Goal: Task Accomplishment & Management: Manage account settings

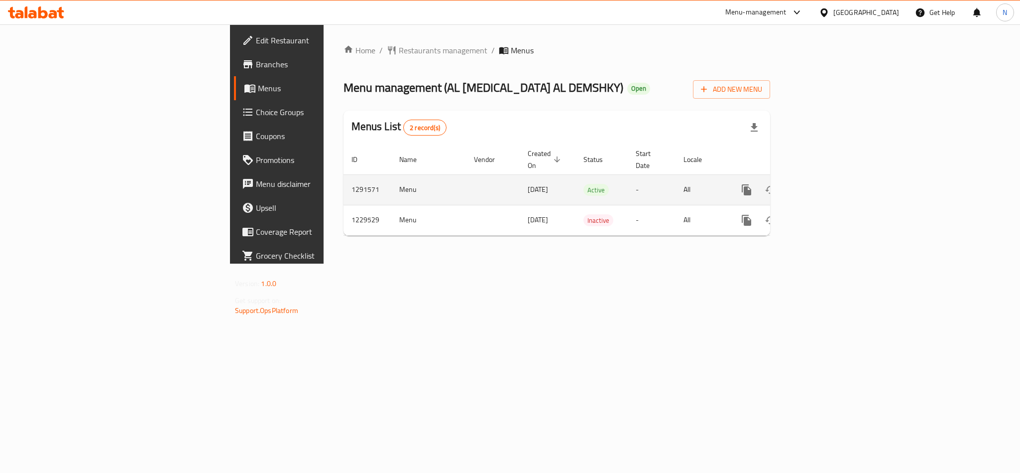
drag, startPoint x: 967, startPoint y: 172, endPoint x: 970, endPoint y: 177, distance: 5.1
click at [772, 178] on div "enhanced table" at bounding box center [783, 190] width 96 height 24
click at [772, 184] on icon "enhanced table" at bounding box center [819, 190] width 12 height 12
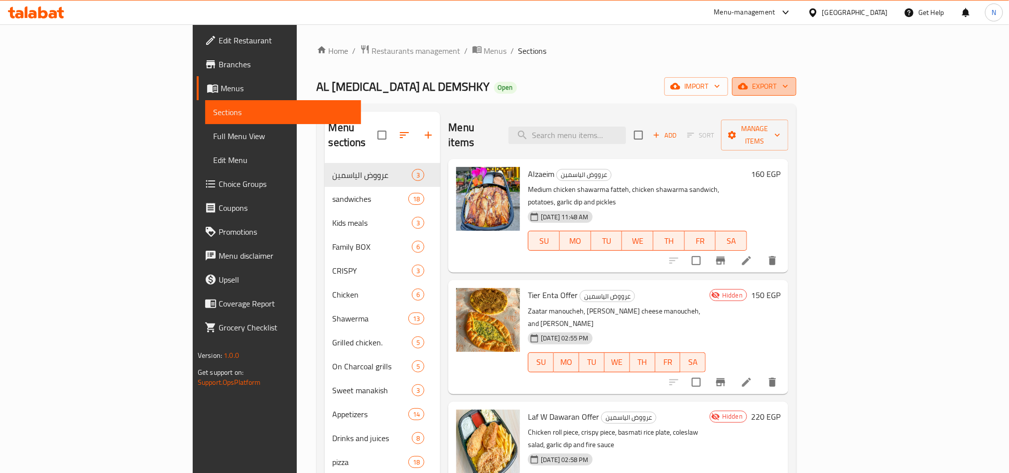
click at [772, 84] on span "export" at bounding box center [764, 86] width 48 height 12
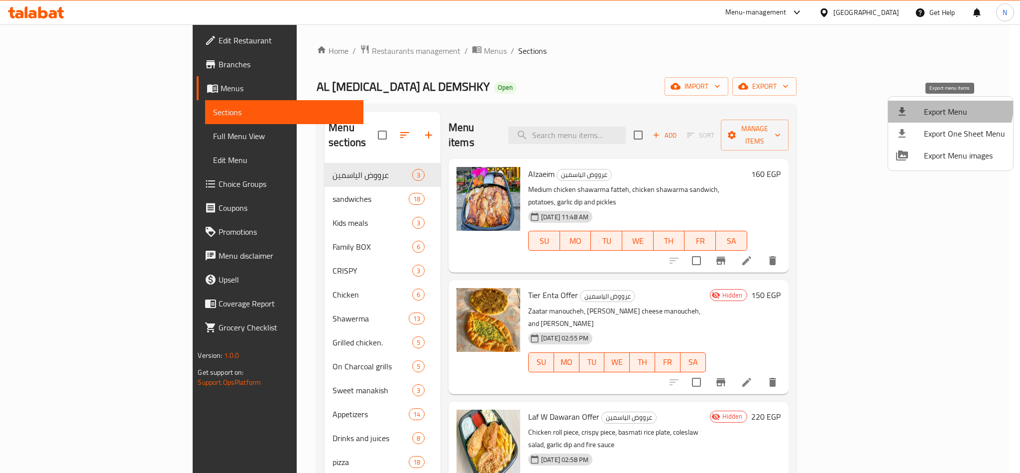
click at [772, 106] on span "Export Menu" at bounding box center [964, 112] width 81 height 12
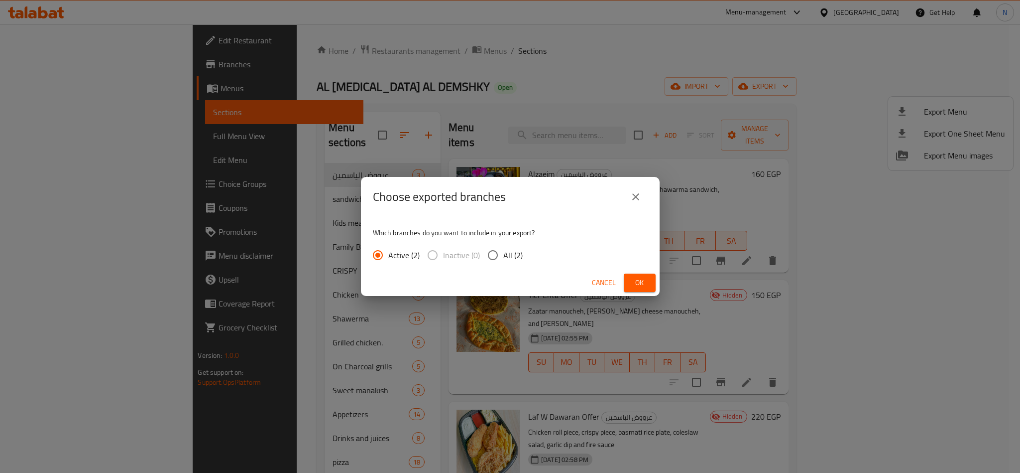
click at [497, 257] on input "All (2)" at bounding box center [493, 255] width 21 height 21
radio input "true"
click at [653, 288] on button "Ok" at bounding box center [640, 282] width 32 height 18
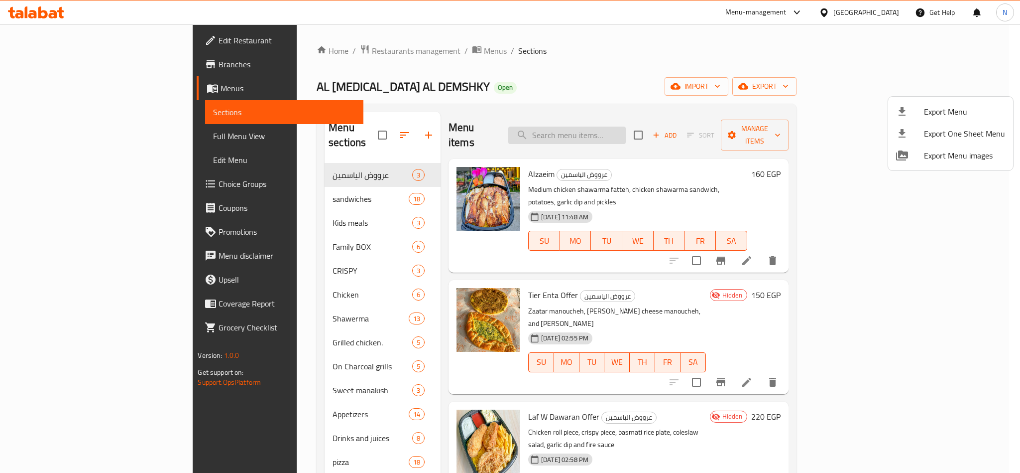
click at [608, 136] on div at bounding box center [510, 236] width 1020 height 473
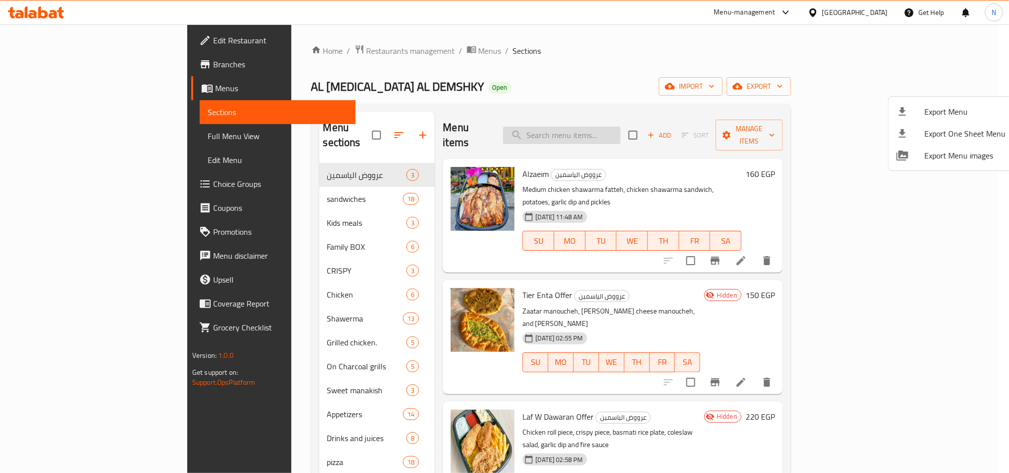
click at [615, 134] on input "search" at bounding box center [562, 134] width 118 height 17
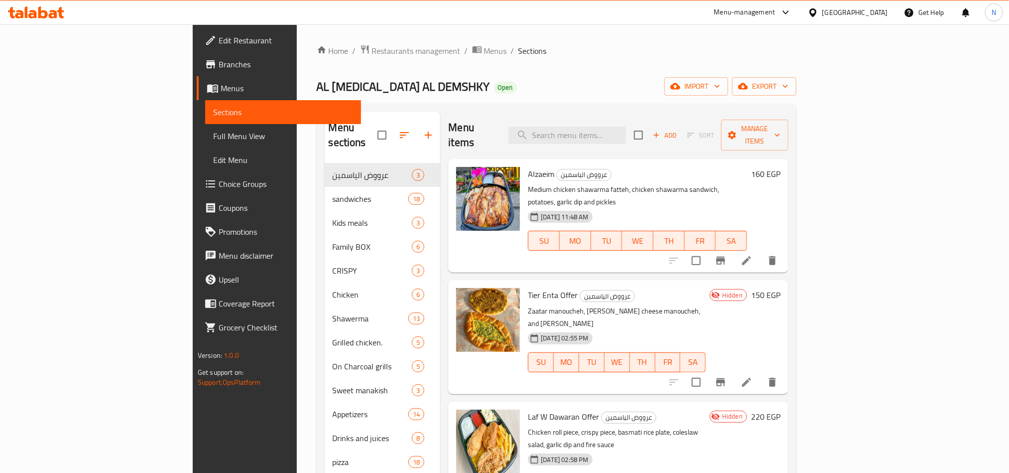
paste input "Kibbeh"
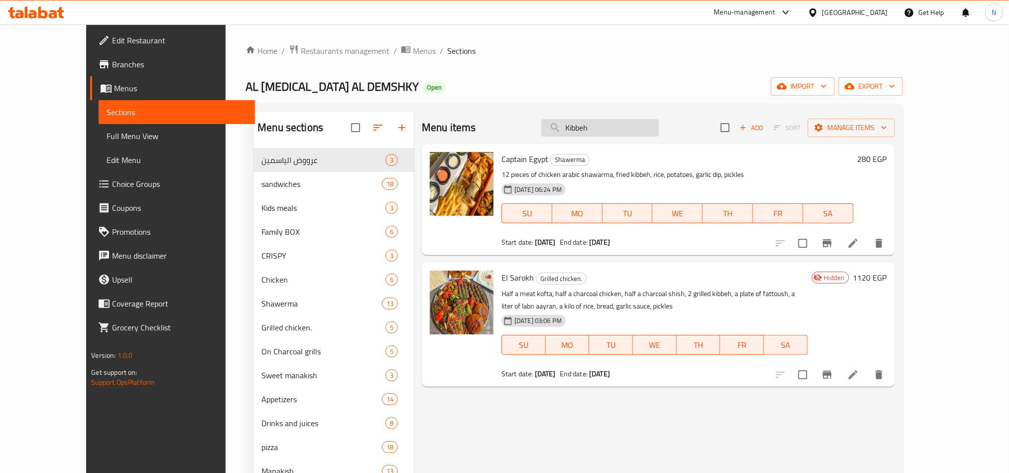
click at [640, 129] on input "Kibbeh" at bounding box center [600, 127] width 118 height 17
paste input "طير انت"
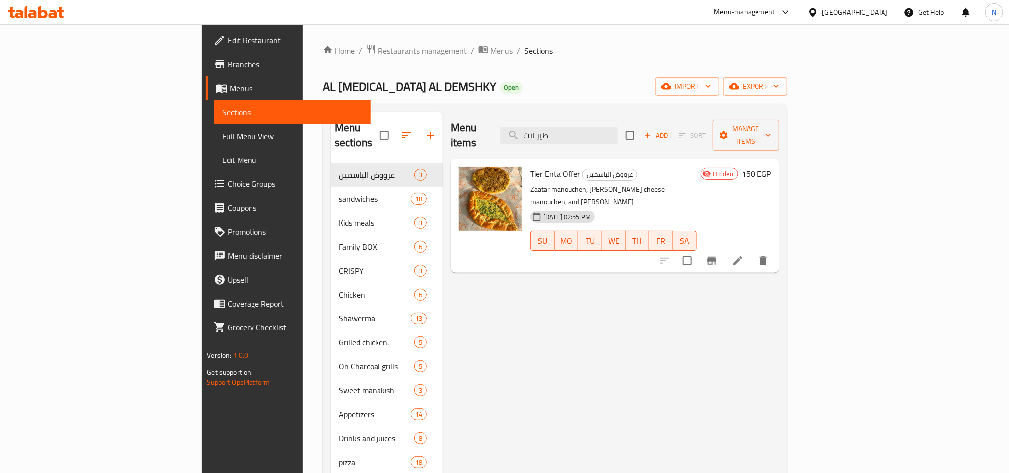
type input "طير انت"
click at [744, 254] on icon at bounding box center [738, 260] width 12 height 12
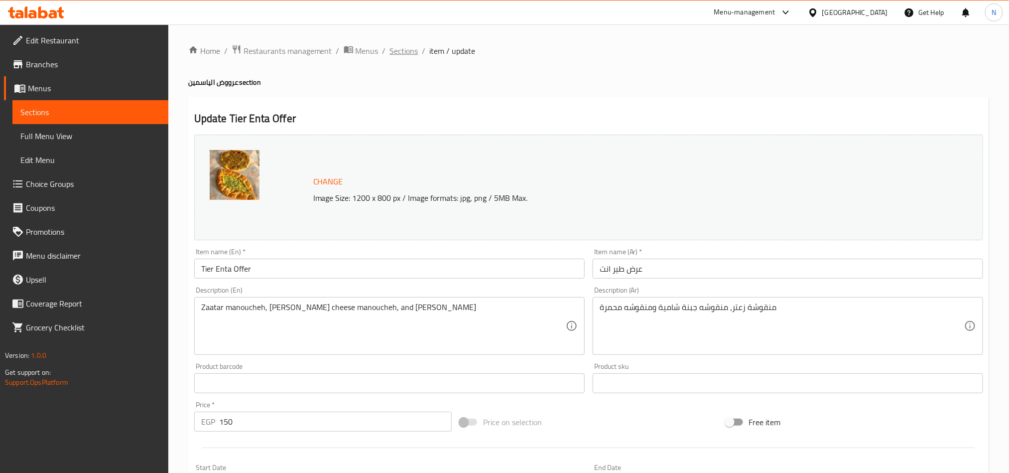
click at [393, 51] on span "Sections" at bounding box center [404, 51] width 28 height 12
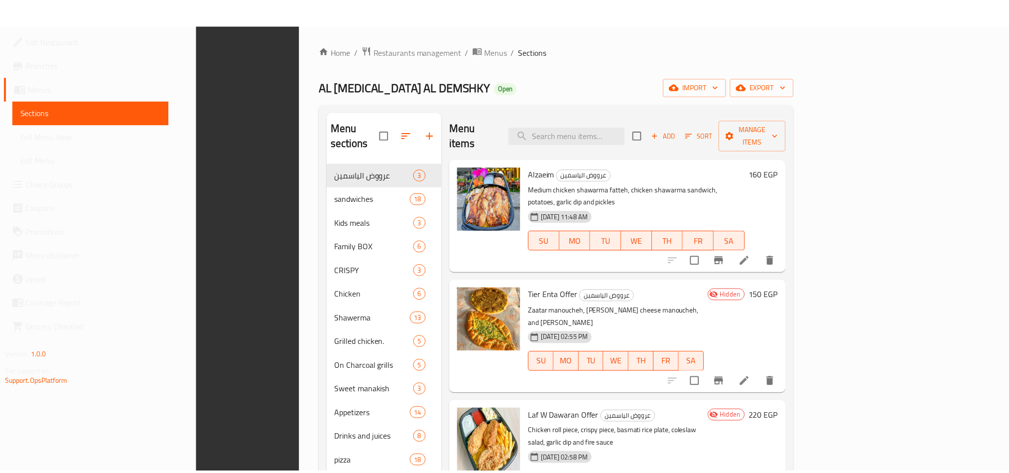
scroll to position [139, 0]
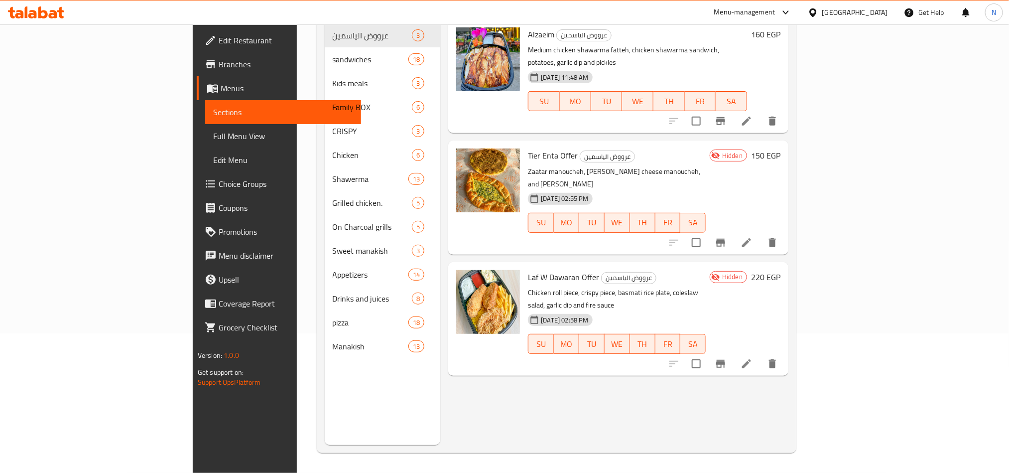
click at [553, 399] on div "Menu items Add Sort Manage items Alzaeim عرووض الياسمين Medium chicken shawarma…" at bounding box center [614, 208] width 348 height 473
click at [751, 238] on icon at bounding box center [746, 242] width 9 height 9
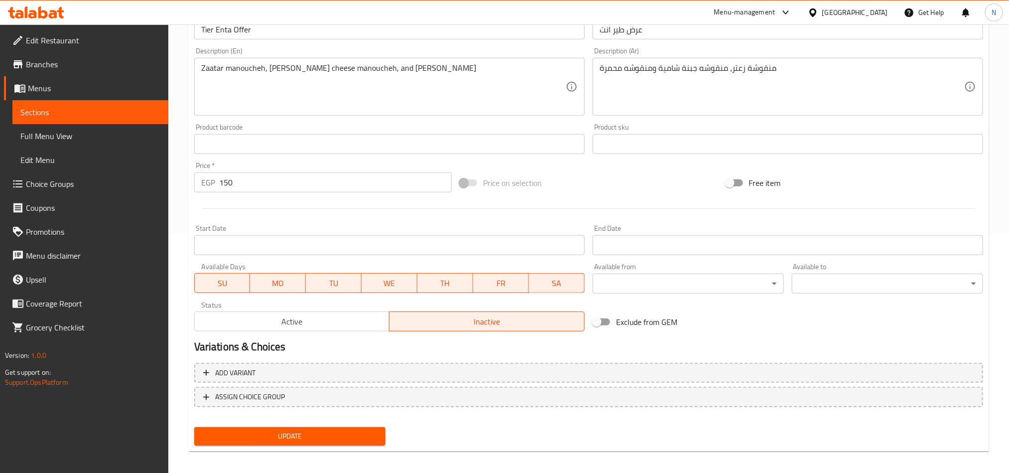
scroll to position [244, 0]
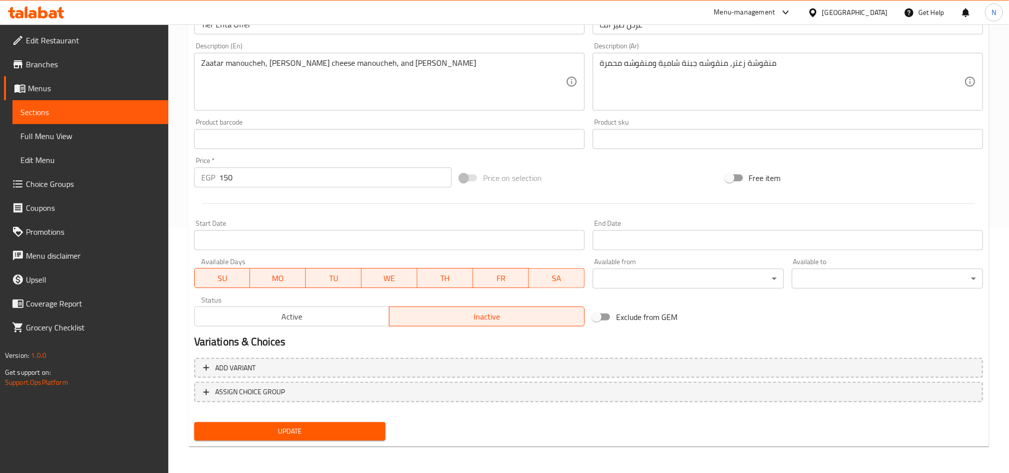
click at [356, 316] on span "Active" at bounding box center [292, 316] width 187 height 14
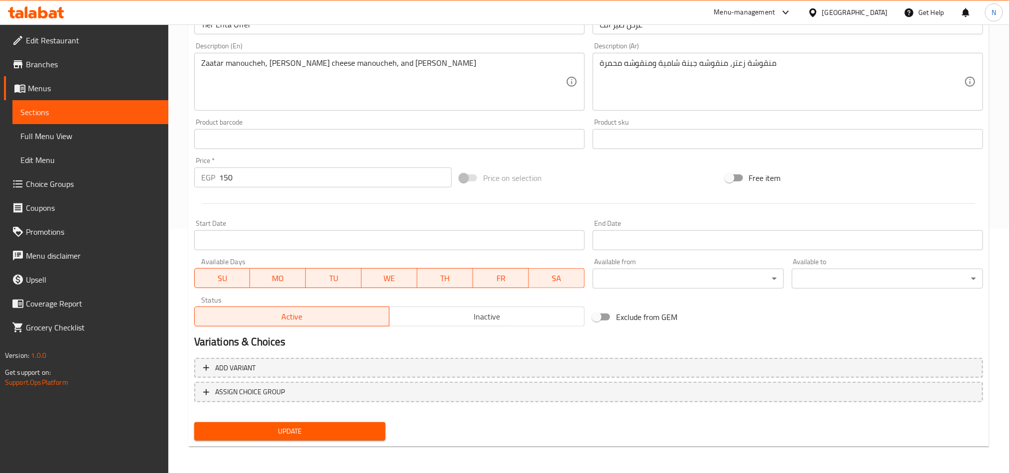
click at [323, 423] on button "Update" at bounding box center [289, 431] width 191 height 18
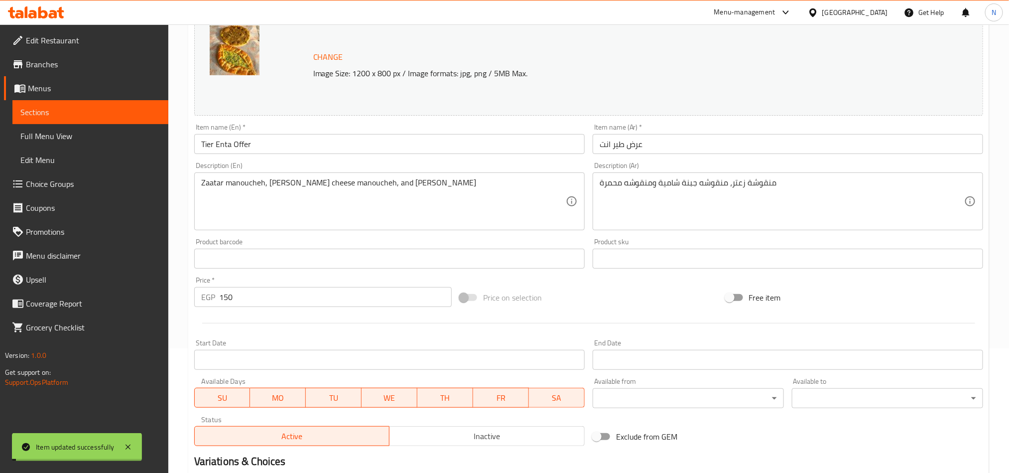
scroll to position [0, 0]
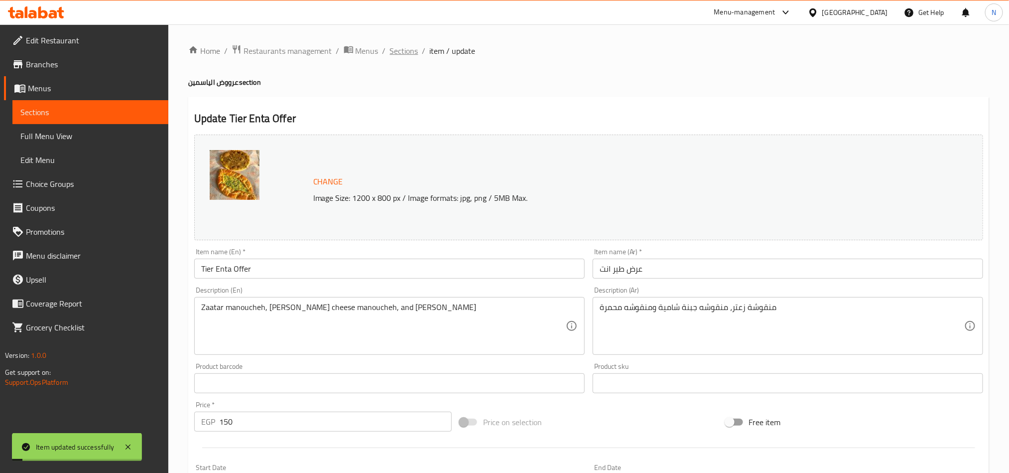
click at [402, 48] on span "Sections" at bounding box center [404, 51] width 28 height 12
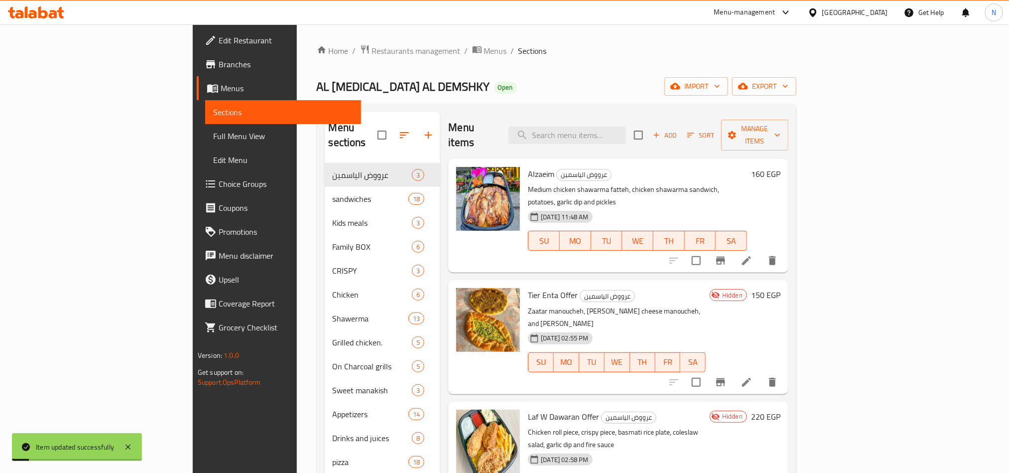
scroll to position [75, 0]
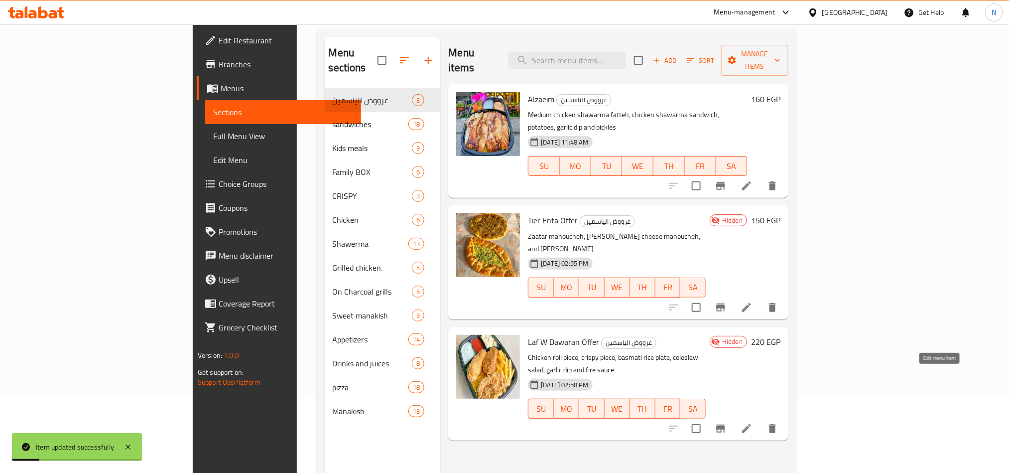
click at [760, 419] on li at bounding box center [747, 428] width 28 height 18
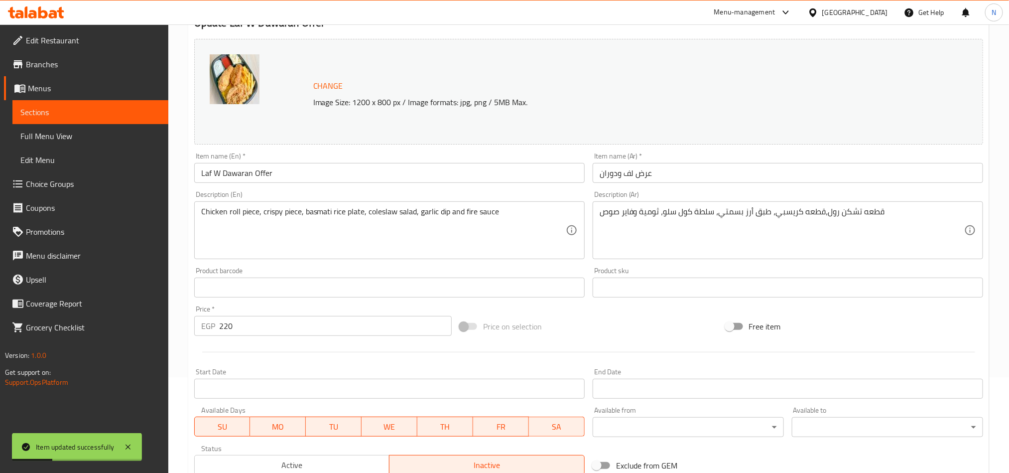
scroll to position [244, 0]
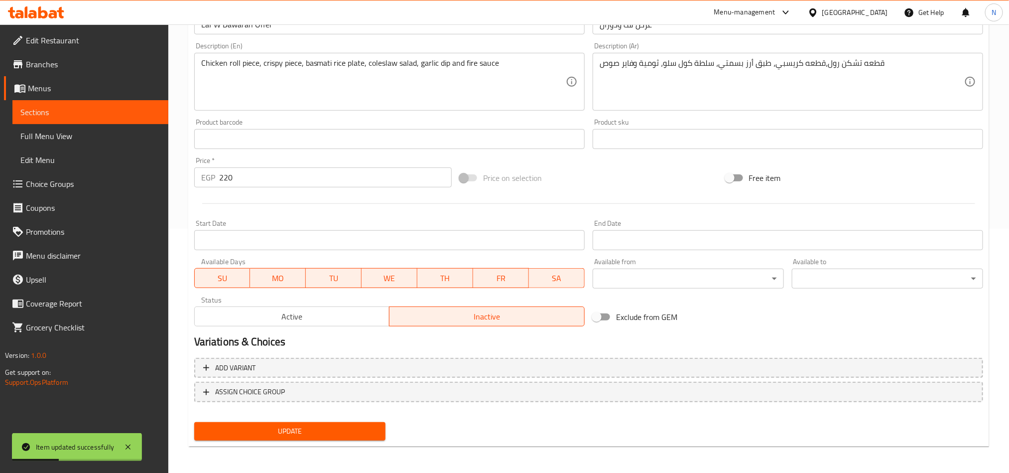
click at [329, 337] on h2 "Variations & Choices" at bounding box center [588, 341] width 789 height 15
drag, startPoint x: 339, startPoint y: 314, endPoint x: 315, endPoint y: 391, distance: 81.3
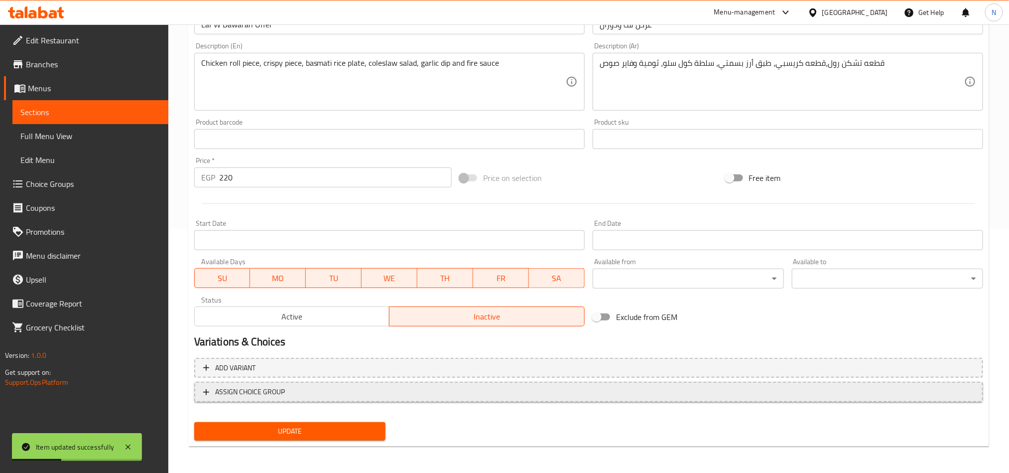
click at [339, 314] on span "Active" at bounding box center [292, 316] width 187 height 14
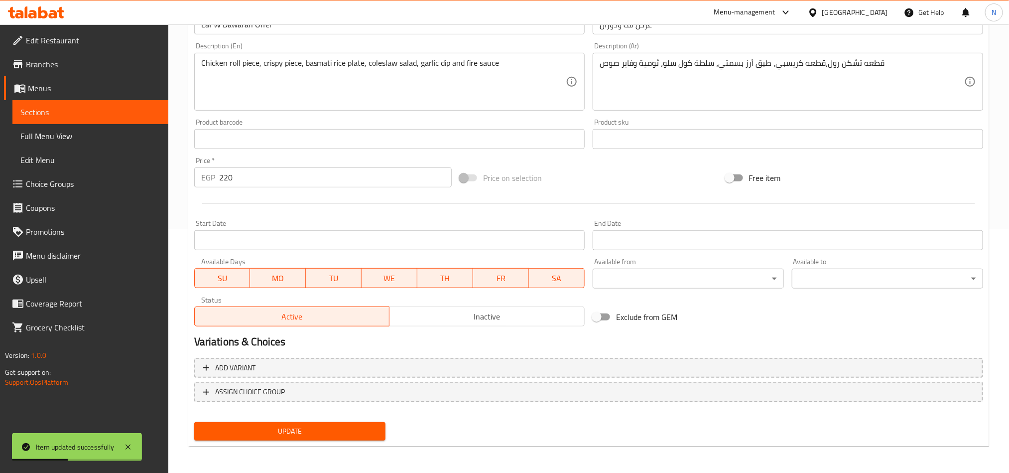
click at [319, 422] on button "Update" at bounding box center [289, 431] width 191 height 18
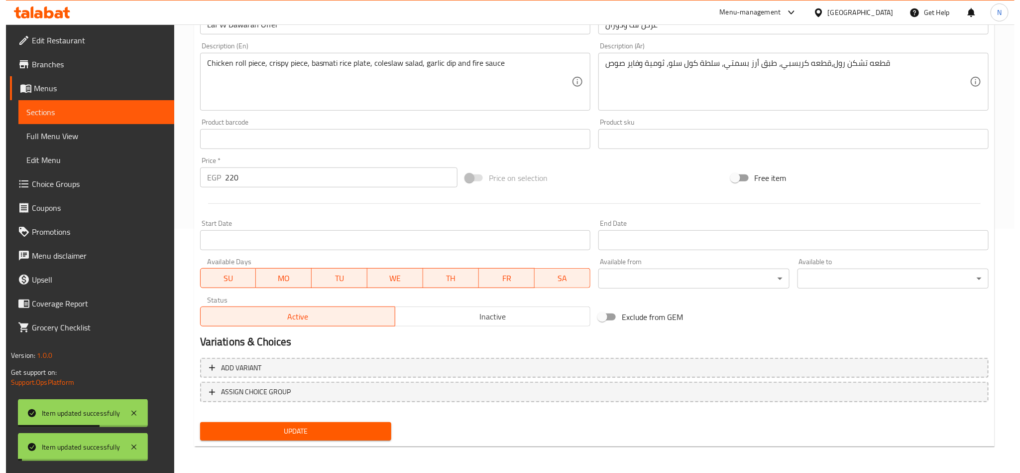
scroll to position [0, 0]
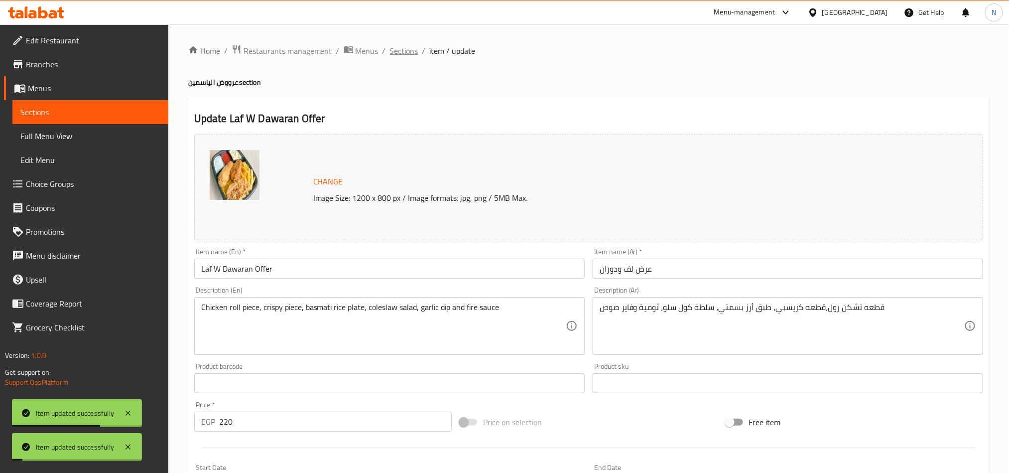
click at [407, 54] on span "Sections" at bounding box center [404, 51] width 28 height 12
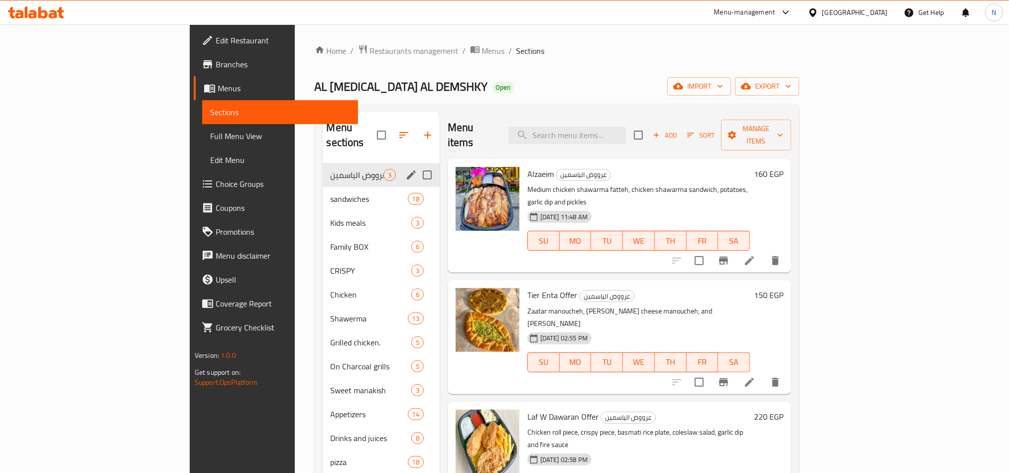
drag, startPoint x: 300, startPoint y: 157, endPoint x: 251, endPoint y: 180, distance: 54.4
click at [331, 169] on span "عرووض الياسمين" at bounding box center [357, 175] width 53 height 12
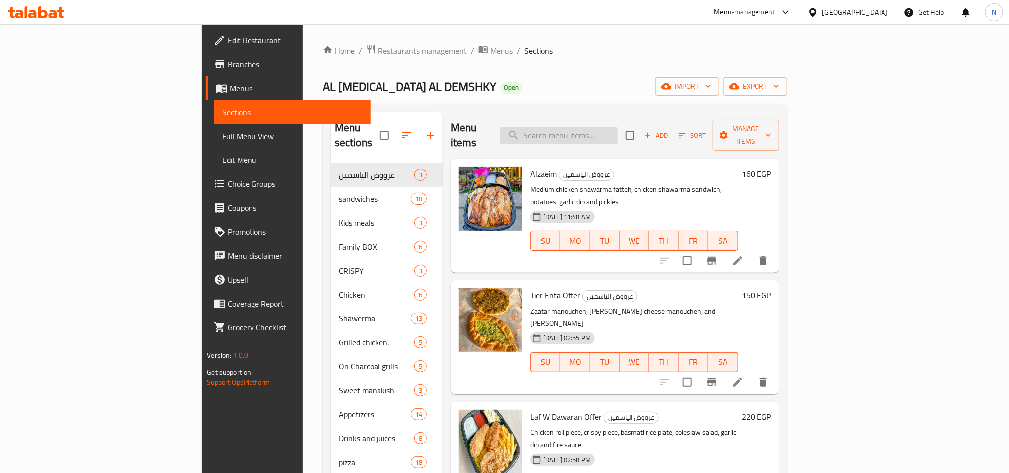
click at [618, 127] on input "search" at bounding box center [559, 134] width 118 height 17
paste input "ثومية"
type input "ثومية"
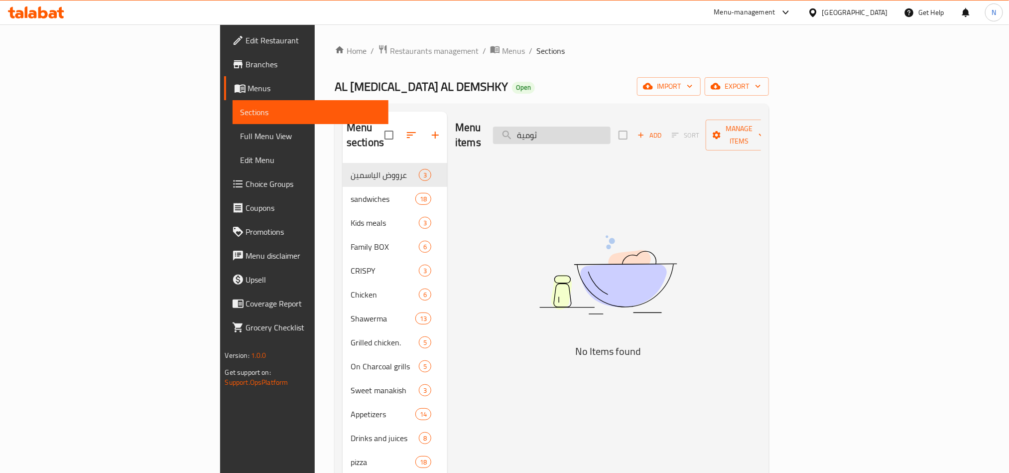
click at [611, 126] on input "ثومية" at bounding box center [552, 134] width 118 height 17
type input "j"
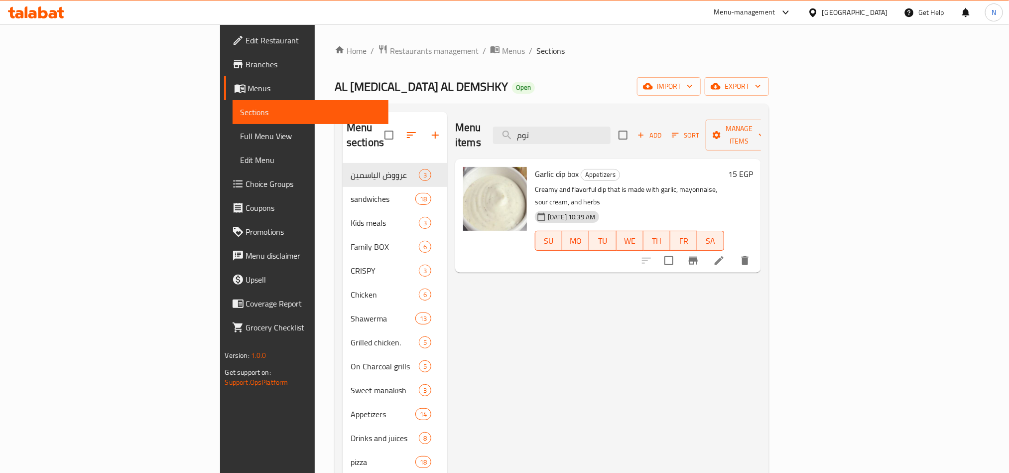
type input "توم"
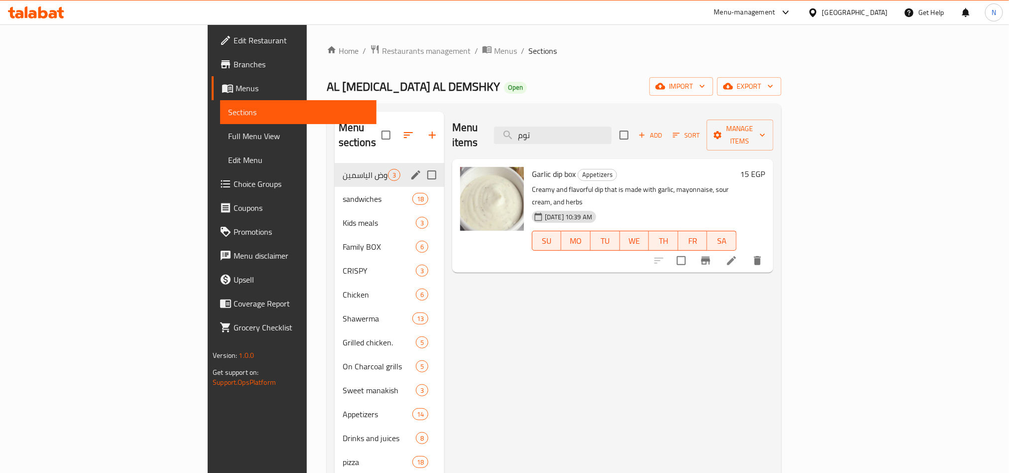
click at [335, 169] on div "عرووض الياسمين 3" at bounding box center [390, 175] width 110 height 24
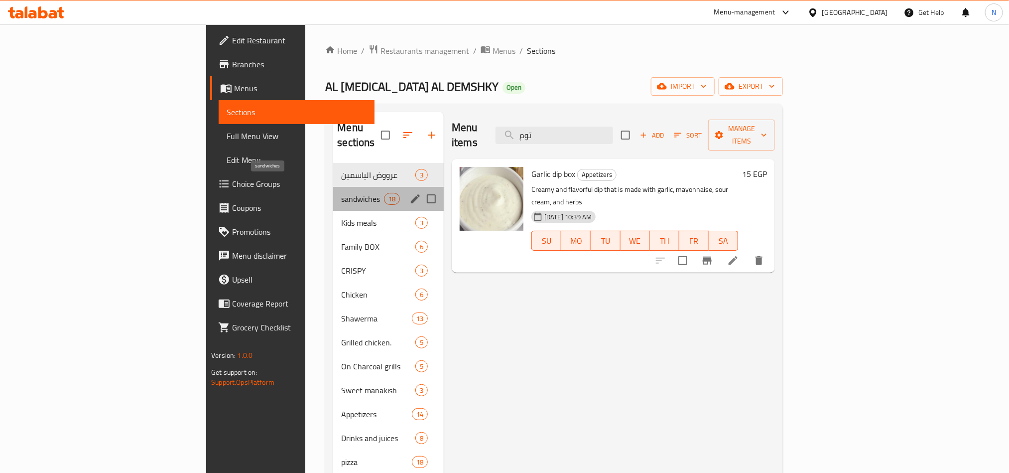
click at [341, 193] on span "sandwiches" at bounding box center [362, 199] width 42 height 12
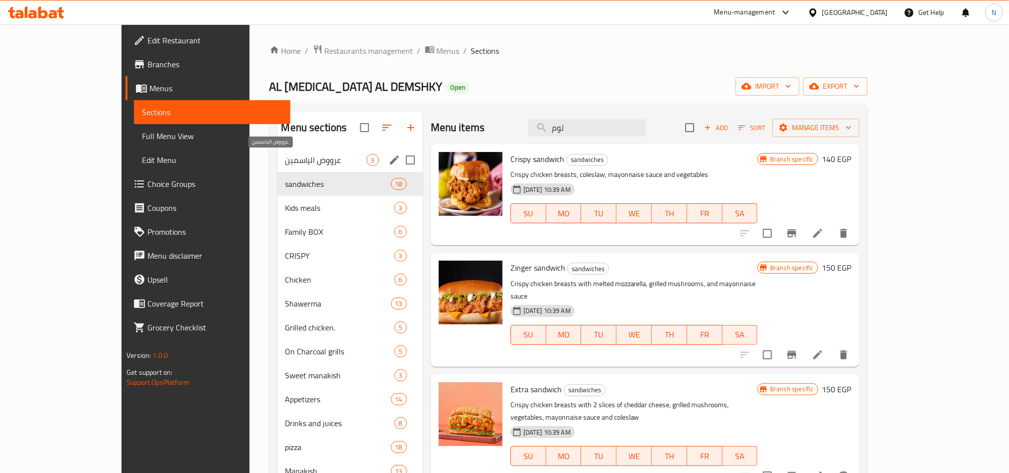
click at [289, 155] on span "عرووض الياسمين" at bounding box center [325, 160] width 81 height 12
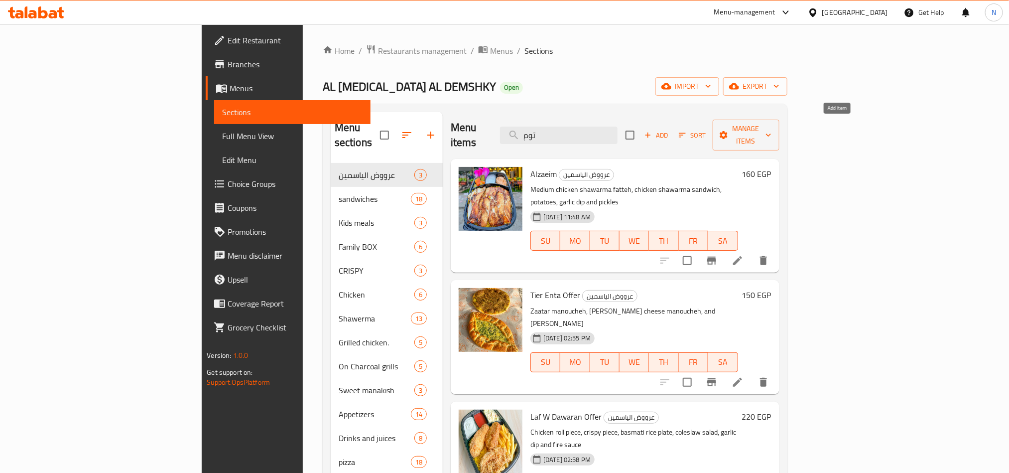
click at [672, 127] on button "Add" at bounding box center [656, 134] width 32 height 15
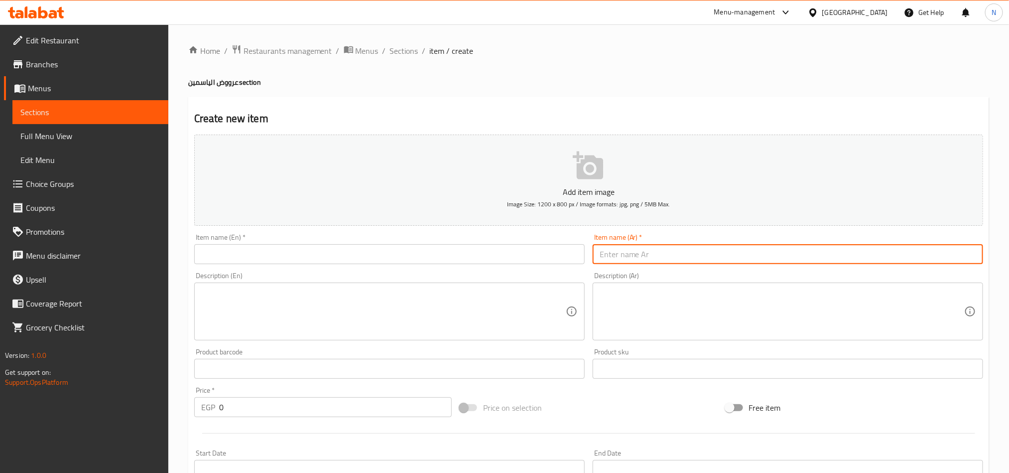
click at [725, 251] on input "text" at bounding box center [788, 254] width 390 height 20
paste input "الدويتو"
drag, startPoint x: 976, startPoint y: 253, endPoint x: 987, endPoint y: 336, distance: 83.8
click at [772, 254] on input "الدويتو" at bounding box center [788, 254] width 390 height 20
type input "عرض الدويتو"
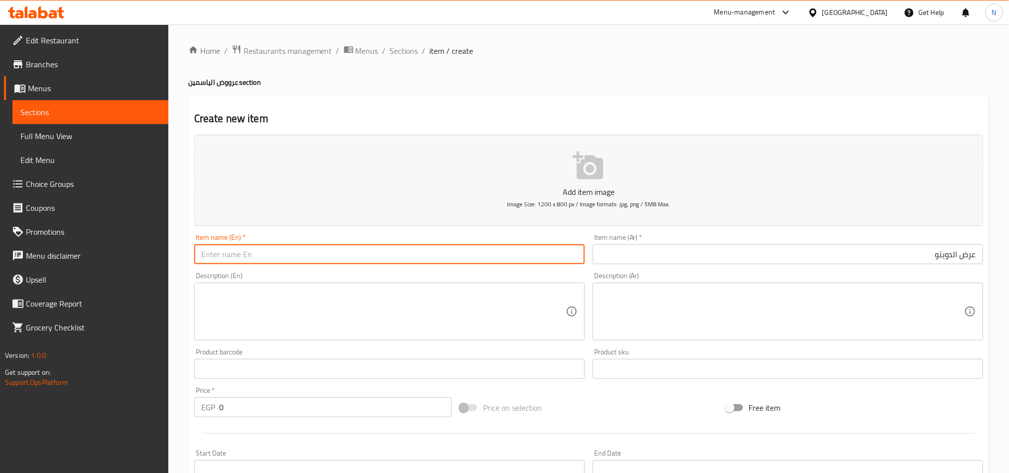
click at [261, 252] on input "text" at bounding box center [389, 254] width 390 height 20
paste input "Duetto Offer"
type input "Duetto Offer"
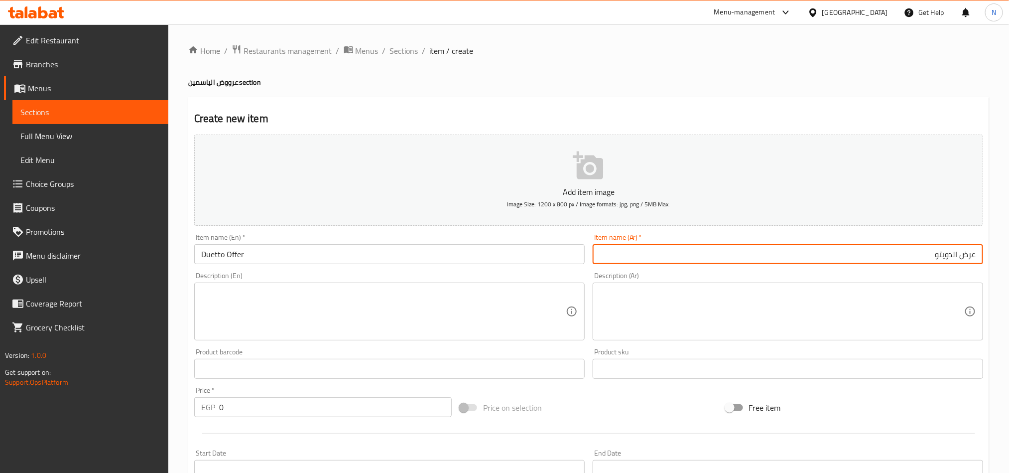
drag, startPoint x: 954, startPoint y: 256, endPoint x: 925, endPoint y: 258, distance: 28.5
click at [772, 258] on input "عرض الدويتو" at bounding box center [788, 254] width 390 height 20
click at [302, 328] on textarea at bounding box center [383, 311] width 365 height 47
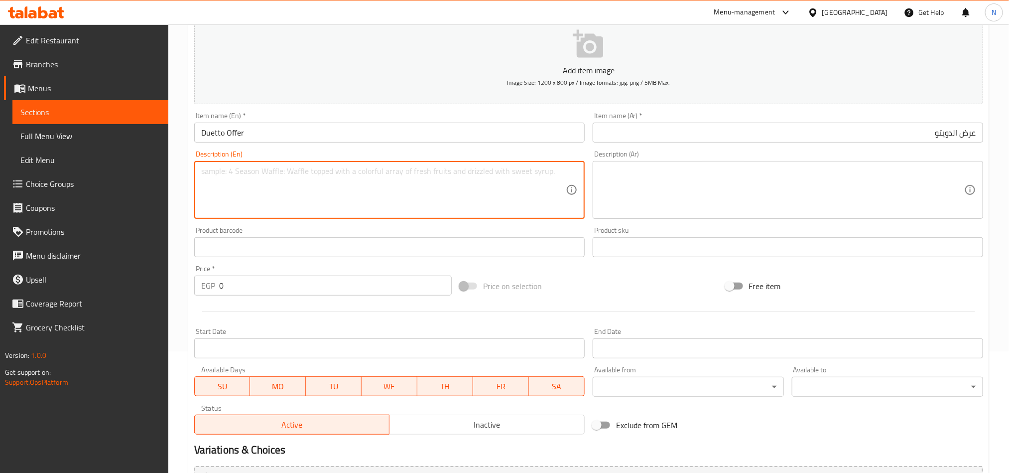
scroll to position [230, 0]
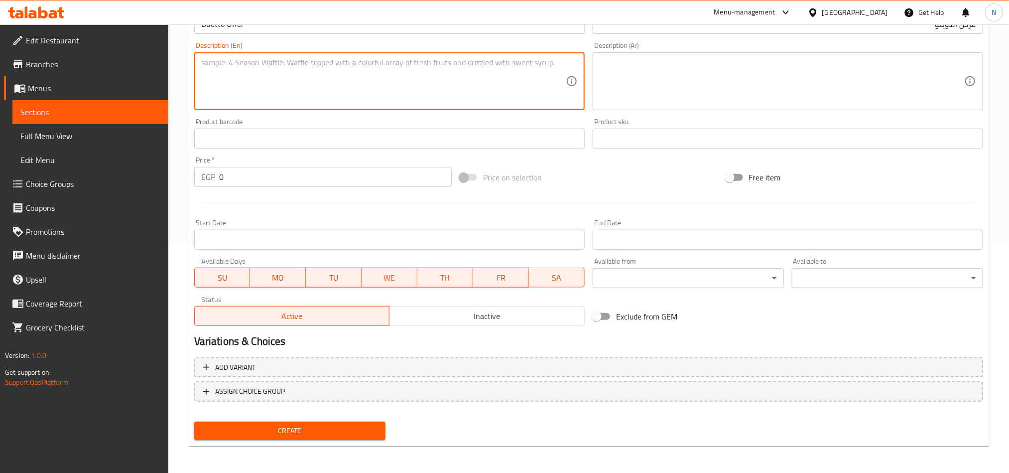
click at [460, 329] on div "Add item image Image Size: 1200 x 800 px / Image formats: jpg, png / 5MB Max. I…" at bounding box center [588, 171] width 797 height 543
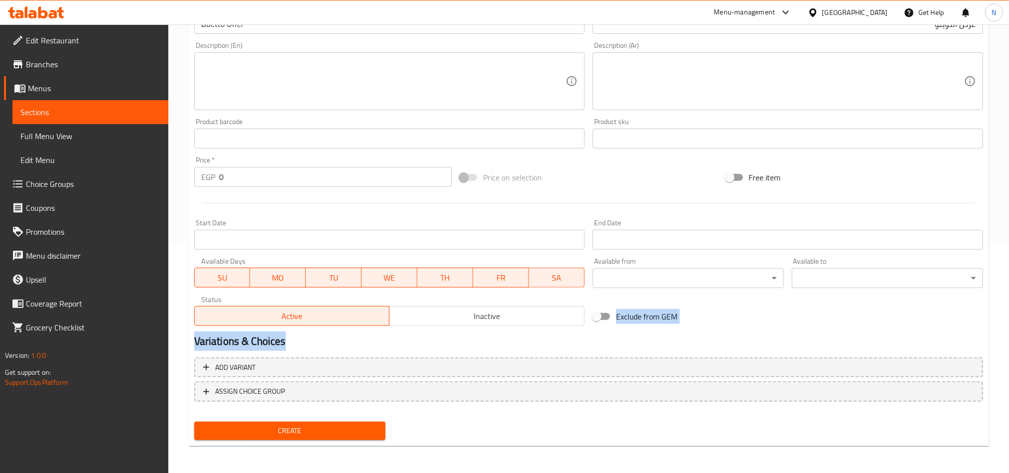
click at [473, 311] on span "Inactive" at bounding box center [486, 316] width 187 height 14
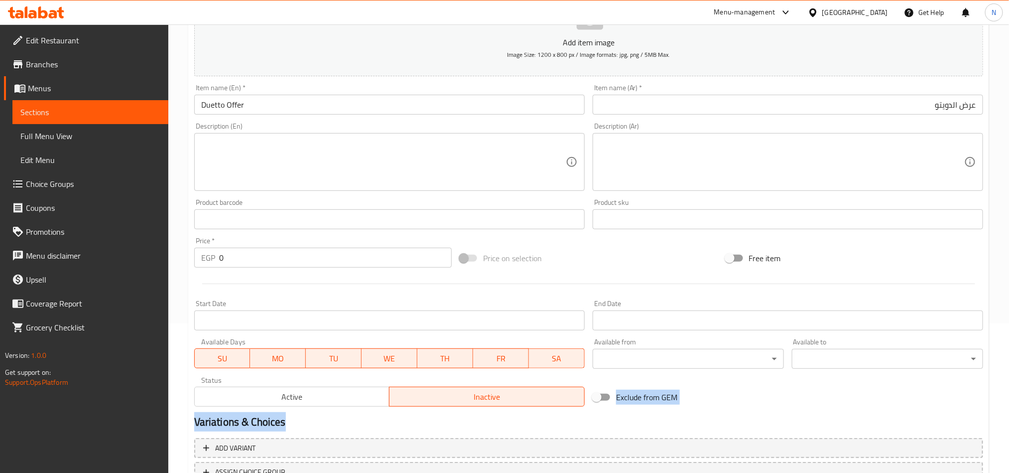
scroll to position [81, 0]
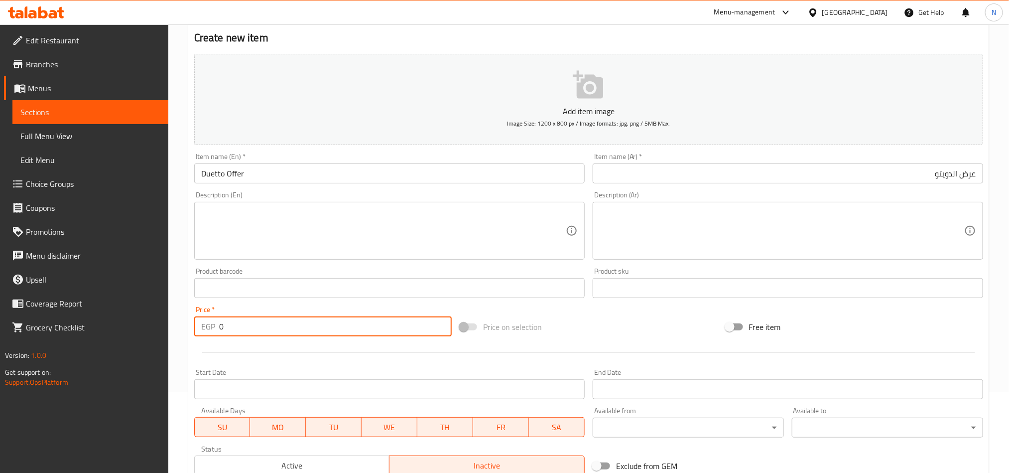
drag, startPoint x: 287, startPoint y: 332, endPoint x: 206, endPoint y: 329, distance: 81.2
click at [207, 329] on div "EGP 0 Price *" at bounding box center [322, 326] width 257 height 20
type input "150"
click at [297, 222] on textarea at bounding box center [383, 230] width 365 height 47
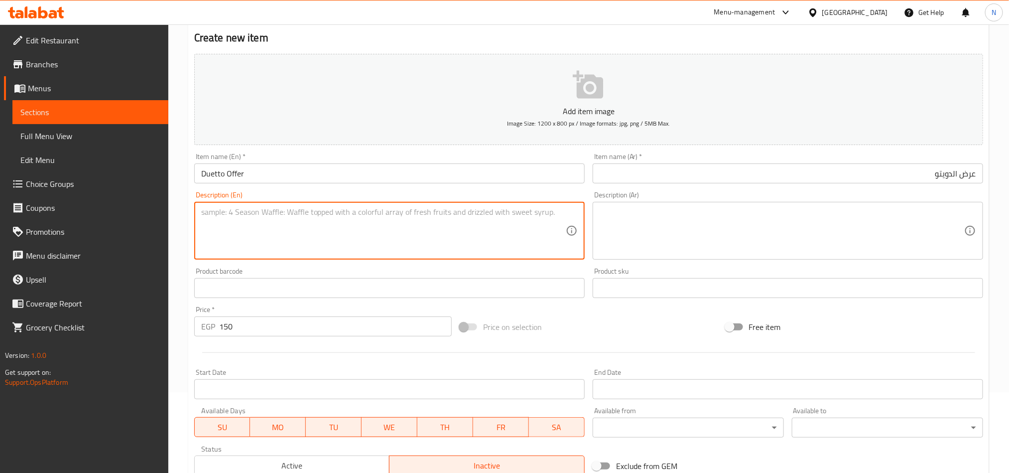
click at [772, 250] on textarea at bounding box center [782, 230] width 365 height 47
paste textarea "[PERSON_NAME] فراخ + ساندوتش بطاطس سوري + ثومية"
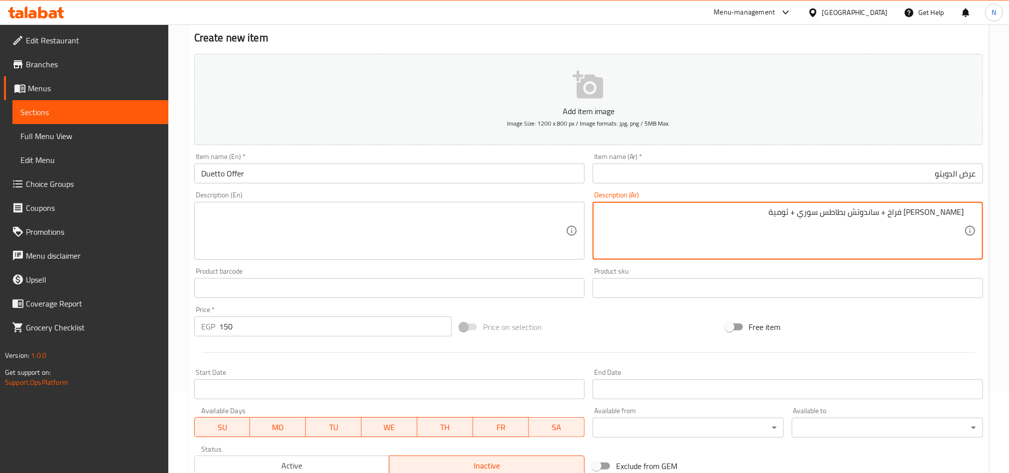
drag, startPoint x: 893, startPoint y: 214, endPoint x: 900, endPoint y: 235, distance: 21.9
click at [772, 214] on textarea "[PERSON_NAME] فراخ + ساندوتش بطاطس سوري + ثومية" at bounding box center [782, 230] width 365 height 47
type textarea "[PERSON_NAME] فراخ سوري + ساندوتش بطاطس سوري + ثومية"
click at [728, 231] on textarea "[PERSON_NAME] فراخ سوري + ساندوتش بطاطس سوري + ثومية" at bounding box center [782, 230] width 365 height 47
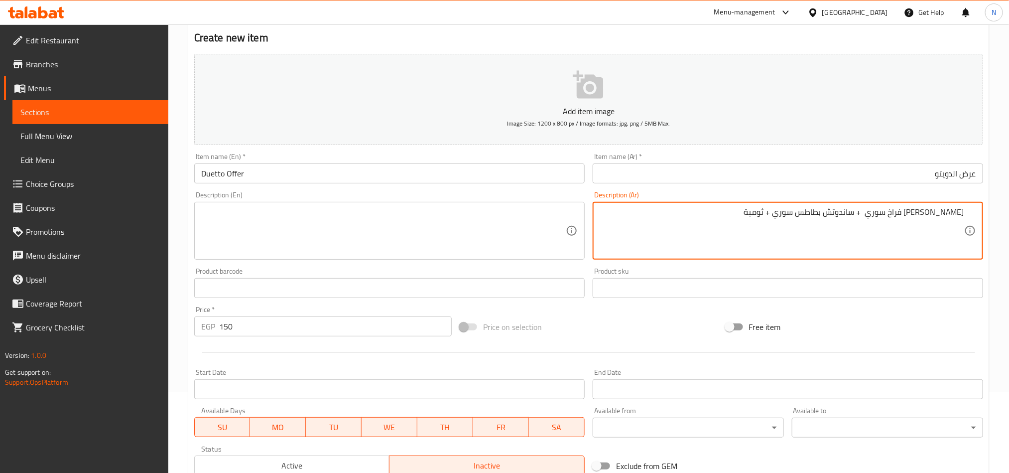
click at [728, 232] on textarea "[PERSON_NAME] فراخ سوري + ساندوتش بطاطس سوري + ثومية" at bounding box center [782, 230] width 365 height 47
click at [772, 224] on textarea "[PERSON_NAME] فراخ سوري + ساندوتش بطاطس سوري + ثومية" at bounding box center [782, 230] width 365 height 47
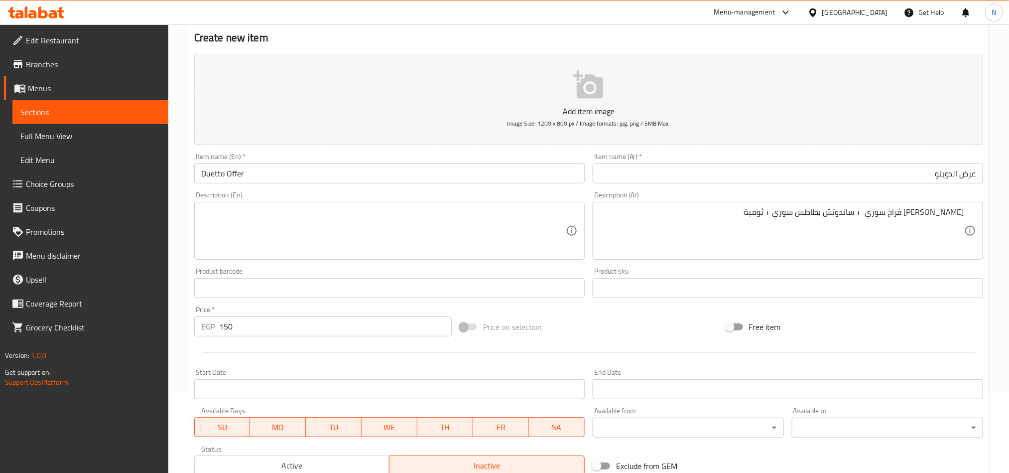
click at [349, 224] on textarea at bounding box center [383, 230] width 365 height 47
paste textarea "Syrian chicken shawarma sandwich + Syrian potato sandwich + garlic sauce"
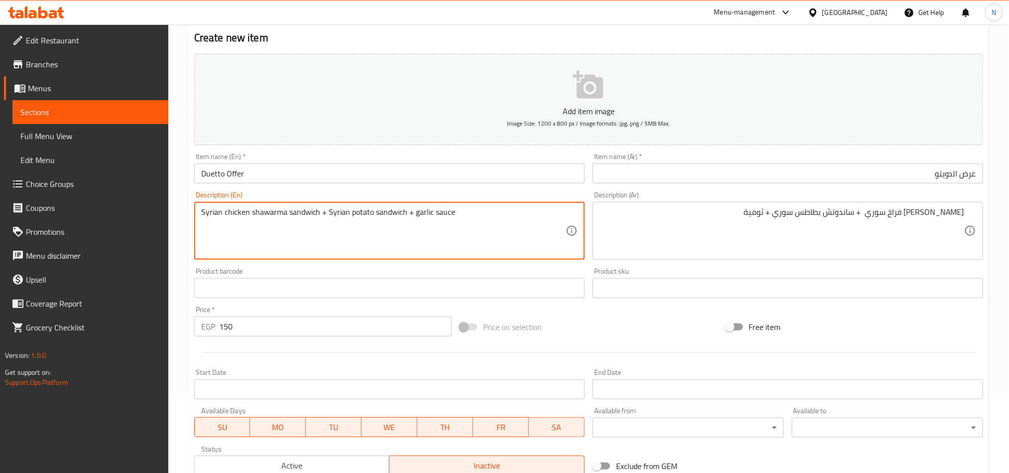
click at [322, 220] on textarea "Syrian chicken shawarma sandwich + Syrian potato sandwich + garlic sauce" at bounding box center [383, 230] width 365 height 47
click at [325, 235] on textarea "Syrian chicken shawarma sandwich + syrian potato sandwich + garlic sauce" at bounding box center [383, 230] width 365 height 47
click at [321, 220] on textarea "Syrian chicken shawarma sandwich + syrian potato sandwich + garlic sauce" at bounding box center [383, 230] width 365 height 47
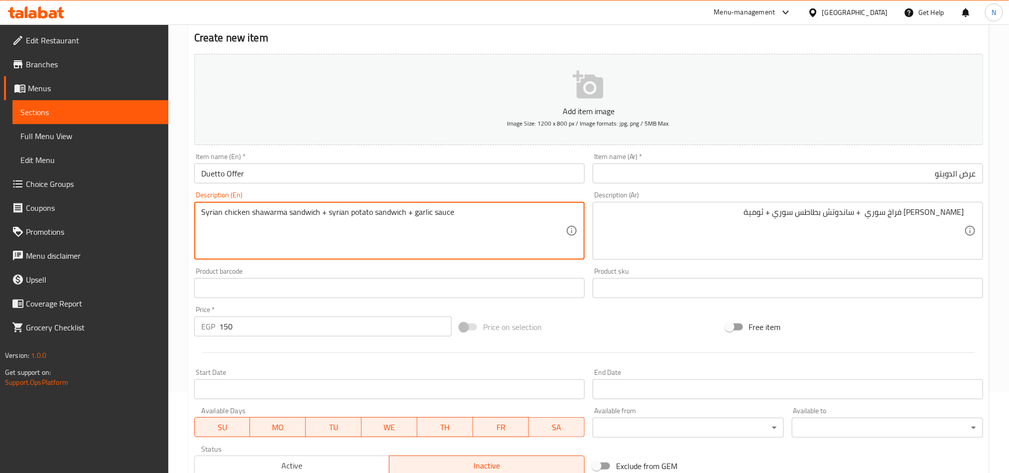
click at [326, 215] on textarea "Syrian chicken shawarma sandwich + syrian potato sandwich + garlic sauce" at bounding box center [383, 230] width 365 height 47
click at [329, 217] on textarea "Syrian chicken shawarma sandwich + syrian potato sandwich + garlic sauce" at bounding box center [383, 230] width 365 height 47
click at [335, 211] on textarea "Syrian chicken shawarma sandwich, syrian potato sandwich + garlic sauce" at bounding box center [383, 230] width 365 height 47
click at [408, 217] on textarea "Syrian chicken shawarma sandwich, Syrian potato sandwich + garlic sauce" at bounding box center [383, 230] width 365 height 47
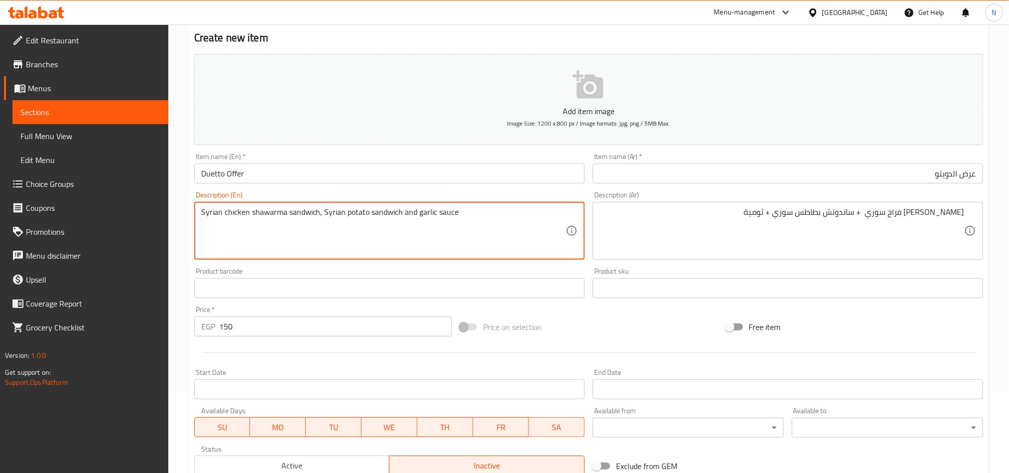
click at [444, 211] on textarea "Syrian chicken shawarma sandwich, Syrian potato sandwich and garlic sauce" at bounding box center [383, 230] width 365 height 47
type textarea "Syrian chicken shawarma sandwich, Syrian potato sandwich and garlic dip"
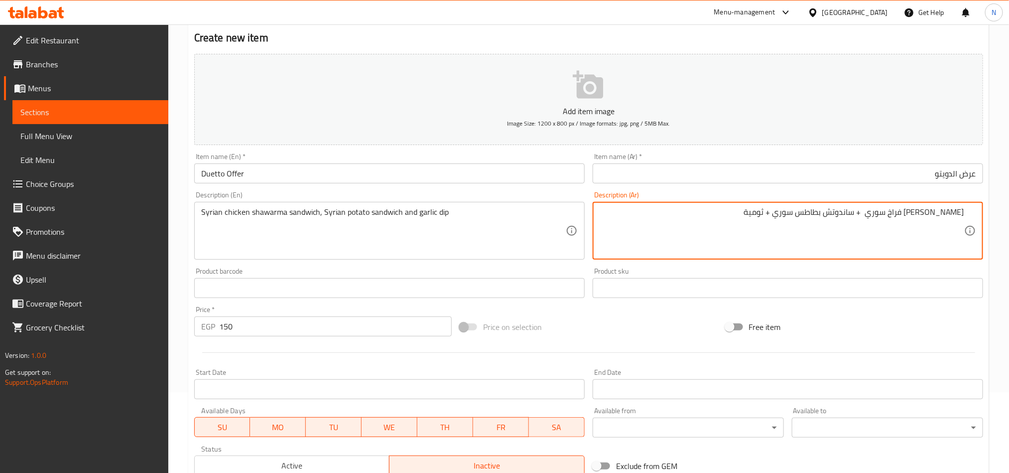
click at [772, 217] on textarea "[PERSON_NAME] فراخ سوري + ساندوتش بطاطس سوري + ثومية" at bounding box center [782, 230] width 365 height 47
click at [674, 215] on textarea "[PERSON_NAME] فراخ سوري + ساندوتش بطاطس سوري + ثومية" at bounding box center [782, 230] width 365 height 47
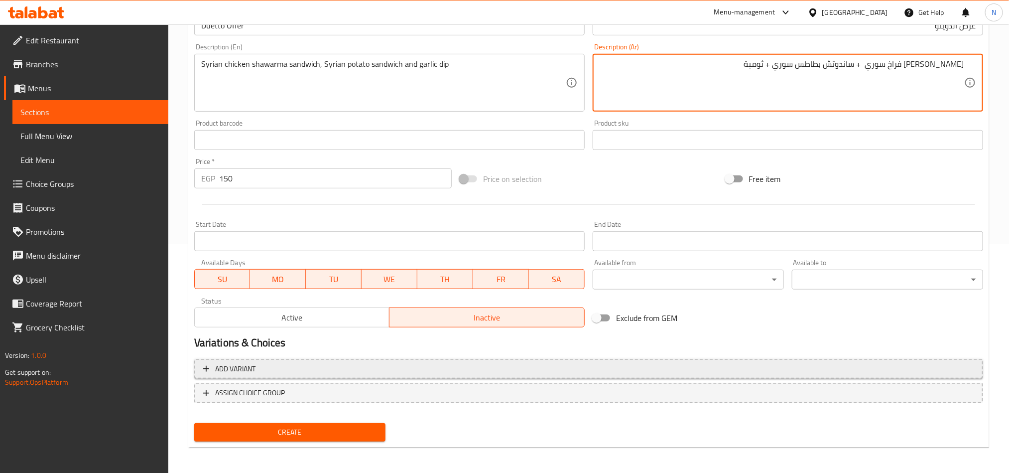
scroll to position [230, 0]
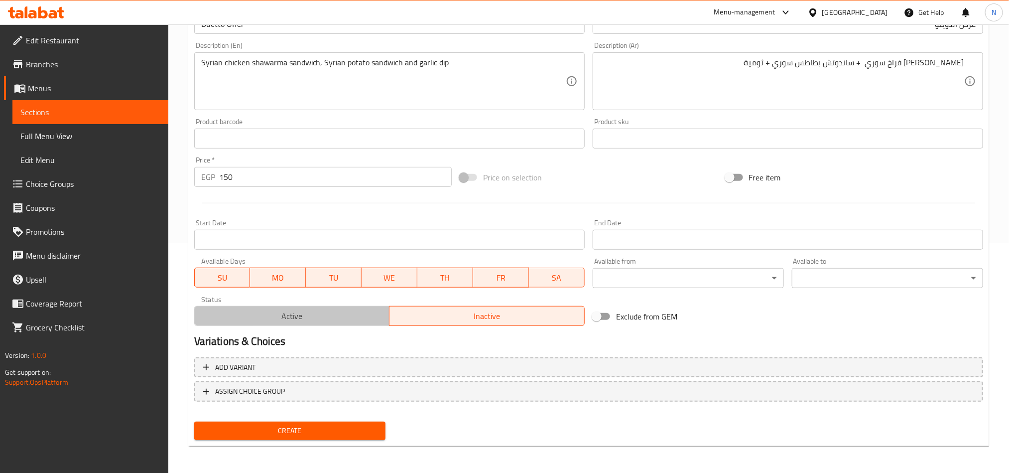
click at [329, 323] on span "Active" at bounding box center [292, 316] width 187 height 14
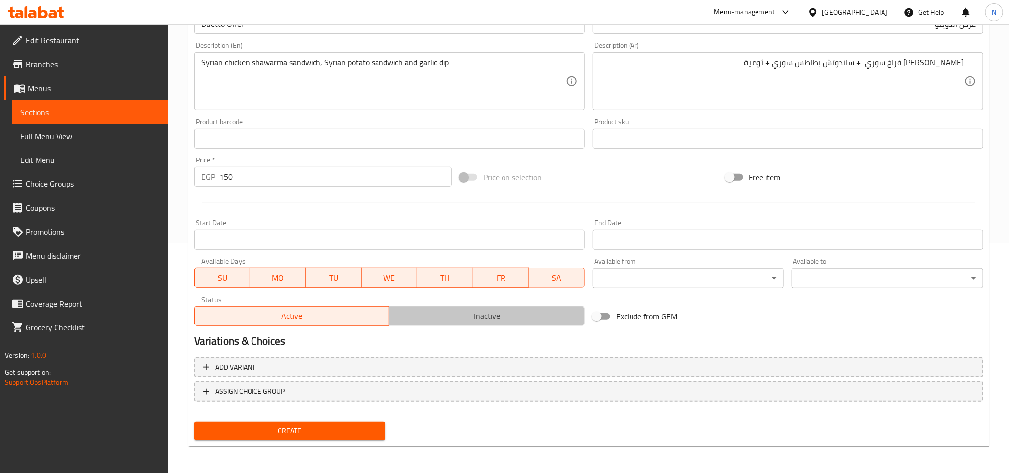
click at [522, 308] on button "Inactive" at bounding box center [487, 316] width 196 height 20
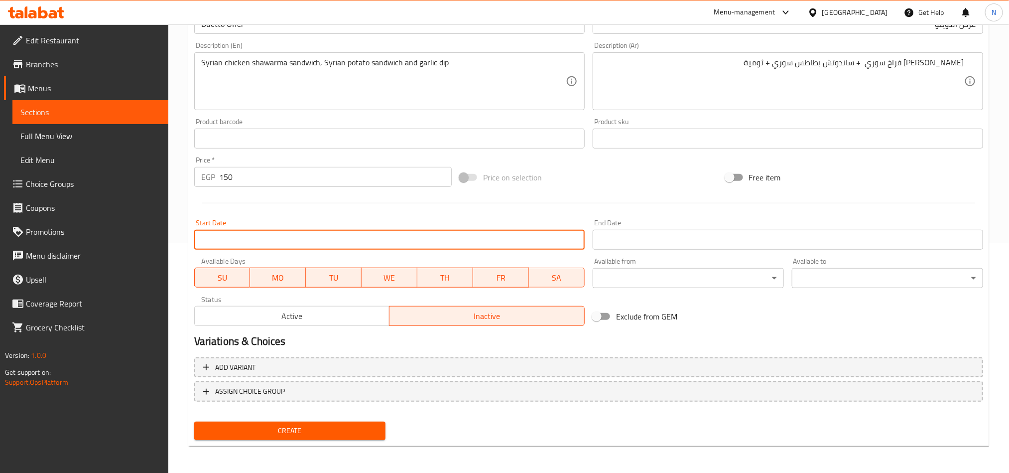
click at [535, 240] on input "Start Date" at bounding box center [389, 240] width 390 height 20
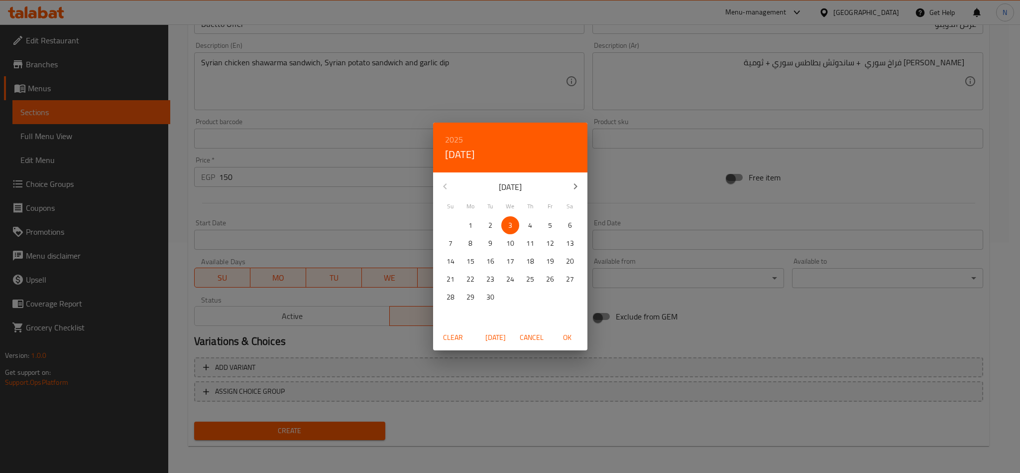
click at [489, 217] on button "2" at bounding box center [491, 225] width 18 height 18
click at [563, 336] on span "OK" at bounding box center [568, 337] width 24 height 12
type input "[DATE]"
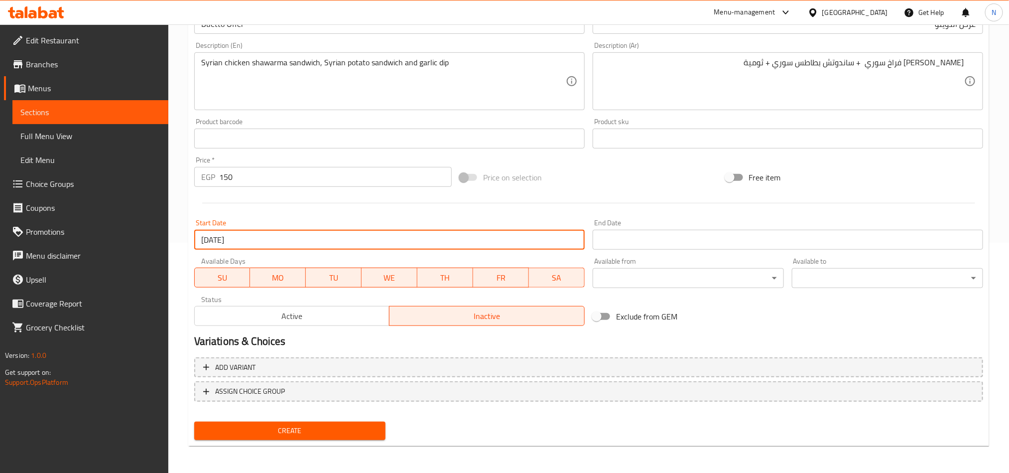
click at [700, 240] on input "Start Date" at bounding box center [788, 240] width 390 height 20
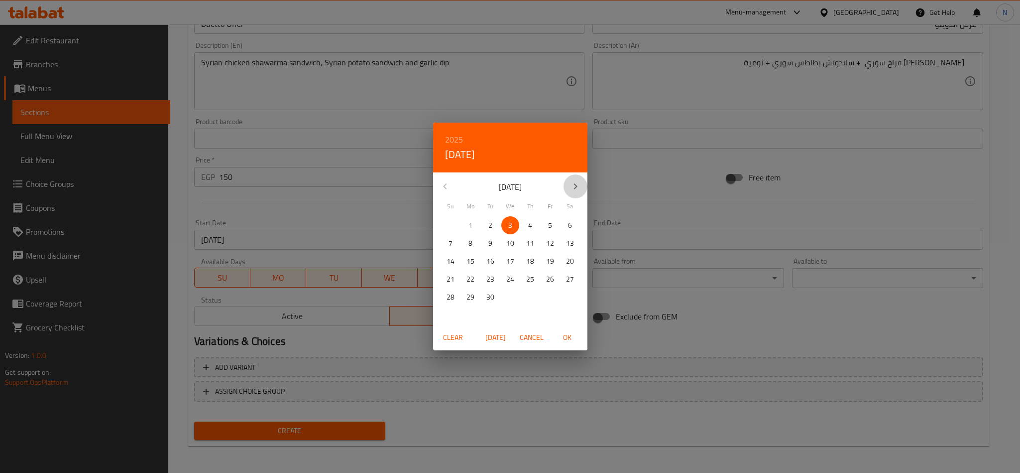
click at [575, 185] on icon "button" at bounding box center [575, 186] width 3 height 6
click at [573, 187] on icon "button" at bounding box center [576, 186] width 12 height 12
click at [514, 299] on span "31" at bounding box center [510, 297] width 18 height 12
click at [570, 335] on span "OK" at bounding box center [568, 337] width 24 height 12
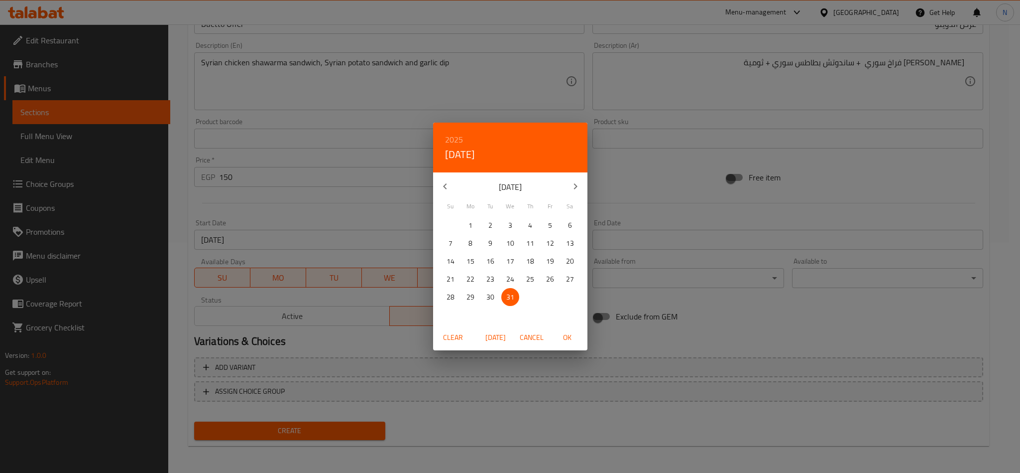
type input "[DATE]"
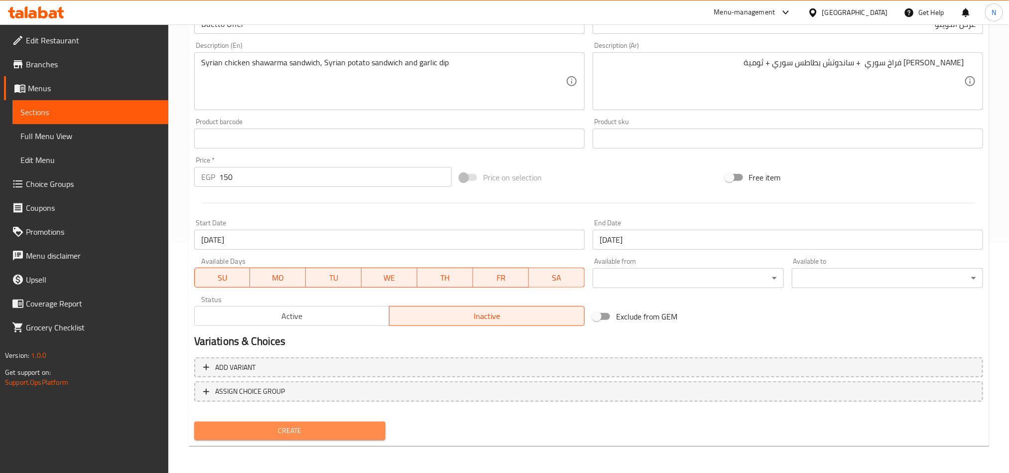
click at [353, 430] on span "Create" at bounding box center [289, 430] width 175 height 12
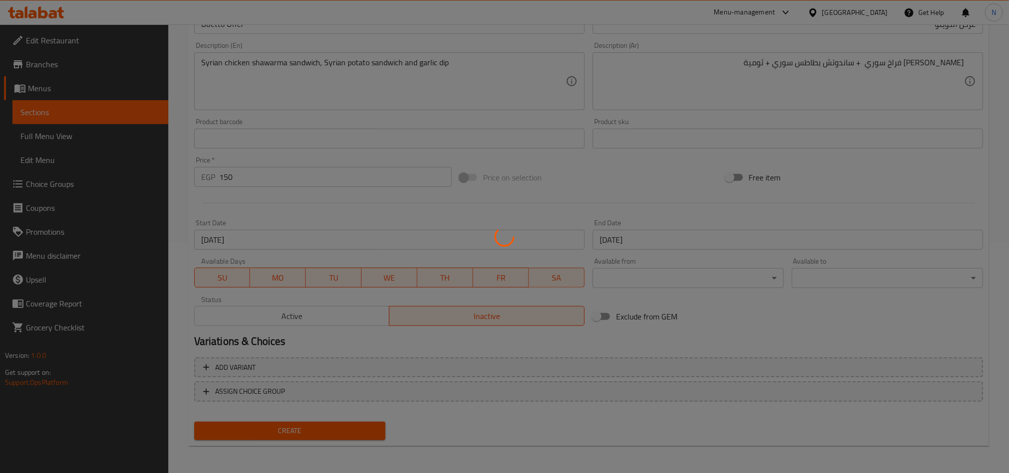
type input "0"
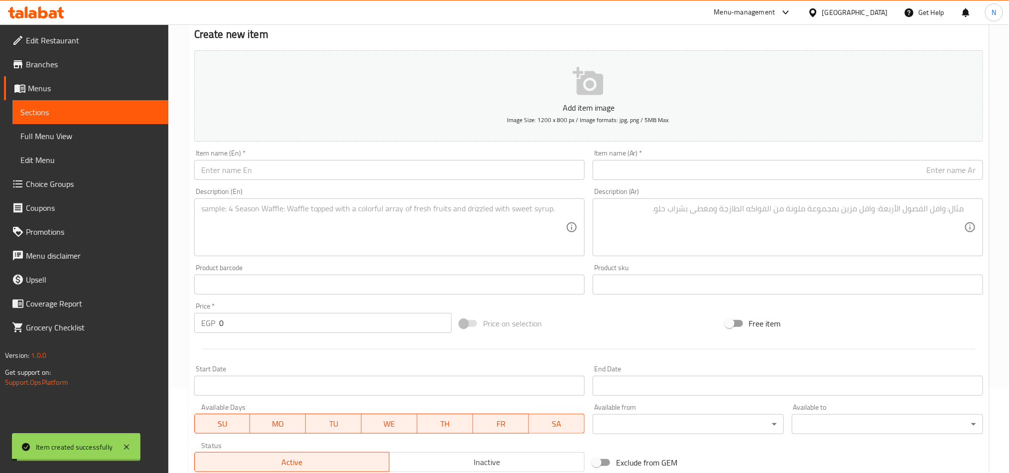
scroll to position [0, 0]
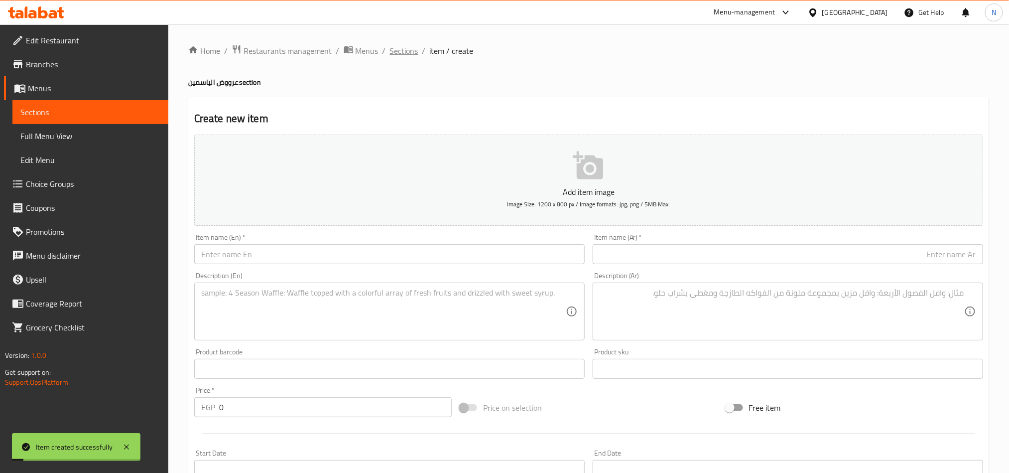
click at [411, 53] on span "Sections" at bounding box center [404, 51] width 28 height 12
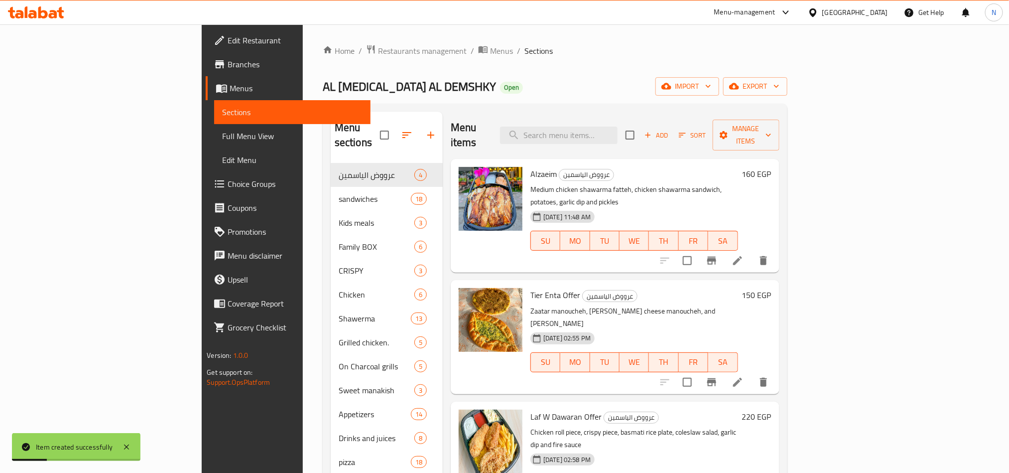
scroll to position [139, 0]
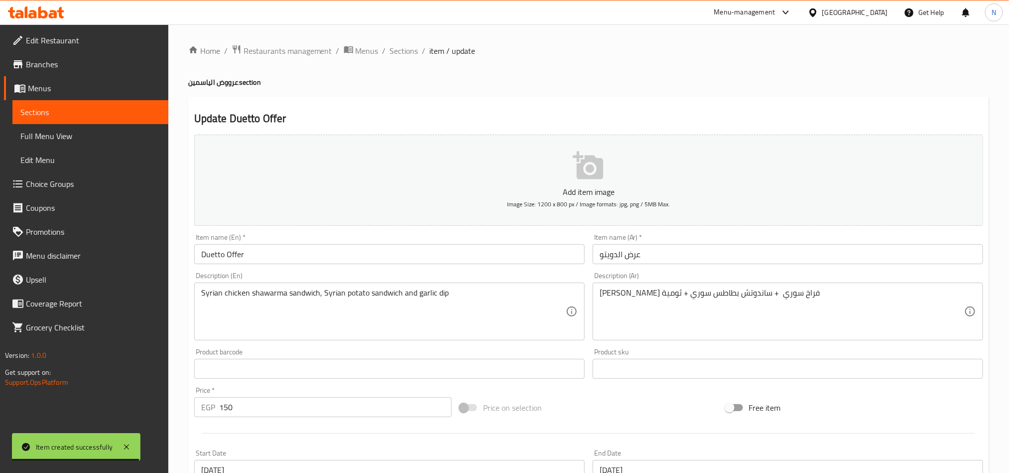
click at [293, 254] on input "Duetto Offer" at bounding box center [389, 254] width 390 height 20
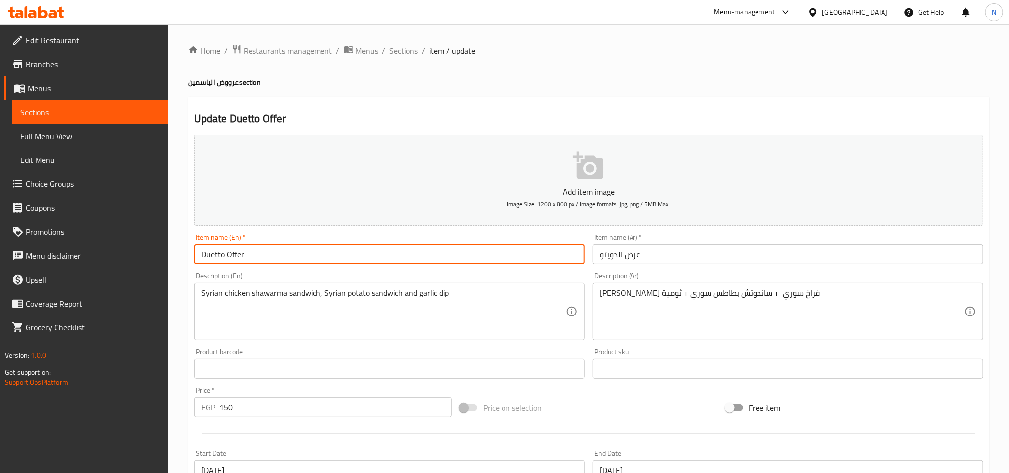
click at [292, 254] on input "Duetto Offer" at bounding box center [389, 254] width 390 height 20
click at [290, 254] on input "Duetto Offer" at bounding box center [389, 254] width 390 height 20
click at [291, 255] on input "Duetto Offer" at bounding box center [389, 254] width 390 height 20
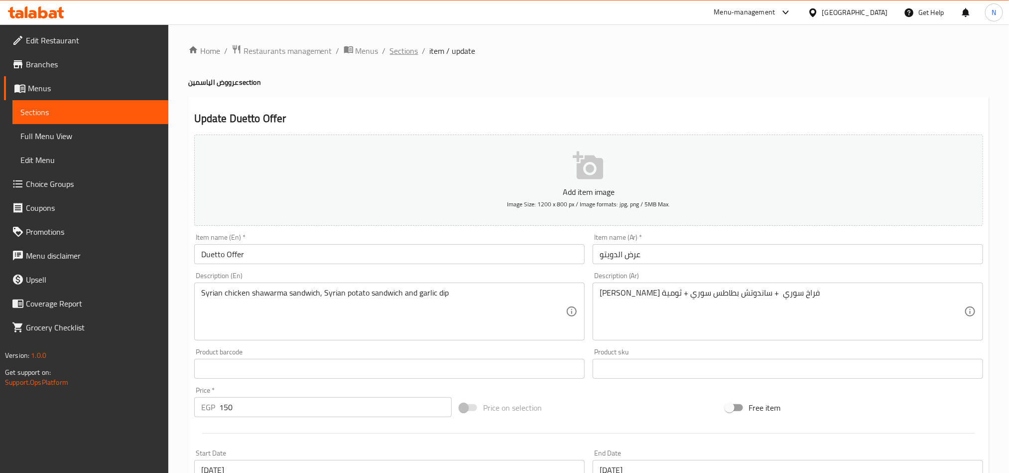
click at [406, 52] on span "Sections" at bounding box center [404, 51] width 28 height 12
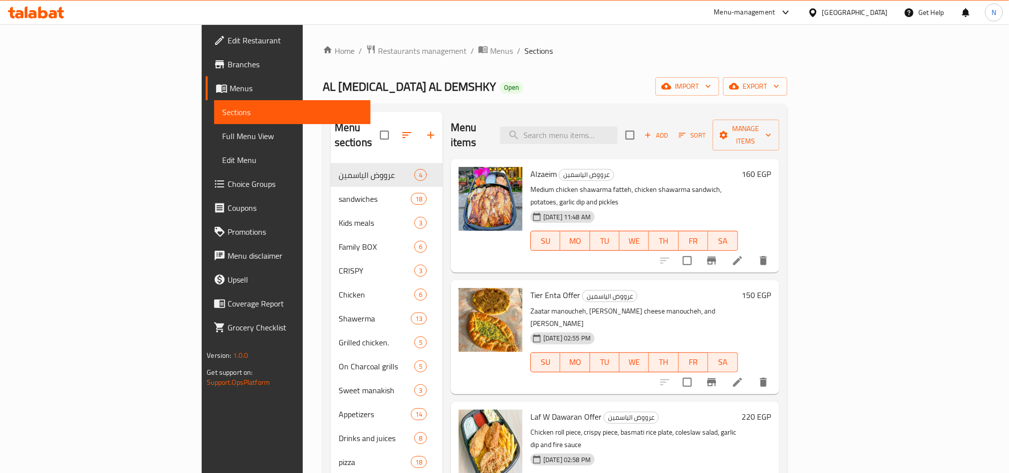
click at [670, 129] on span "Add" at bounding box center [656, 134] width 27 height 11
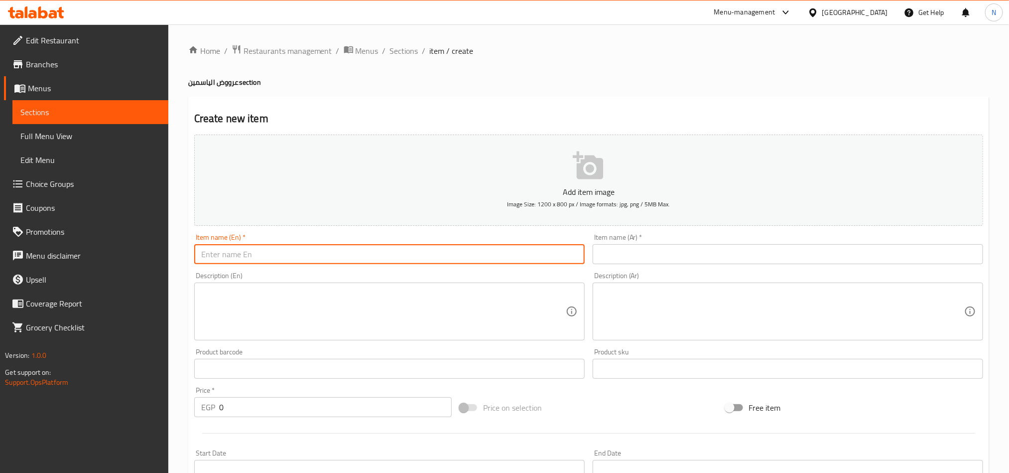
click at [426, 252] on input "text" at bounding box center [389, 254] width 390 height 20
paste input "Wa7ed mn El Nas offer"
click at [299, 252] on input "Wa7ed mn El Nas offer" at bounding box center [389, 254] width 390 height 20
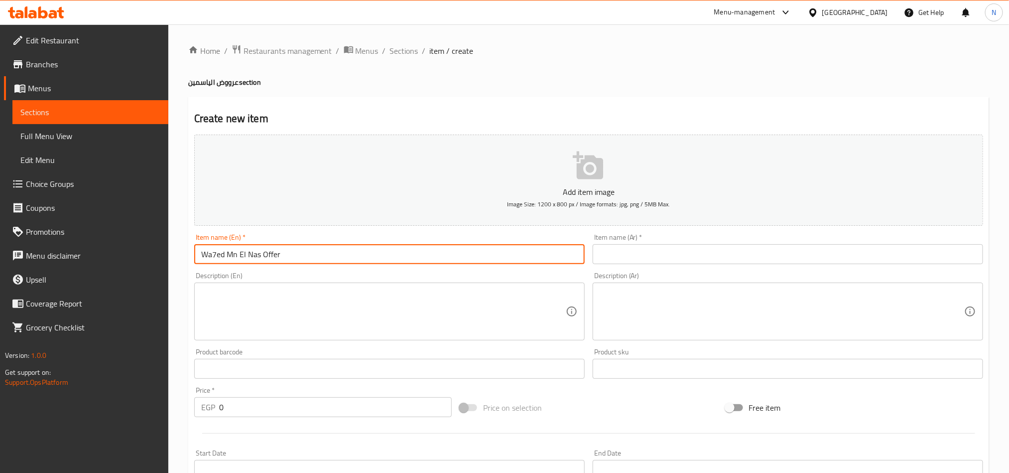
click at [305, 256] on input "Wa7ed Mn El Nas Offer" at bounding box center [389, 254] width 390 height 20
type input "Wa7ed Mn El Nas Offer"
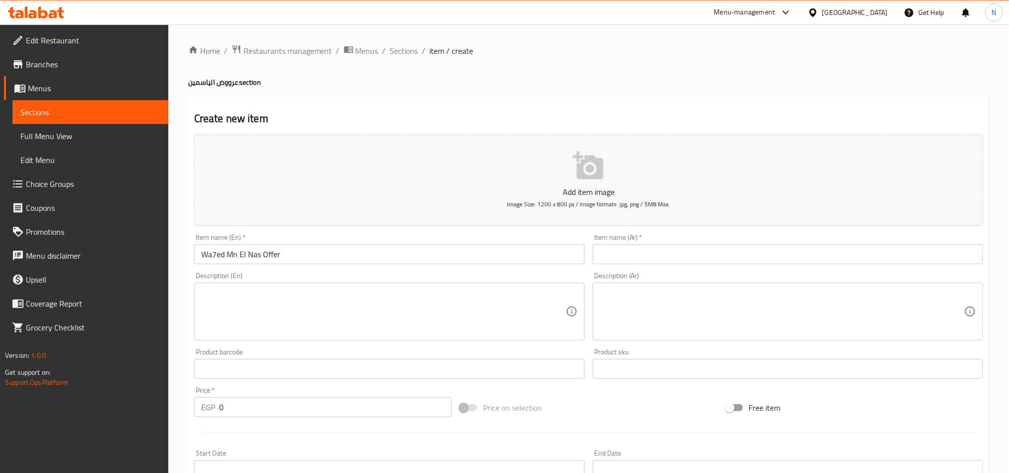
click at [716, 259] on input "text" at bounding box center [788, 254] width 390 height 20
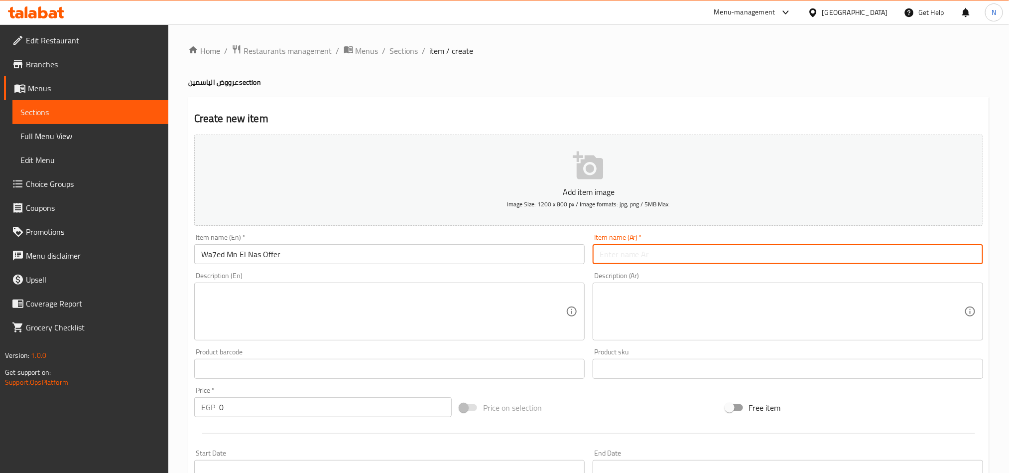
paste input "واحد من الناس"
drag, startPoint x: 975, startPoint y: 254, endPoint x: 967, endPoint y: 260, distance: 9.9
click at [772, 253] on input "واحد من الناس" at bounding box center [788, 254] width 390 height 20
type input "عرض واحد من الناس"
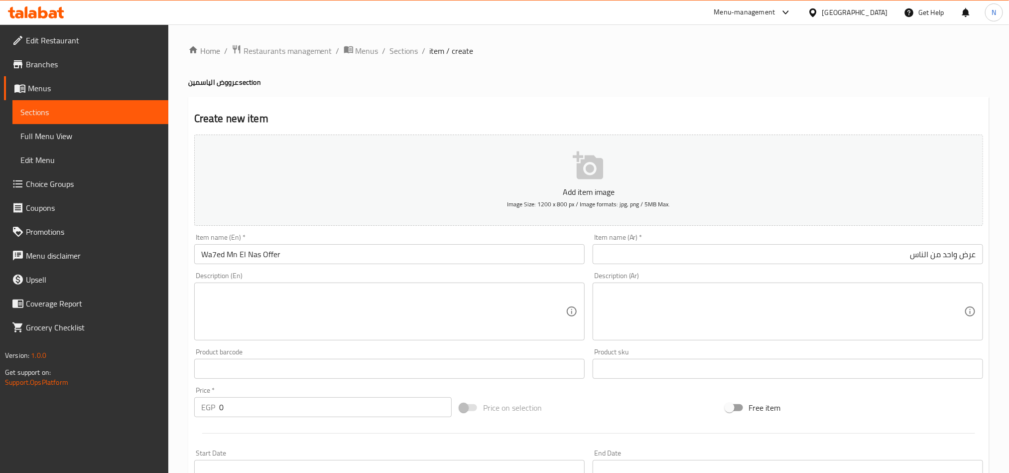
drag, startPoint x: 733, startPoint y: 293, endPoint x: 731, endPoint y: 298, distance: 5.2
click at [734, 293] on textarea at bounding box center [782, 311] width 365 height 47
paste textarea "ربع فرخه ورك شواية +قطعه كرسبي + ارز + بطاطس + ثومية + مخلل"
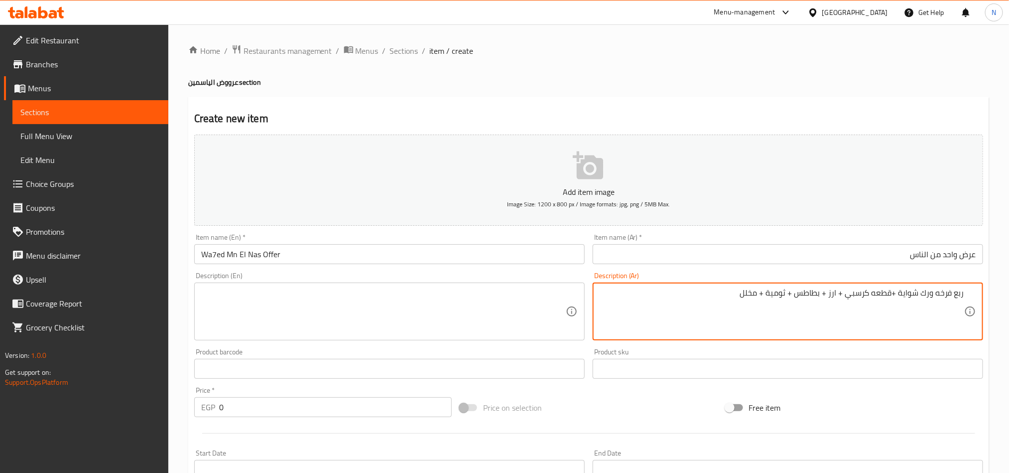
type textarea "ربع فرخه ورك شواية +قطعه كرسبي + ارز + بطاطس + ثومية + مخلل"
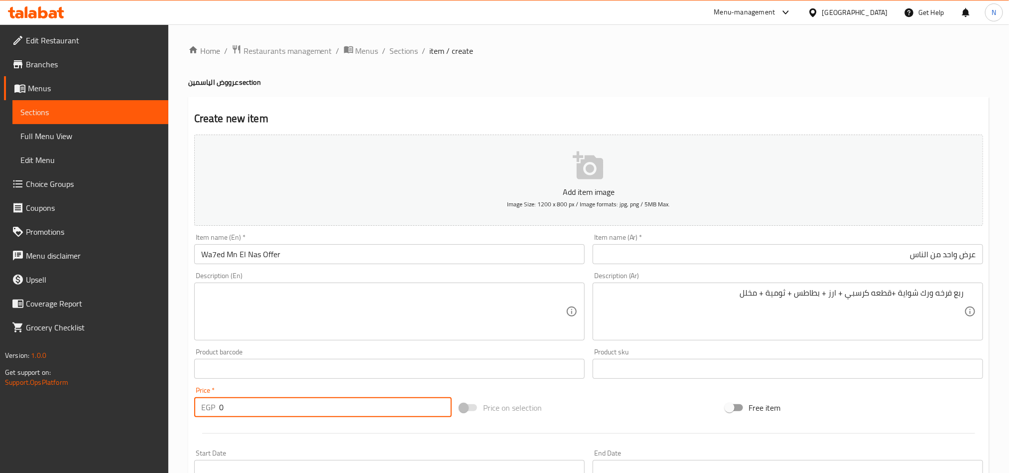
drag, startPoint x: 278, startPoint y: 402, endPoint x: 291, endPoint y: 339, distance: 64.6
click at [209, 403] on div "EGP 0 Price *" at bounding box center [322, 407] width 257 height 20
paste input "20"
type input "200"
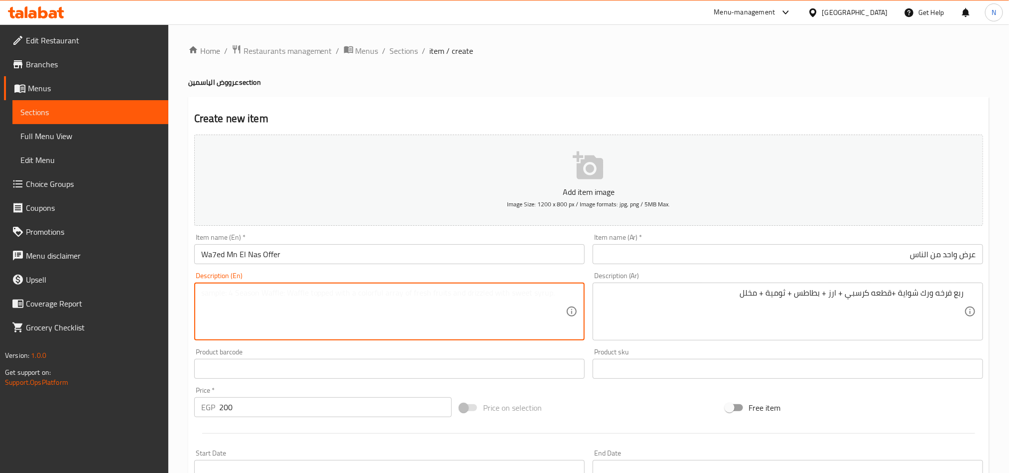
drag, startPoint x: 329, startPoint y: 309, endPoint x: 335, endPoint y: 308, distance: 6.1
click at [329, 311] on textarea at bounding box center [383, 311] width 365 height 47
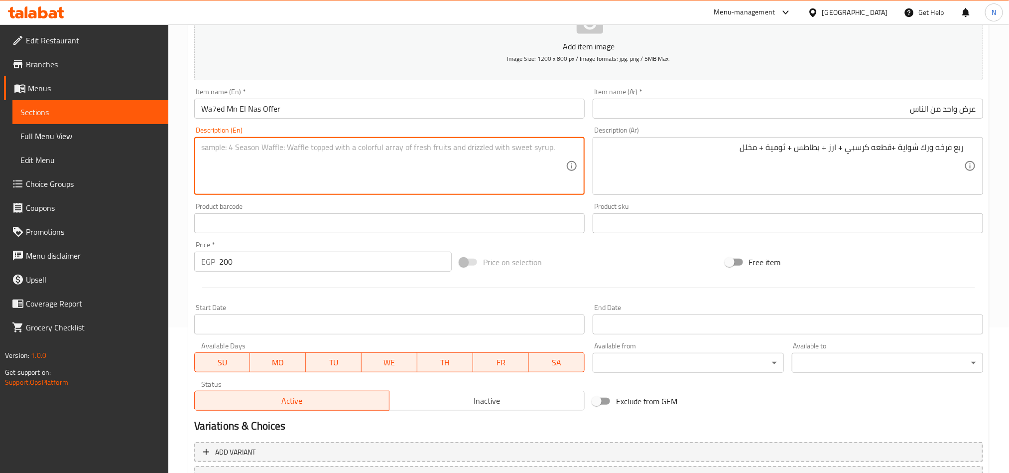
scroll to position [149, 0]
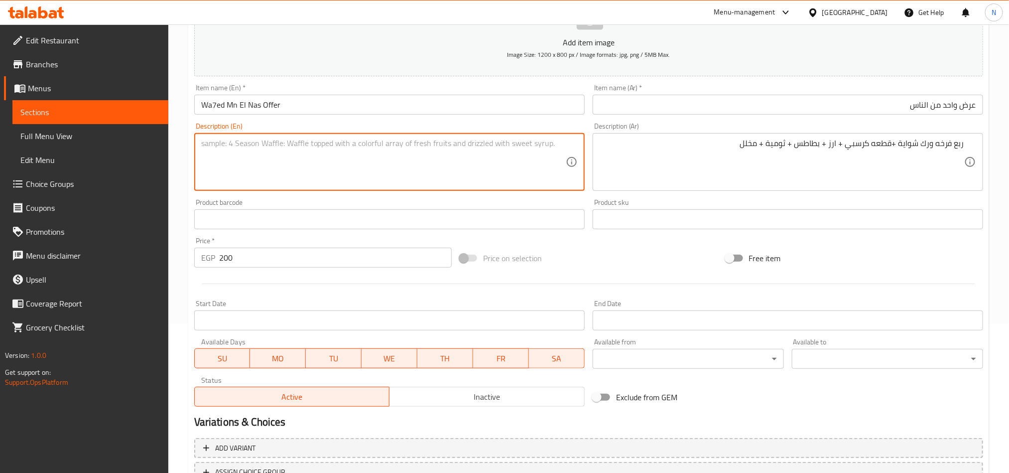
click at [533, 395] on span "Inactive" at bounding box center [486, 396] width 187 height 14
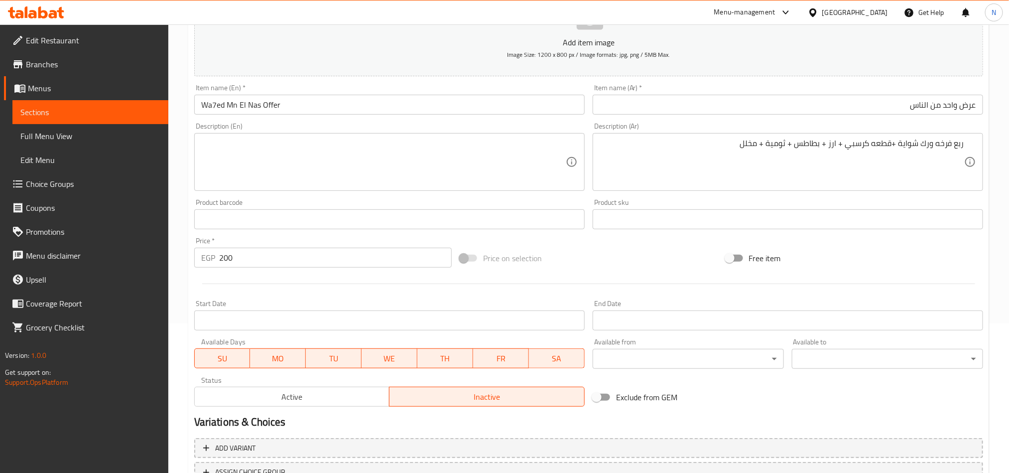
click at [433, 315] on input "Start Date" at bounding box center [389, 320] width 390 height 20
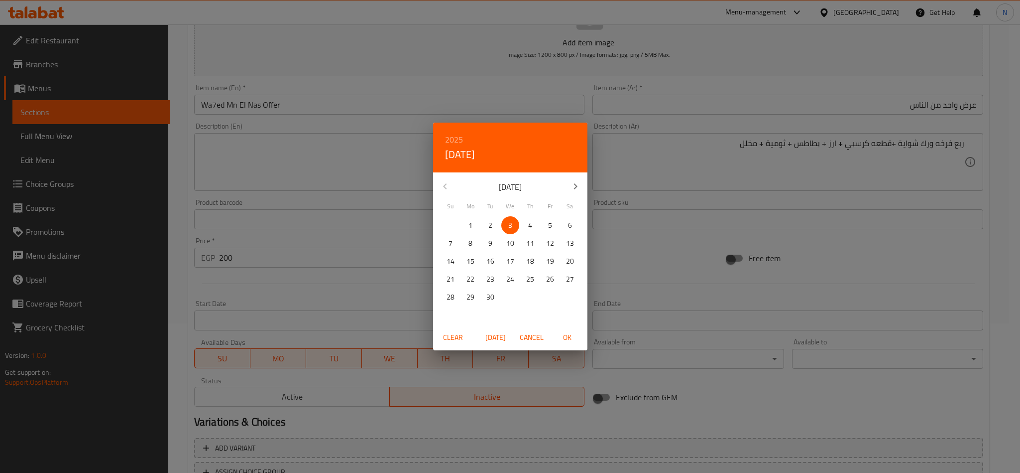
drag, startPoint x: 489, startPoint y: 227, endPoint x: 581, endPoint y: 321, distance: 131.7
click at [489, 227] on p "2" at bounding box center [491, 225] width 4 height 12
drag, startPoint x: 572, startPoint y: 335, endPoint x: 619, endPoint y: 322, distance: 48.2
click at [574, 335] on span "OK" at bounding box center [568, 337] width 24 height 12
type input "[DATE]"
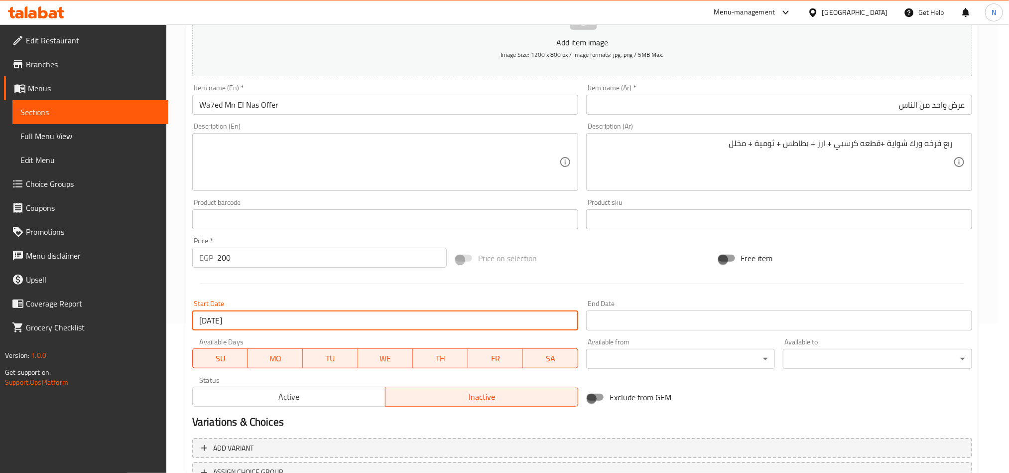
click at [624, 318] on input "Start Date" at bounding box center [779, 320] width 386 height 20
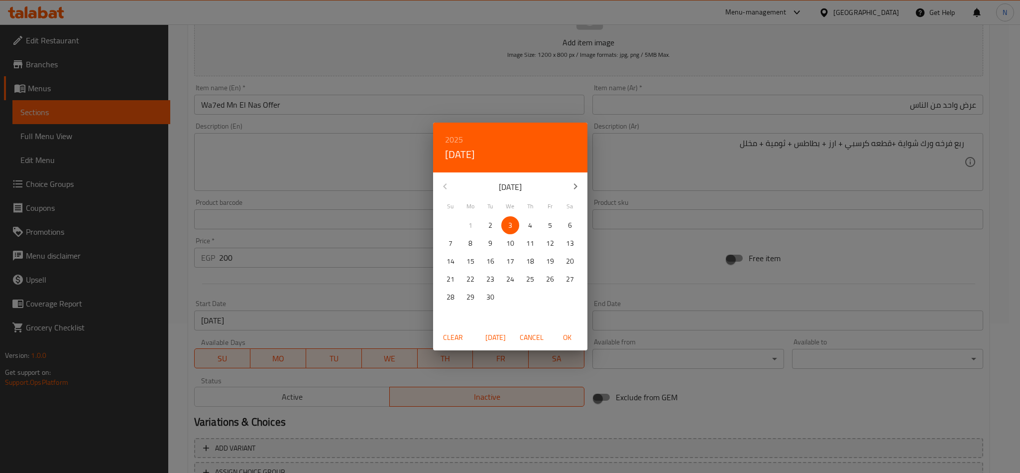
click at [573, 186] on icon "button" at bounding box center [576, 186] width 12 height 12
click at [573, 187] on icon "button" at bounding box center [576, 186] width 12 height 12
click at [511, 299] on p "31" at bounding box center [510, 297] width 8 height 12
click at [573, 342] on span "OK" at bounding box center [568, 337] width 24 height 12
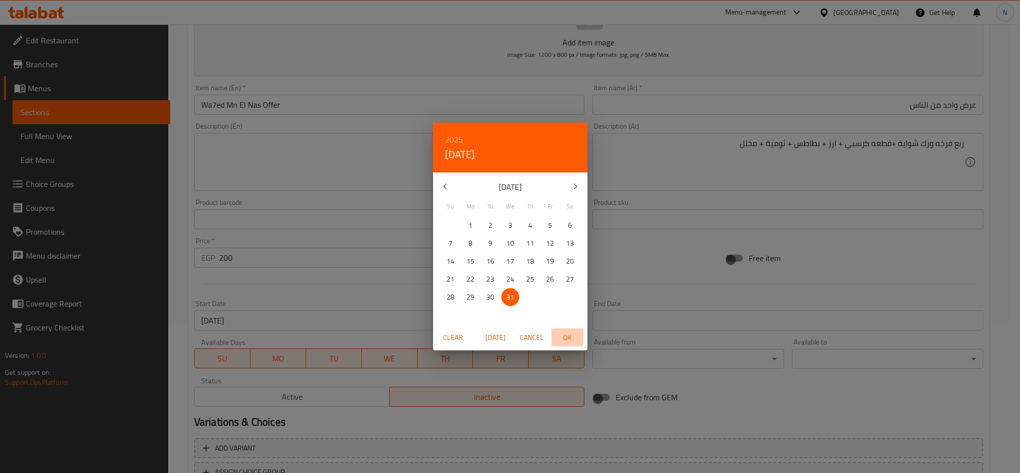
type input "[DATE]"
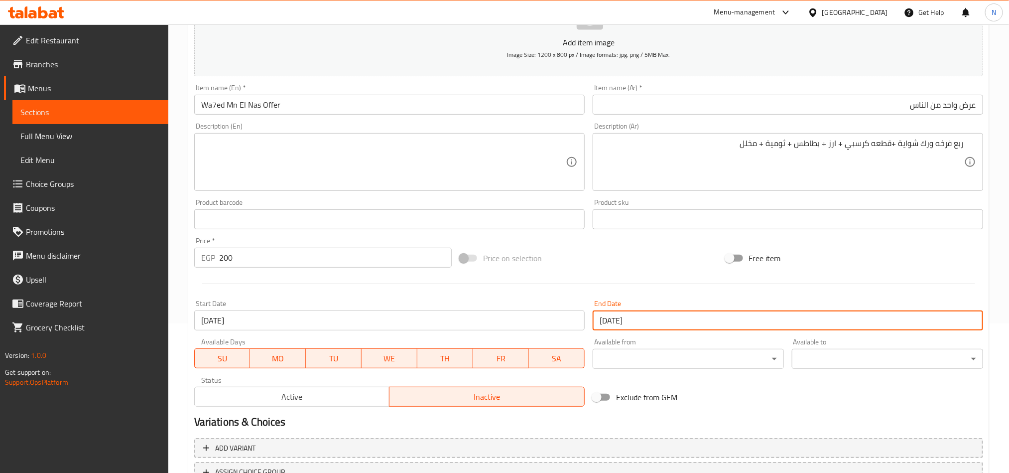
click at [405, 152] on textarea at bounding box center [383, 161] width 365 height 47
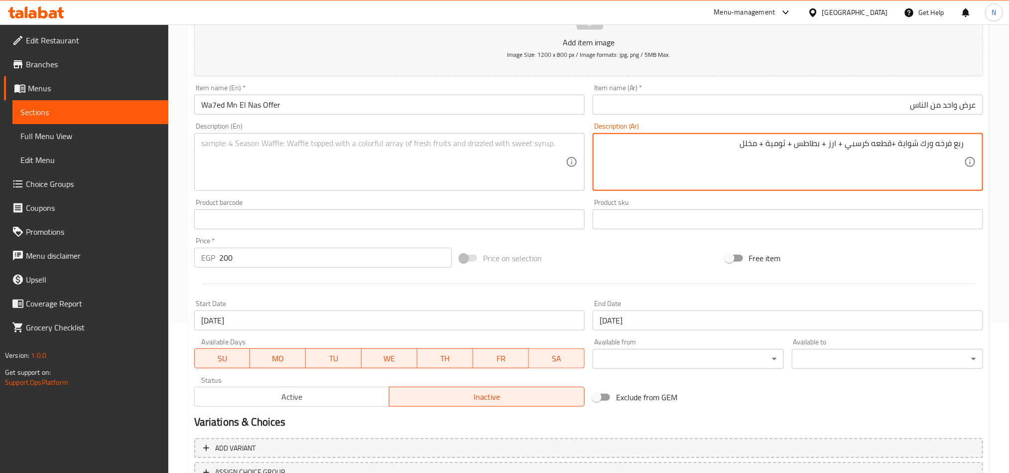
click at [716, 150] on textarea "ربع فرخه ورك شواية +قطعه كرسبي + ارز + بطاطس + ثومية + مخلل" at bounding box center [782, 161] width 365 height 47
click at [716, 151] on textarea "ربع فرخه ورك شواية +قطعه كرسبي + ارز + بطاطس + ثومية + مخلل" at bounding box center [782, 161] width 365 height 47
click at [284, 154] on textarea at bounding box center [383, 161] width 365 height 47
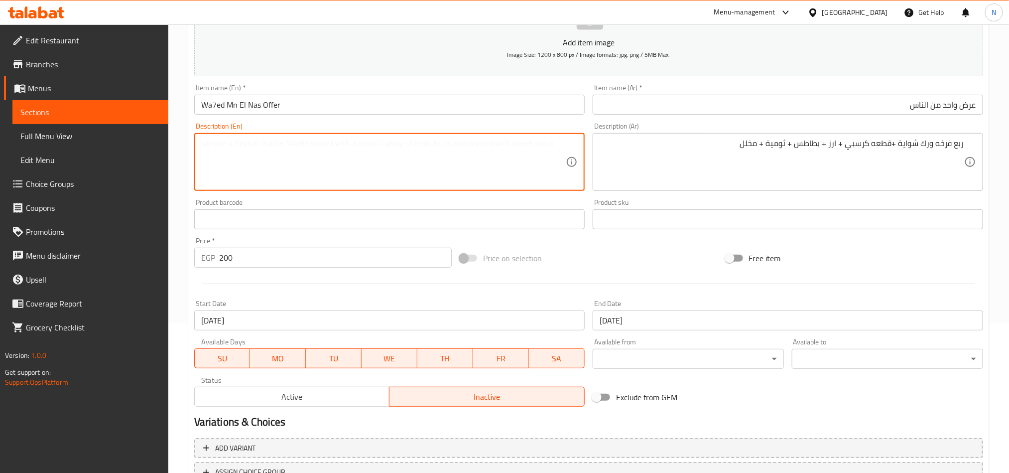
paste textarea "Quarter grilled chicken thigh + crispy piece + rice + potatoes + garlic sauce +…"
drag, startPoint x: 301, startPoint y: 144, endPoint x: 302, endPoint y: 159, distance: 15.0
click at [301, 145] on textarea "Quarter grilled chicken thigh + crispy piece + rice + potatoes + garlic sauce +…" at bounding box center [383, 161] width 365 height 47
click at [304, 148] on textarea "Quarter grilled chicken thigh + crispy piece + rice + potatoes + garlic sauce +…" at bounding box center [383, 161] width 365 height 47
drag, startPoint x: 343, startPoint y: 145, endPoint x: 347, endPoint y: 152, distance: 8.3
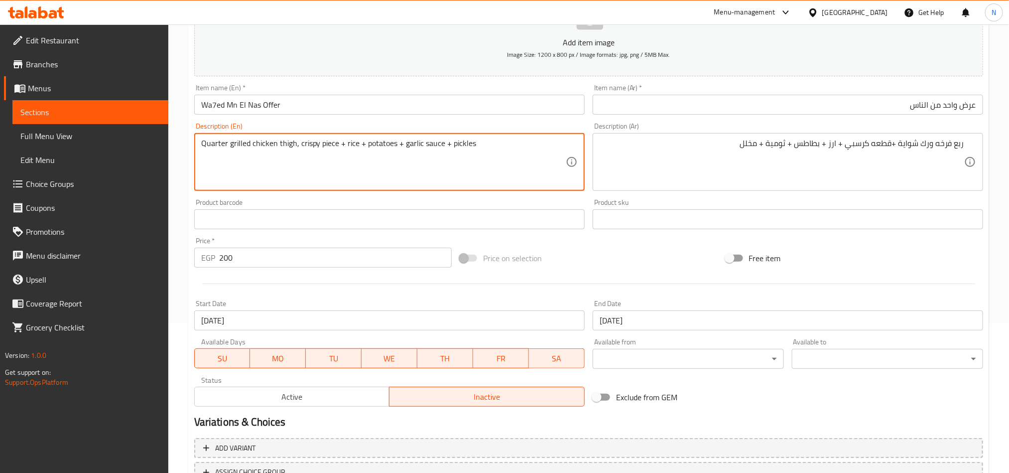
click at [344, 145] on textarea "Quarter grilled chicken thigh, crispy piece + rice + potatoes + garlic sauce + …" at bounding box center [383, 161] width 365 height 47
click at [362, 148] on textarea "Quarter grilled chicken thigh, crispy piece, rice + potatoes + garlic sauce + p…" at bounding box center [383, 161] width 365 height 47
click at [394, 144] on textarea "Quarter grilled chicken thigh, crispy piece, rice, potatoes + garlic sauce + pi…" at bounding box center [383, 161] width 365 height 47
click at [379, 147] on textarea "Quarter grilled chicken thigh, crispy piece, rice, potatoe, garlic sauce + pick…" at bounding box center [383, 161] width 365 height 47
click at [378, 149] on textarea "Quarter grilled chicken thigh, crispy piece, rice, potate, garlic sauce + pickl…" at bounding box center [383, 161] width 365 height 47
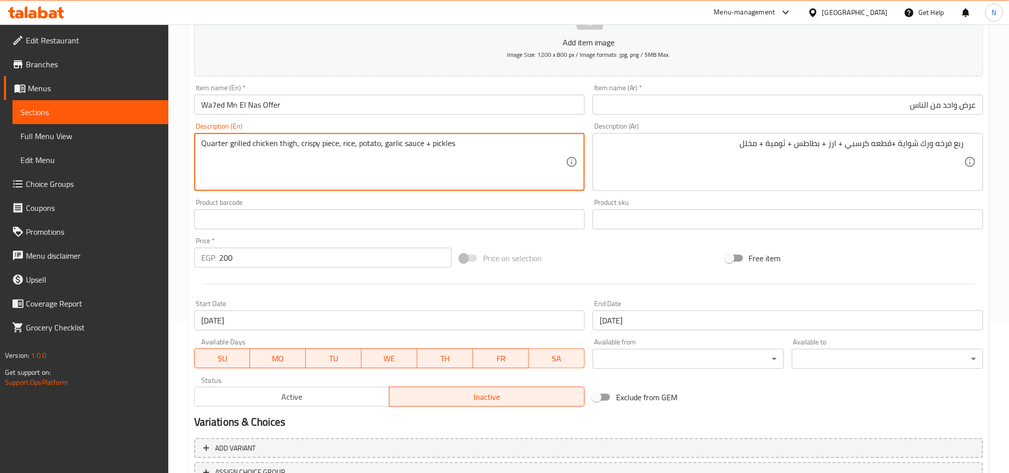
click at [409, 143] on textarea "Quarter grilled chicken thigh, crispy piece, rice, potato, garlic sauce + pickl…" at bounding box center [383, 161] width 365 height 47
click at [417, 141] on textarea "Quarter grilled chicken thigh, crispy piece, rice, potato, garlic dip+ pickles" at bounding box center [383, 161] width 365 height 47
click at [425, 151] on textarea "Quarter grilled chicken thigh, crispy piece, rice, potato, garlic dip and pickl…" at bounding box center [383, 161] width 365 height 47
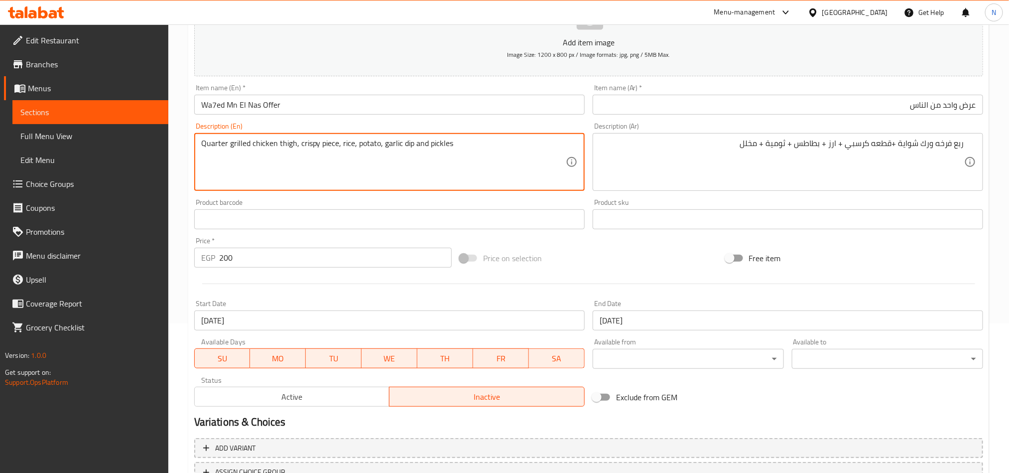
click at [425, 151] on textarea "Quarter grilled chicken thigh, crispy piece, rice, potato, garlic dip and pickl…" at bounding box center [383, 161] width 365 height 47
type textarea "Quarter grilled chicken thigh, crispy piece, rice, potato, garlic dip and pickl…"
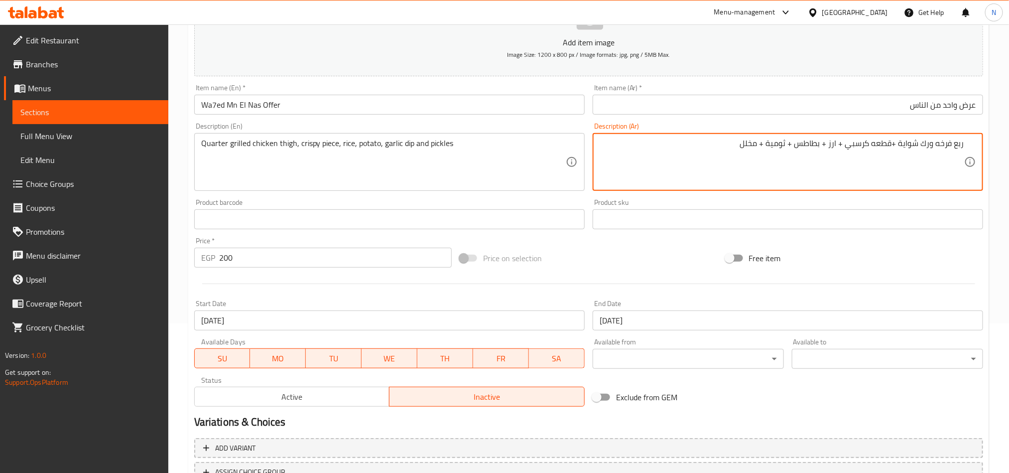
click at [772, 142] on textarea "ربع فرخه ورك شواية +قطعه كرسبي + ارز + بطاطس + ثومية + مخلل" at bounding box center [782, 161] width 365 height 47
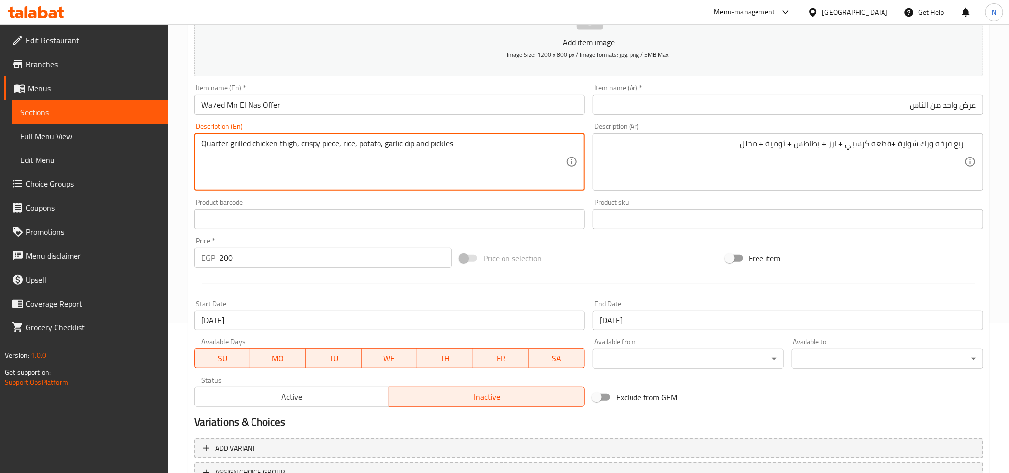
click at [401, 151] on textarea "Quarter grilled chicken thigh, crispy piece, rice, potato, garlic dip and pickl…" at bounding box center [383, 161] width 365 height 47
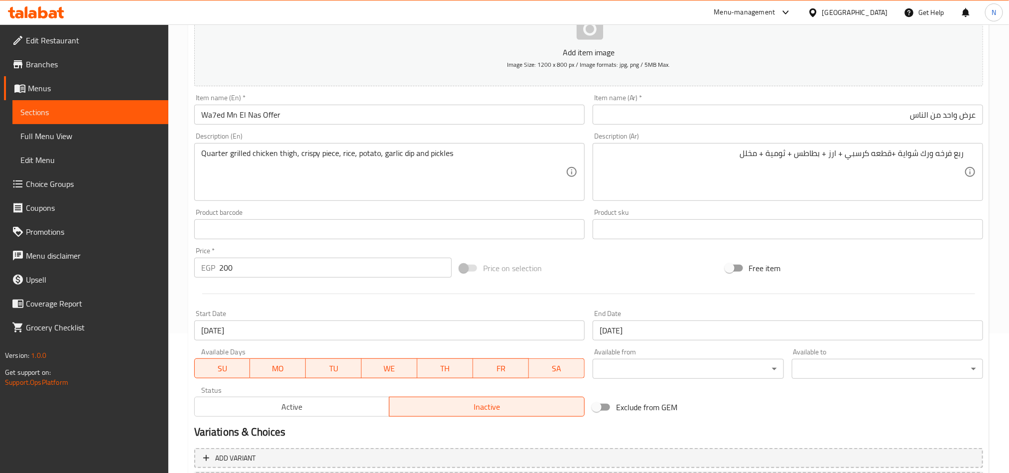
scroll to position [230, 0]
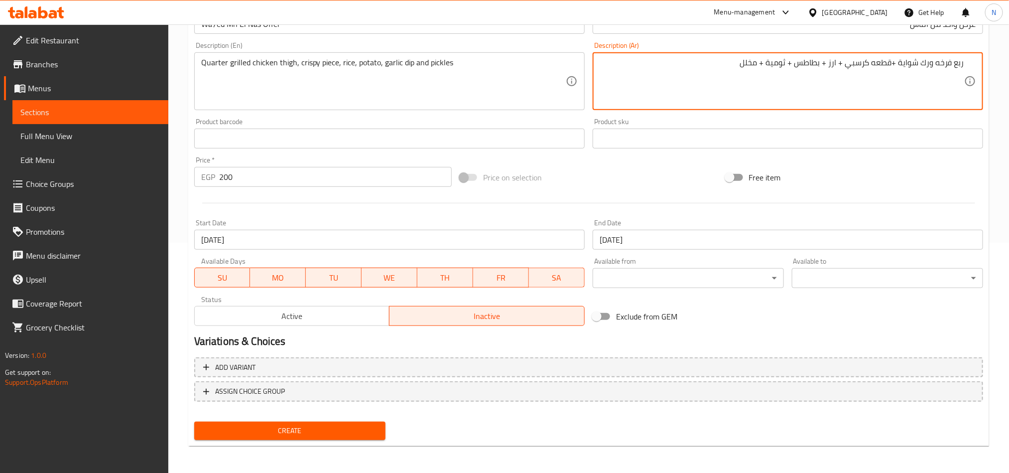
click at [292, 421] on button "Create" at bounding box center [289, 430] width 191 height 18
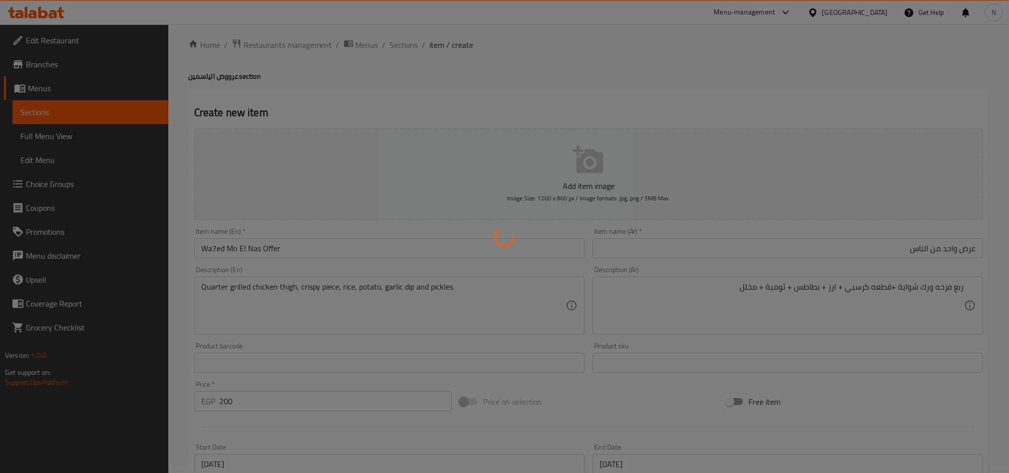
type input "0"
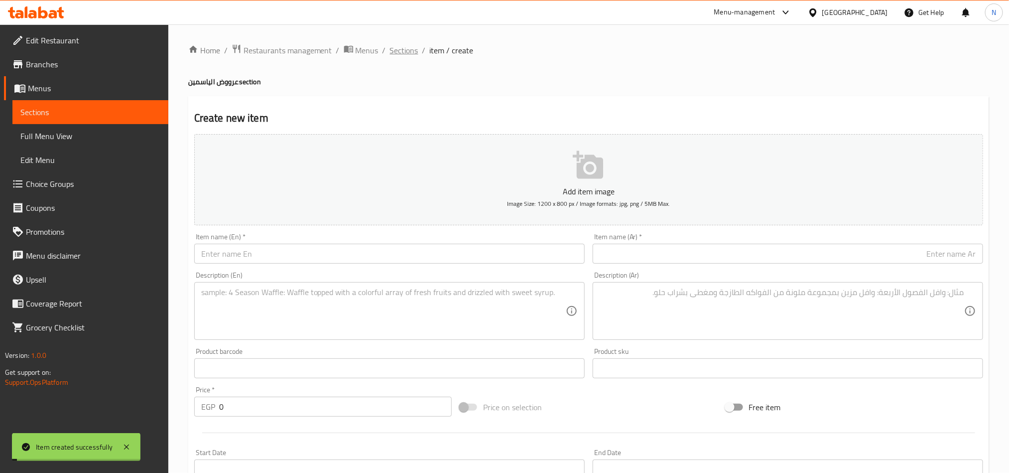
scroll to position [0, 0]
click at [417, 57] on ol "Home / Restaurants management / Menus / Sections / item / create" at bounding box center [588, 50] width 801 height 13
click at [405, 47] on span "Sections" at bounding box center [404, 51] width 28 height 12
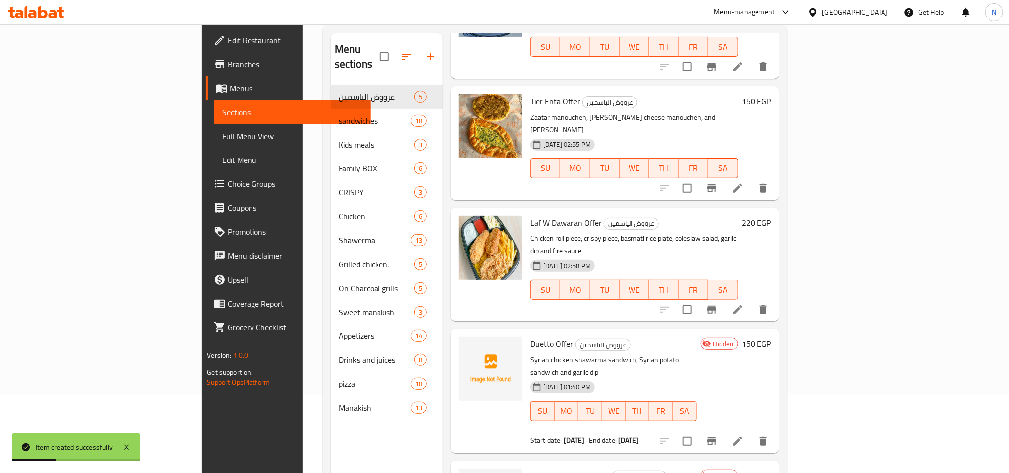
scroll to position [139, 0]
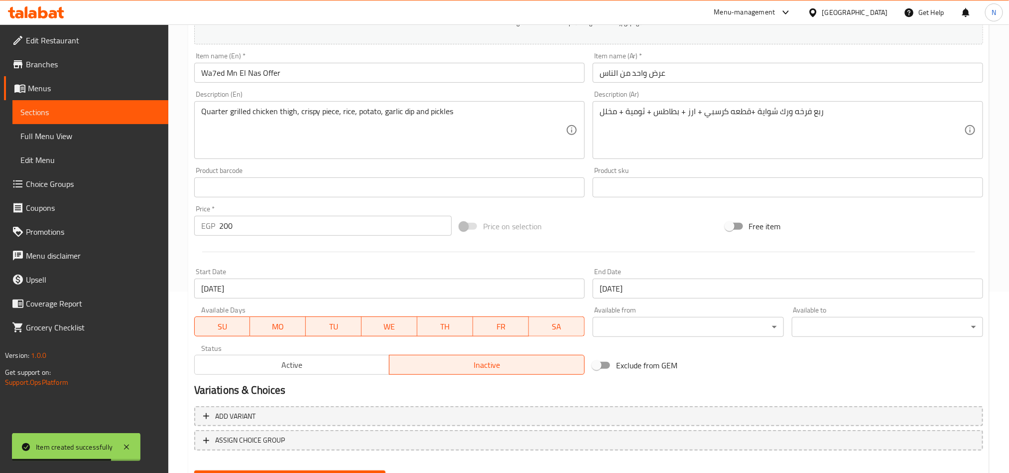
scroll to position [155, 0]
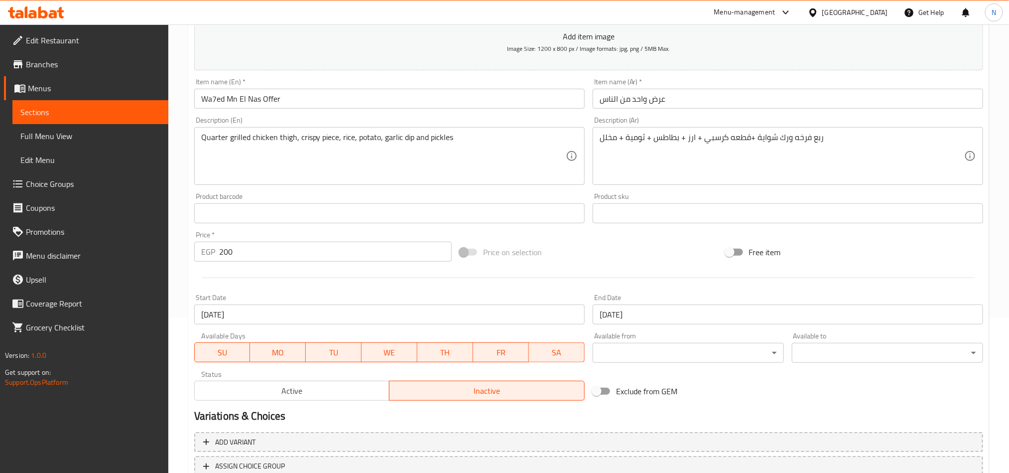
click at [307, 95] on input "Wa7ed Mn El Nas Offer" at bounding box center [389, 99] width 390 height 20
click at [308, 95] on input "Wa7ed Mn El Nas Offer" at bounding box center [389, 99] width 390 height 20
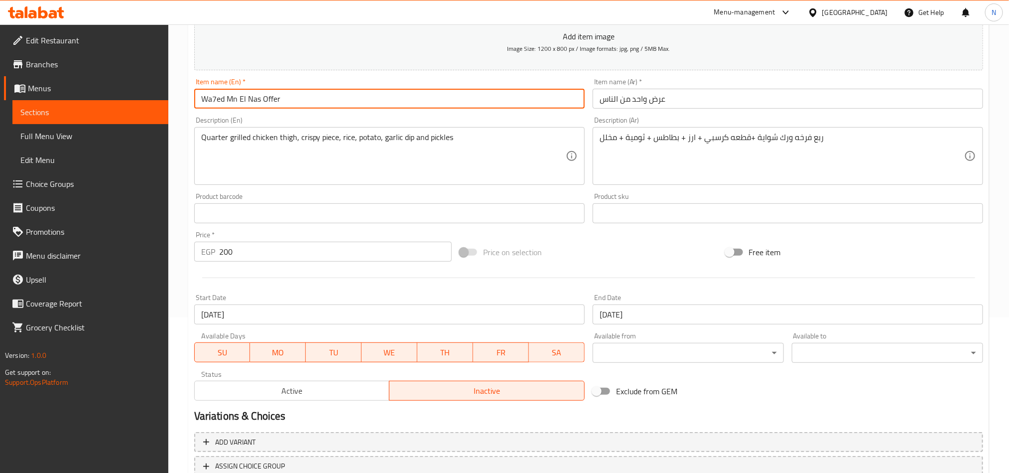
click at [308, 95] on input "Wa7ed Mn El Nas Offer" at bounding box center [389, 99] width 390 height 20
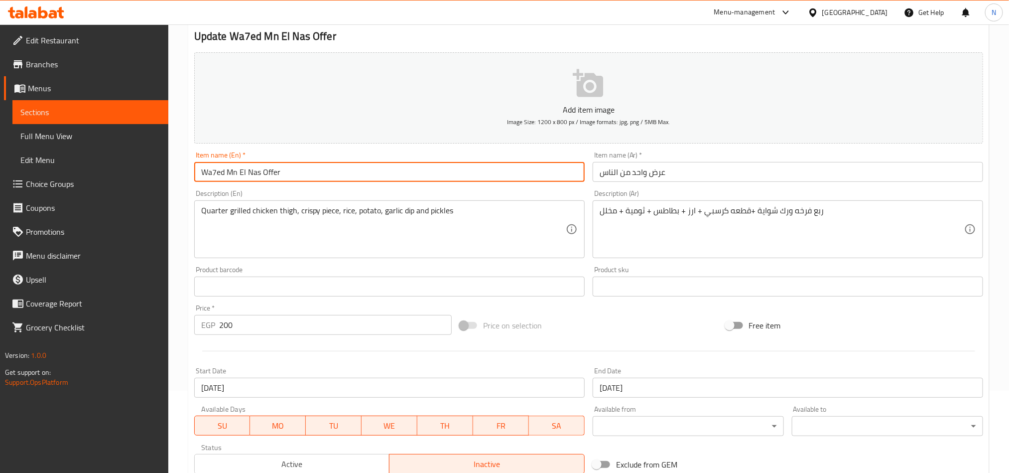
scroll to position [0, 0]
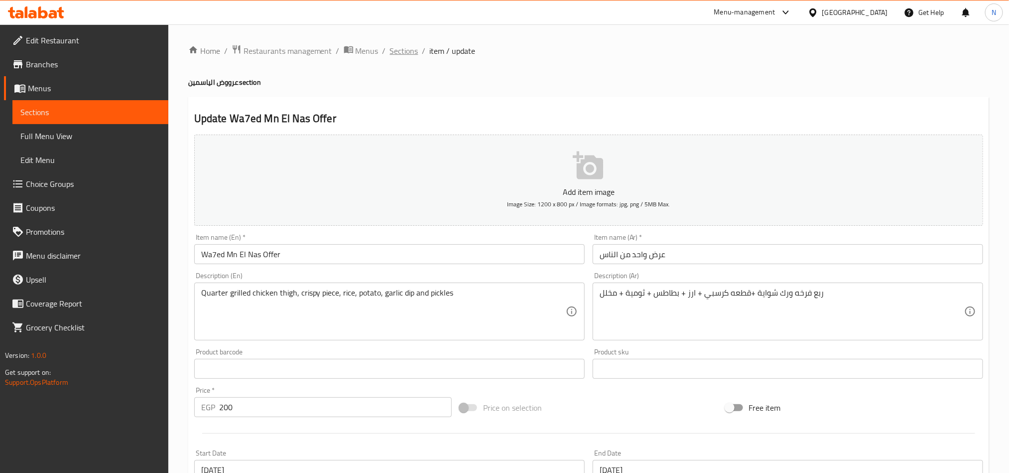
click at [414, 54] on span "Sections" at bounding box center [404, 51] width 28 height 12
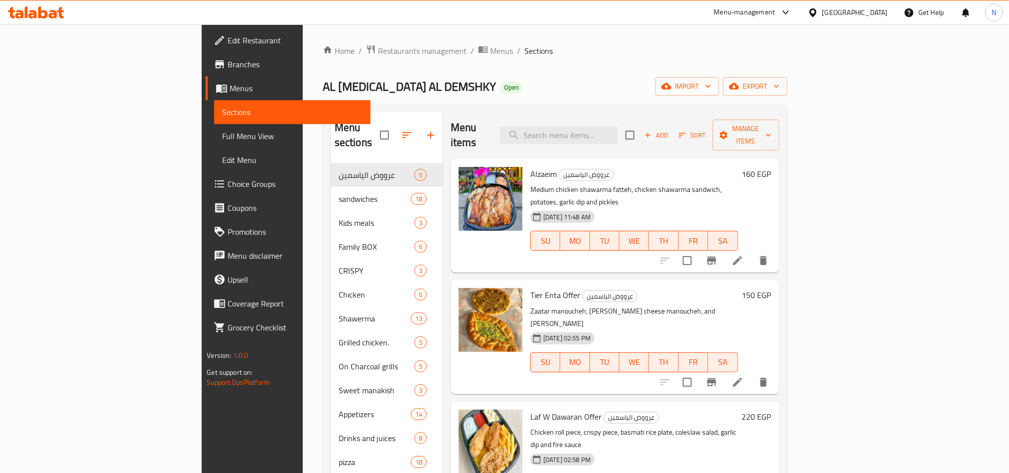
click at [672, 132] on button "Add" at bounding box center [656, 134] width 32 height 15
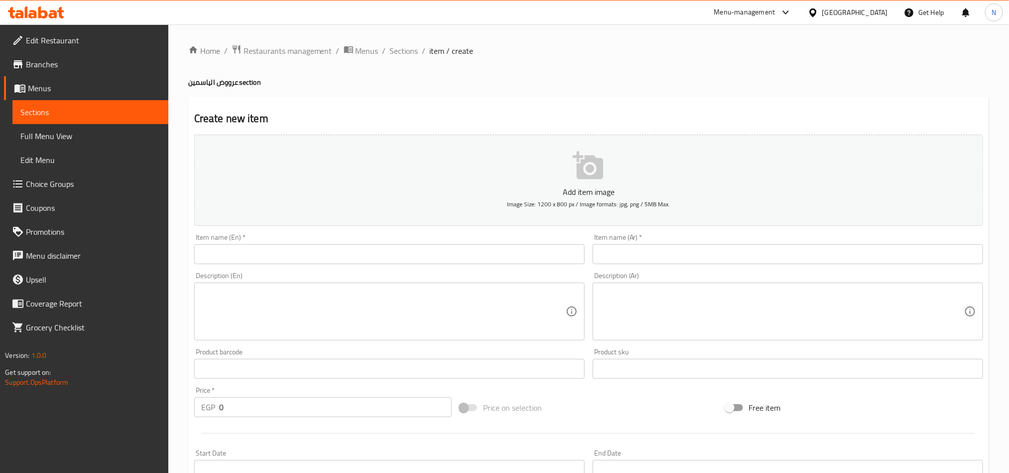
click at [356, 255] on input "text" at bounding box center [389, 254] width 390 height 20
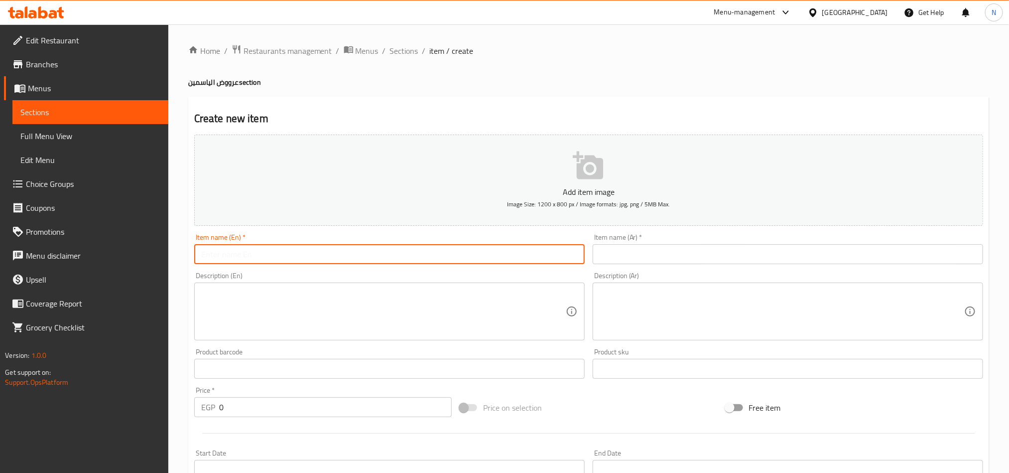
paste input "X Large Offer"
type input "X Large Offer"
click at [631, 258] on input "text" at bounding box center [788, 254] width 390 height 20
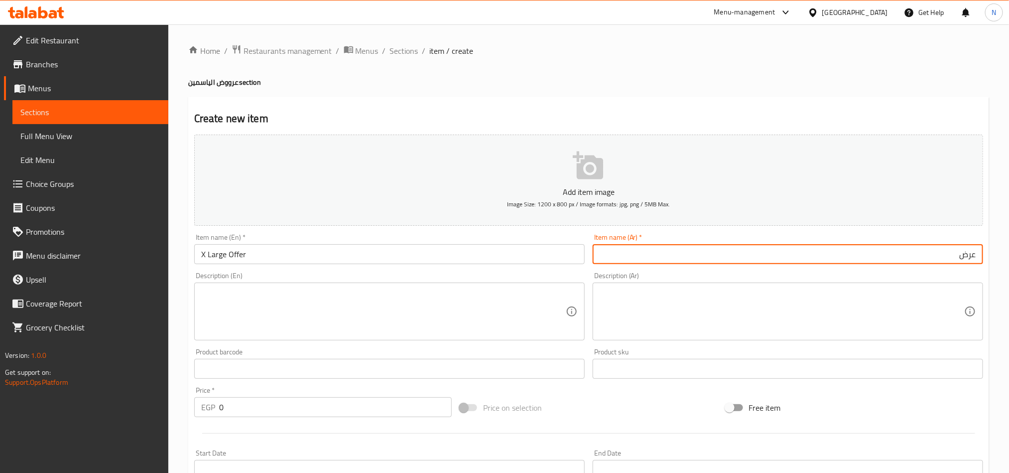
click at [772, 251] on input "عرض" at bounding box center [788, 254] width 390 height 20
paste input "اكس لارج"
type input "عرض اكس لارج"
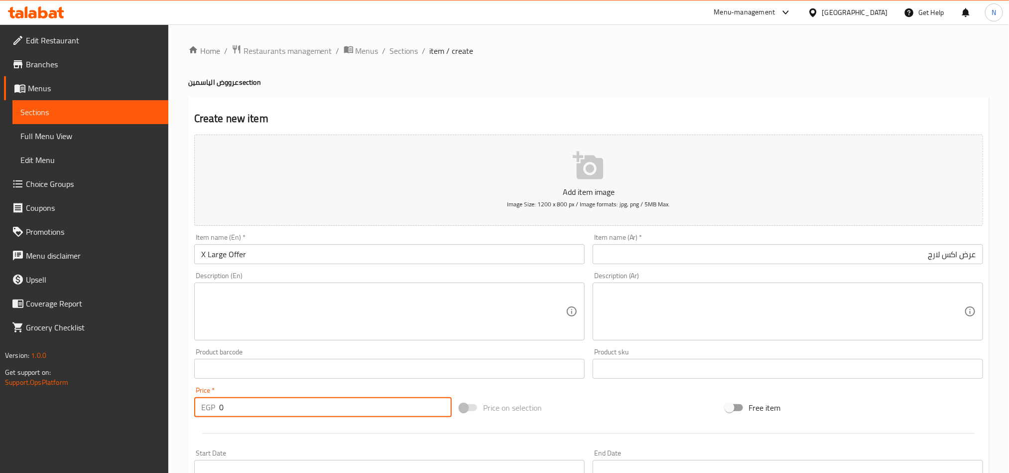
drag, startPoint x: 216, startPoint y: 403, endPoint x: 229, endPoint y: 367, distance: 39.2
click at [199, 401] on div "EGP 0 Price *" at bounding box center [322, 407] width 257 height 20
paste input "19"
type input "190"
click at [266, 312] on textarea at bounding box center [383, 311] width 365 height 47
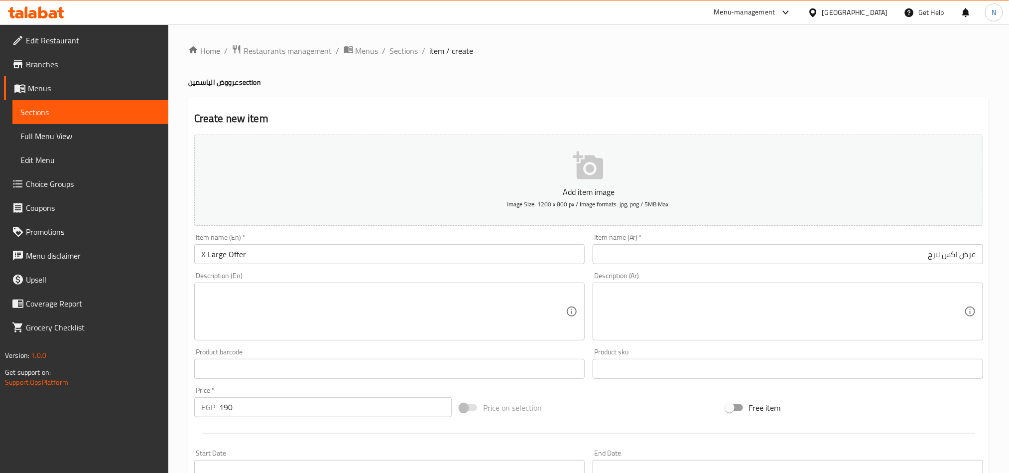
drag, startPoint x: 872, startPoint y: 298, endPoint x: 849, endPoint y: 313, distance: 27.3
click at [772, 299] on textarea at bounding box center [782, 311] width 365 height 47
paste textarea "ربع فرخه ورك فحم + كبة مشوية + ارز + بطاطس + ثومية + مخلل"
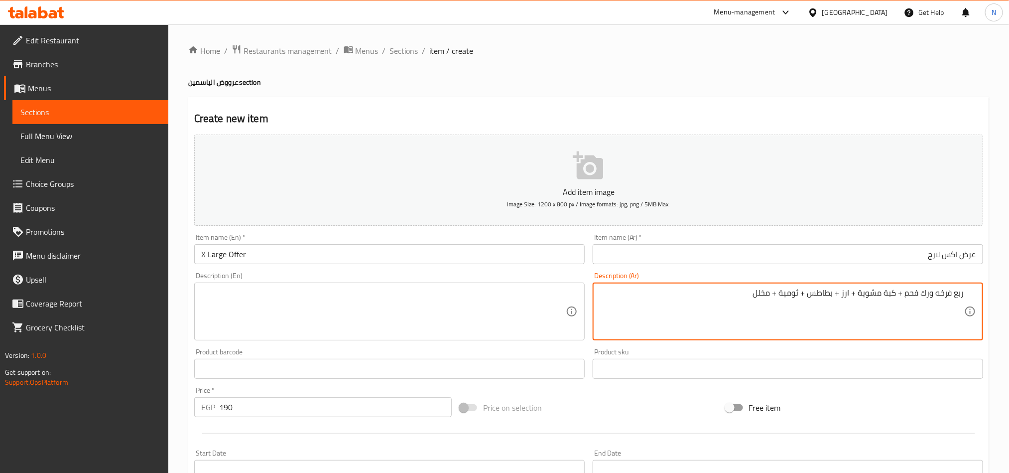
click at [704, 329] on textarea "ربع فرخه ورك فحم + كبة مشوية + ارز + بطاطس + ثومية + مخلل" at bounding box center [782, 311] width 365 height 47
click at [705, 329] on textarea "ربع فرخه ورك فحم + كبة مشوية + ارز + بطاطس + ثومية + مخلل" at bounding box center [782, 311] width 365 height 47
type textarea "ربع فرخه ورك فحم + كبة مشوية + ارز + بطاطس + ثومية + مخلل"
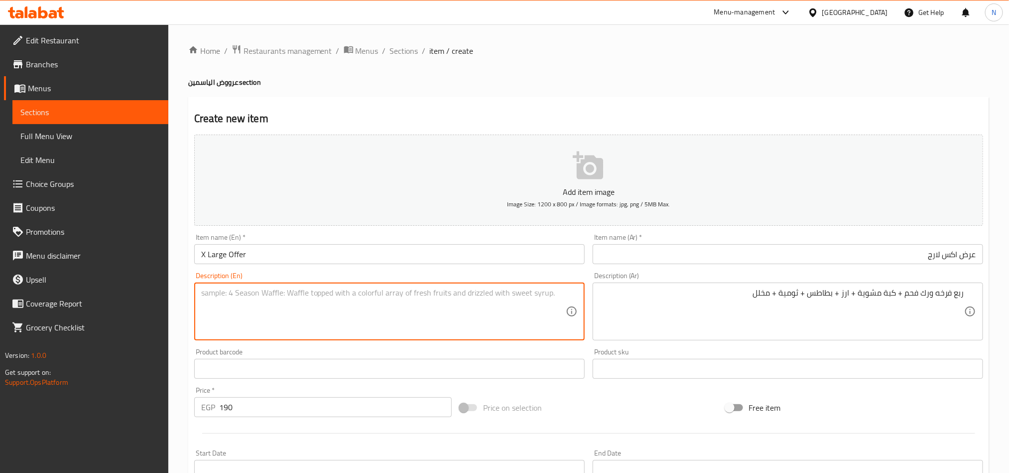
click at [290, 302] on textarea at bounding box center [383, 311] width 365 height 47
paste textarea "Charcoal-grilled quarter chicken thigh & grilled kibbeh served with rice, fries…"
click at [289, 301] on textarea "Charcoal-grilled quarter chicken thigh & grilled kibbeh served with rice, fries…" at bounding box center [383, 311] width 365 height 47
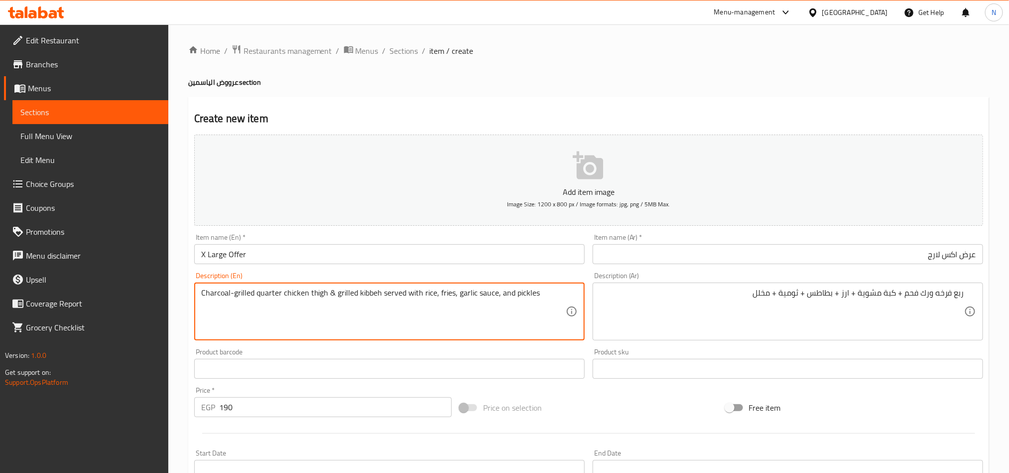
click at [234, 299] on textarea "Charcoal-grilled quarter chicken thigh & grilled kibbeh served with rice, fries…" at bounding box center [383, 311] width 365 height 47
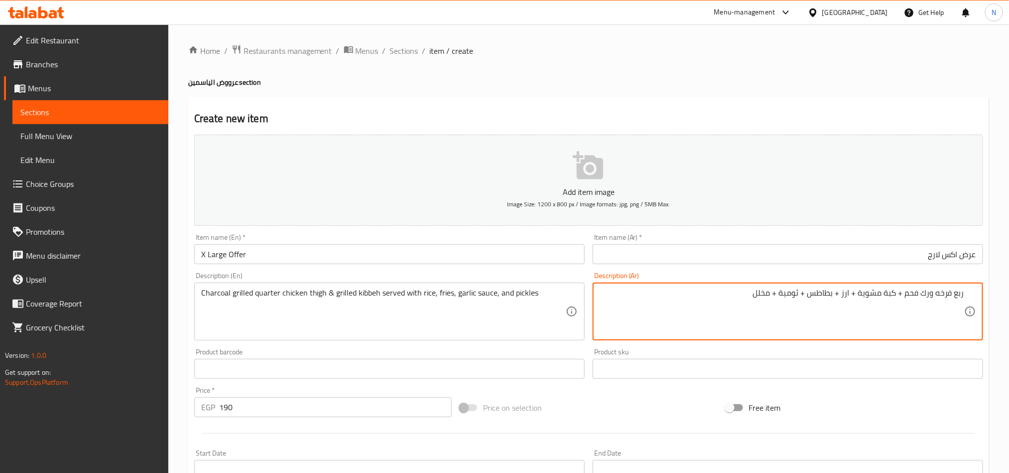
click at [659, 310] on textarea "ربع فرخه ورك فحم + كبة مشوية + ارز + بطاطس + ثومية + مخلل" at bounding box center [782, 311] width 365 height 47
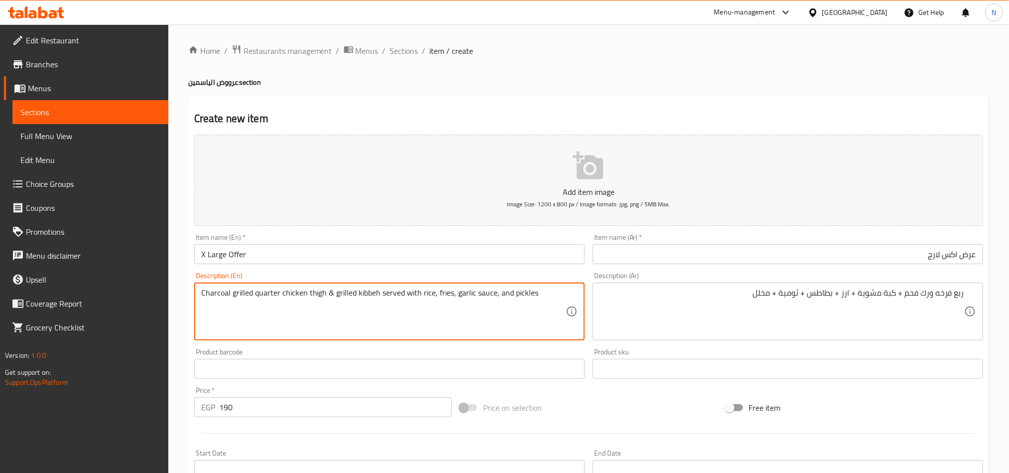
click at [254, 301] on textarea "Charcoal grilled quarter chicken thigh & grilled kibbeh served with rice, fries…" at bounding box center [383, 311] width 365 height 47
paste textarea "Quarter chicken thigh + grilled kibbeh + rice + potatoes + garlic sauce +"
click at [772, 292] on textarea "ربع فرخه ورك فحم + كبة مشوية + ارز + بطاطس + ثومية + مخلل" at bounding box center [782, 311] width 365 height 47
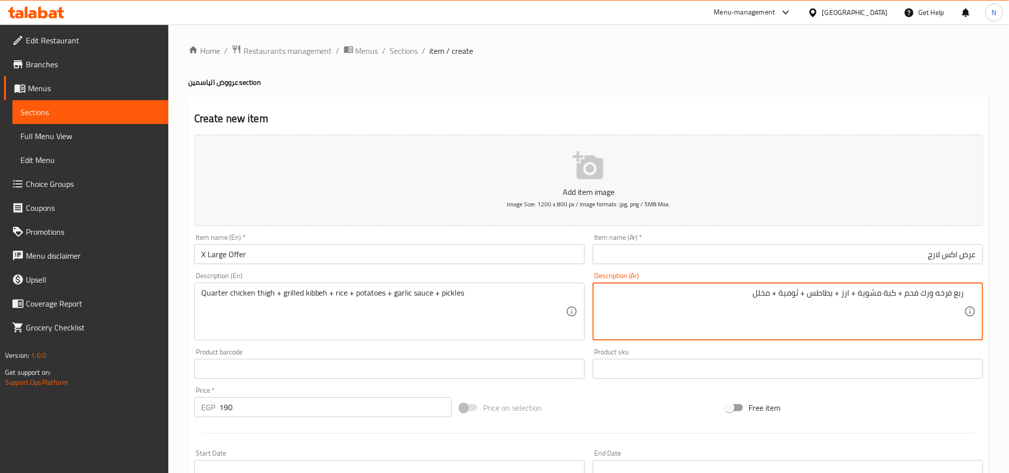
click at [198, 296] on div "Quarter chicken thigh + grilled kibbeh + rice + potatoes + garlic sauce + pickl…" at bounding box center [389, 311] width 390 height 58
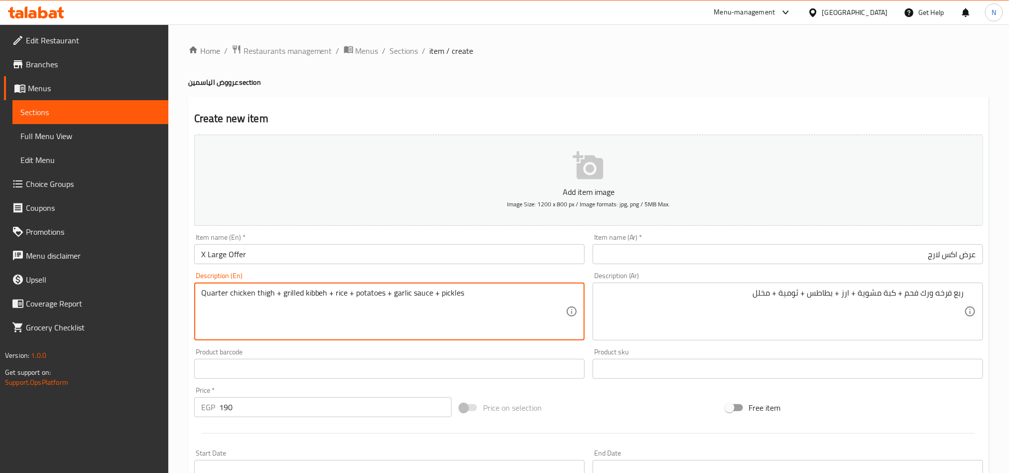
click at [227, 295] on textarea "Quarter chicken thigh + grilled kibbeh + rice + potatoes + garlic sauce + pickl…" at bounding box center [383, 311] width 365 height 47
paste textarea "Charcoal"
click at [280, 292] on textarea "Quarter Charcoal chicken thigh + grilled kibbeh + rice + potatoes + garlic sauc…" at bounding box center [383, 311] width 365 height 47
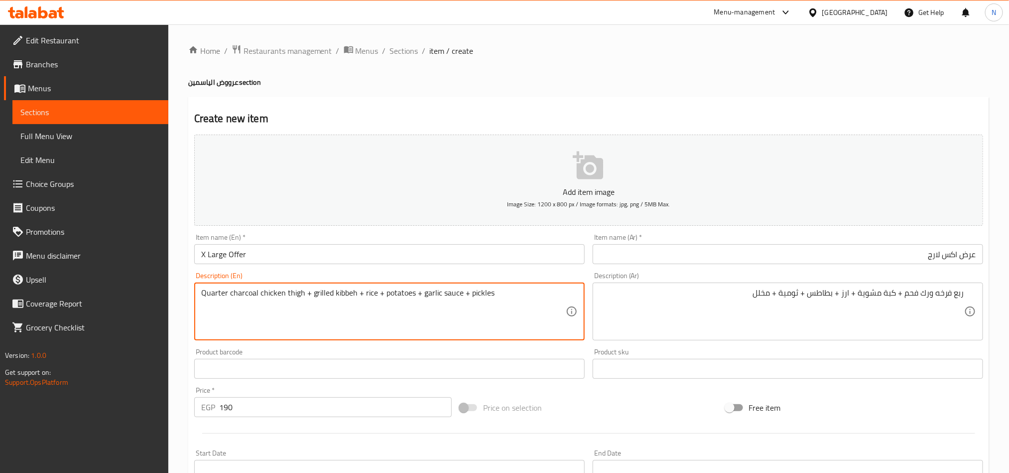
click at [277, 315] on textarea "Quarter charcoal chicken thigh + grilled kibbeh + rice + potatoes + garlic sauc…" at bounding box center [383, 311] width 365 height 47
click at [246, 296] on textarea "Quarter charcoal chicken thigh + grilled kibbeh + rice + potatoes + garlic sauc…" at bounding box center [383, 311] width 365 height 47
click at [202, 295] on textarea "Quarter charcoal chicken thigh + grilled kibbeh + rice + potatoes + garlic sauc…" at bounding box center [383, 311] width 365 height 47
paste textarea "charcoal"
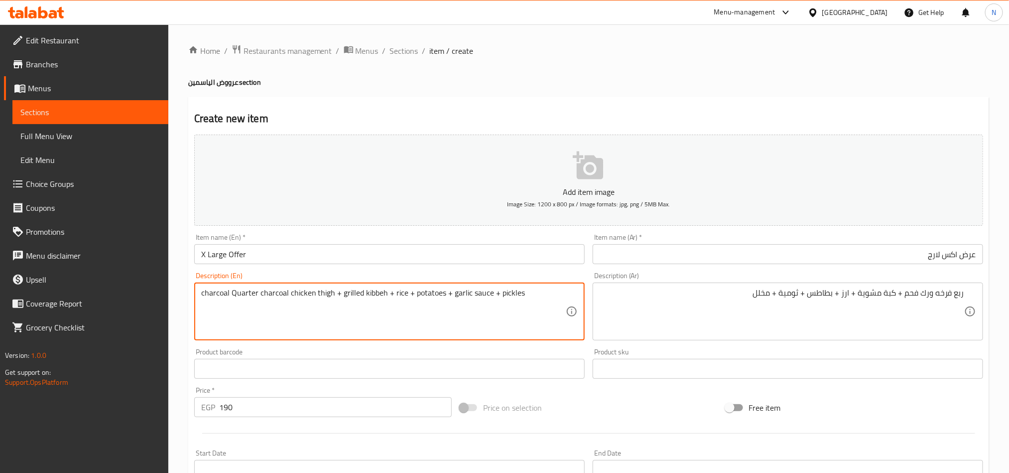
click at [296, 295] on textarea "charcoal Quarter charcoal chicken thigh + grilled kibbeh + rice + potatoes + ga…" at bounding box center [383, 311] width 365 height 47
click at [266, 296] on textarea "Charcoal quarter charcoal chicken thigh + grilled kibbeh + rice + potatoes + ga…" at bounding box center [383, 311] width 365 height 47
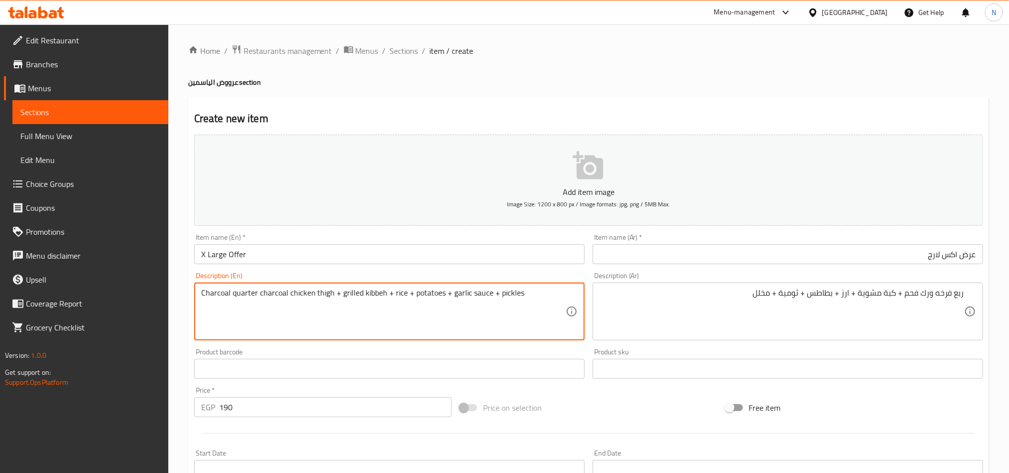
click at [275, 294] on textarea "Charcoal quarter charcoal chicken thigh + grilled kibbeh + rice + potatoes + ga…" at bounding box center [383, 311] width 365 height 47
drag, startPoint x: 299, startPoint y: 294, endPoint x: 193, endPoint y: 302, distance: 105.9
click at [194, 302] on div "Charcoal quarter chicken thigh + grilled kibbeh + rice + potatoes + garlic sauc…" at bounding box center [389, 311] width 390 height 58
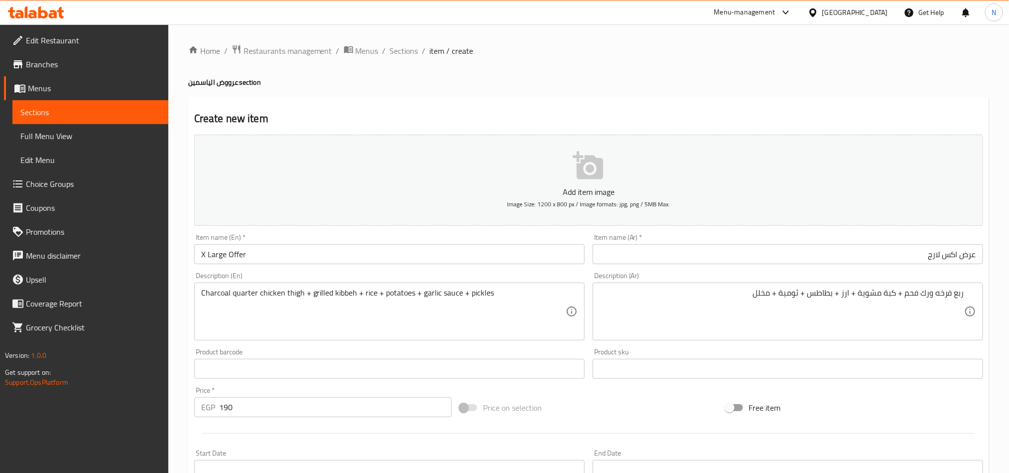
click at [314, 310] on textarea "Charcoal quarter chicken thigh + grilled kibbeh + rice + potatoes + garlic sauc…" at bounding box center [383, 311] width 365 height 47
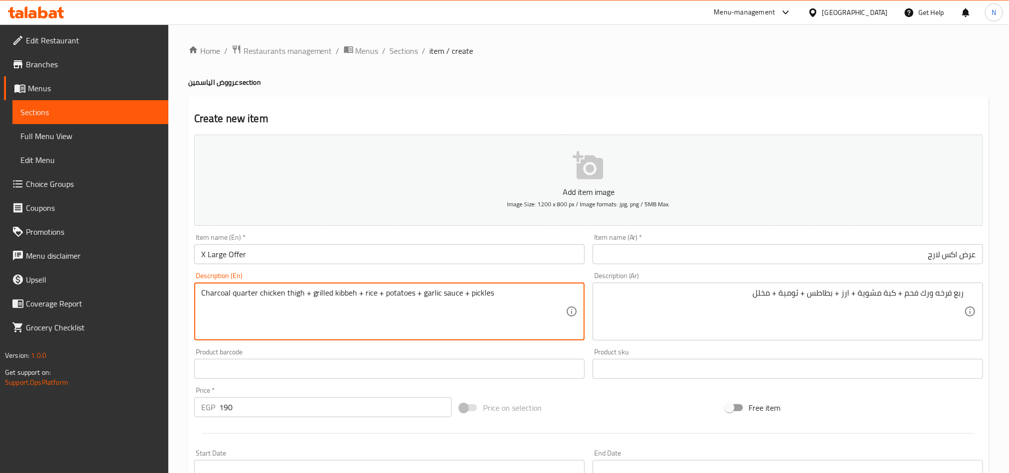
click at [311, 297] on textarea "Charcoal quarter chicken thigh + grilled kibbeh + rice + potatoes + garlic sauc…" at bounding box center [383, 311] width 365 height 47
click at [358, 293] on textarea "Charcoal quarter chicken thigh, grilled kibbeh + rice + potatoes + garlic sauce…" at bounding box center [383, 311] width 365 height 47
click at [374, 292] on textarea "Charcoal quarter chicken thigh, grilled kibbeh, rice + potatoes + garlic sauce …" at bounding box center [383, 311] width 365 height 47
click at [405, 296] on textarea "Charcoal quarter chicken thigh, grilled kibbeh, rice, potatoes + garlic sauce +…" at bounding box center [383, 311] width 365 height 47
click at [406, 298] on textarea "Charcoal quarter chicken thigh, grilled kibbeh, rice, potatoes + garlic sauce +…" at bounding box center [383, 311] width 365 height 47
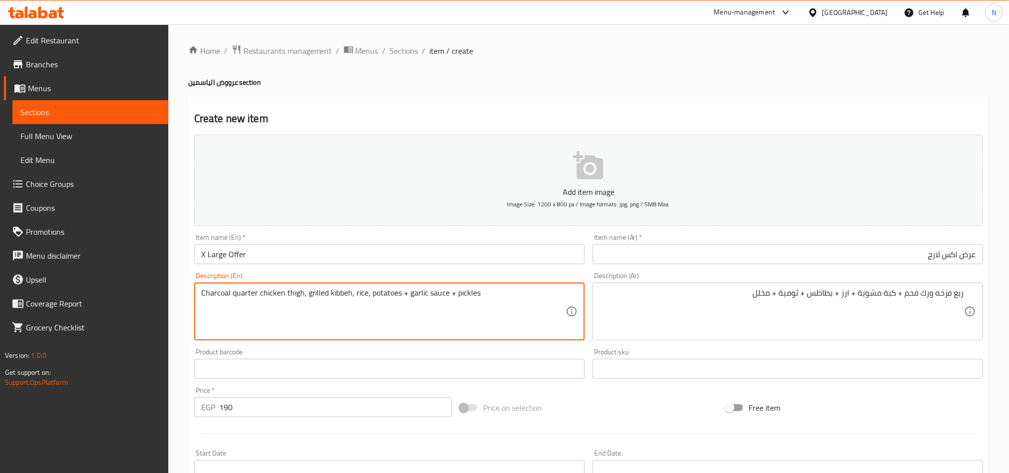
click at [405, 300] on textarea "Charcoal quarter chicken thigh, grilled kibbeh, rice, potatoes + garlic sauce +…" at bounding box center [383, 311] width 365 height 47
click at [408, 290] on textarea "Charcoal quarter chicken thigh, grilled kibbeh, rice, potatoes + garlic sauce +…" at bounding box center [383, 311] width 365 height 47
click at [407, 293] on textarea "Charcoal quarter chicken thigh, grilled kibbeh, rice, potatoes + garlic sauce +…" at bounding box center [383, 311] width 365 height 47
click at [420, 296] on textarea "Charcoal quarter chicken thigh, grilled kibbeh, rice, potatoe, garlic sauce + p…" at bounding box center [383, 311] width 365 height 47
click at [421, 296] on textarea "Charcoal quarter chicken thigh, grilled kibbeh, rice, potatoe, garlic sauce + p…" at bounding box center [383, 311] width 365 height 47
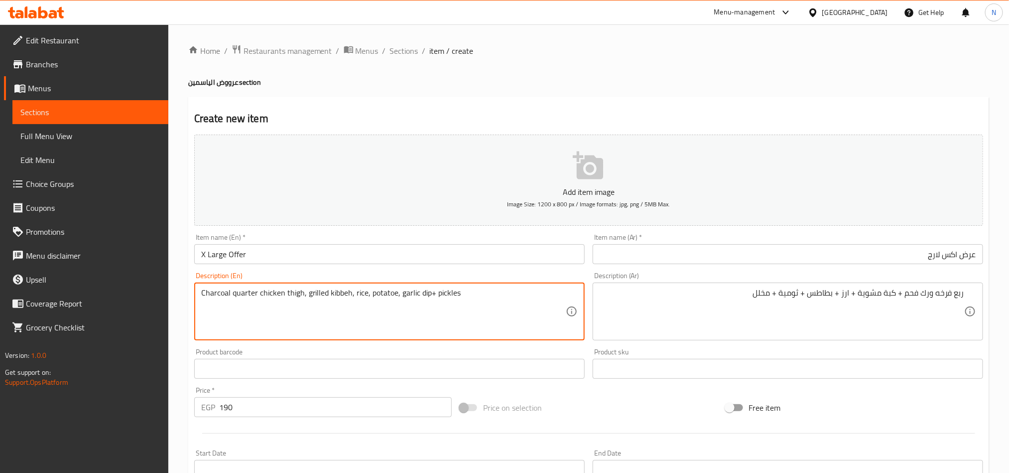
click at [393, 294] on textarea "Charcoal quarter chicken thigh, grilled kibbeh, rice, potatoe, garlic dip+ pick…" at bounding box center [383, 311] width 365 height 47
click at [429, 294] on textarea "Charcoal quarter chicken thigh, grilled kibbeh, rice, potato, garlic dip+ pickl…" at bounding box center [383, 311] width 365 height 47
click at [438, 305] on textarea "Charcoal quarter chicken thigh, grilled kibbeh, rice, potato, garlic dip and pi…" at bounding box center [383, 311] width 365 height 47
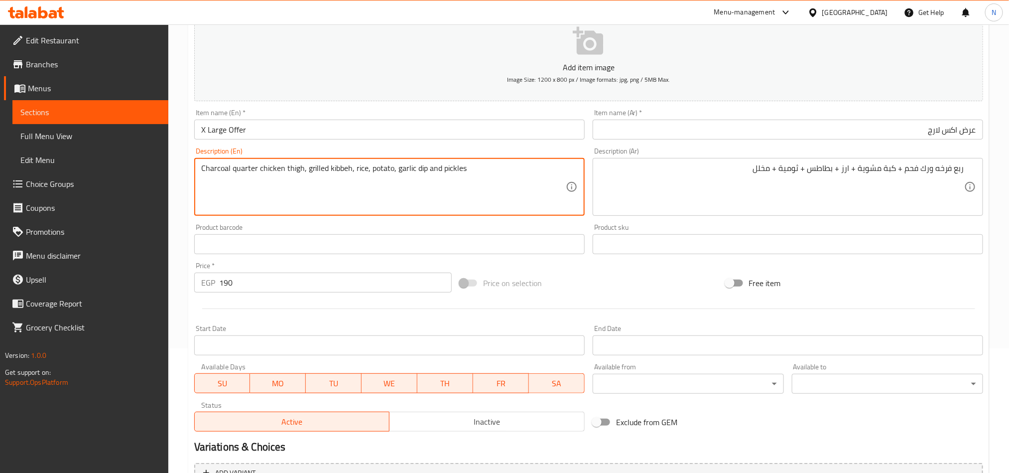
scroll to position [230, 0]
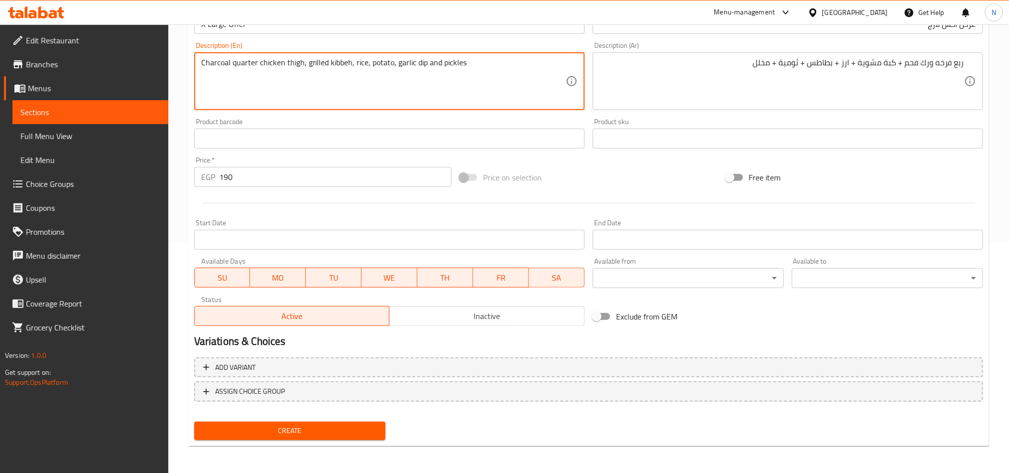
type textarea "Charcoal quarter chicken thigh, grilled kibbeh, rice, potato, garlic dip and pi…"
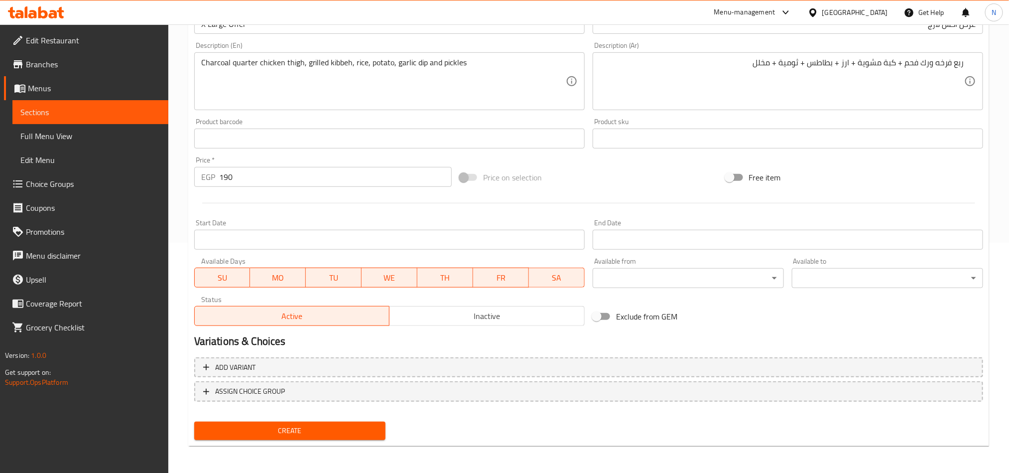
drag, startPoint x: 540, startPoint y: 326, endPoint x: 478, endPoint y: 285, distance: 74.0
click at [540, 327] on div "Status Active Inactive" at bounding box center [389, 311] width 398 height 38
click at [490, 317] on span "Inactive" at bounding box center [486, 316] width 187 height 14
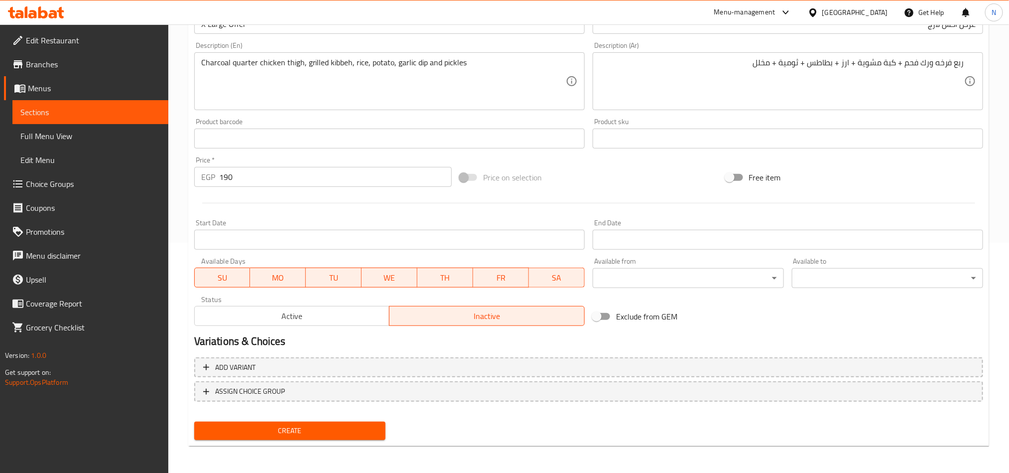
click at [468, 238] on input "Start Date" at bounding box center [389, 240] width 390 height 20
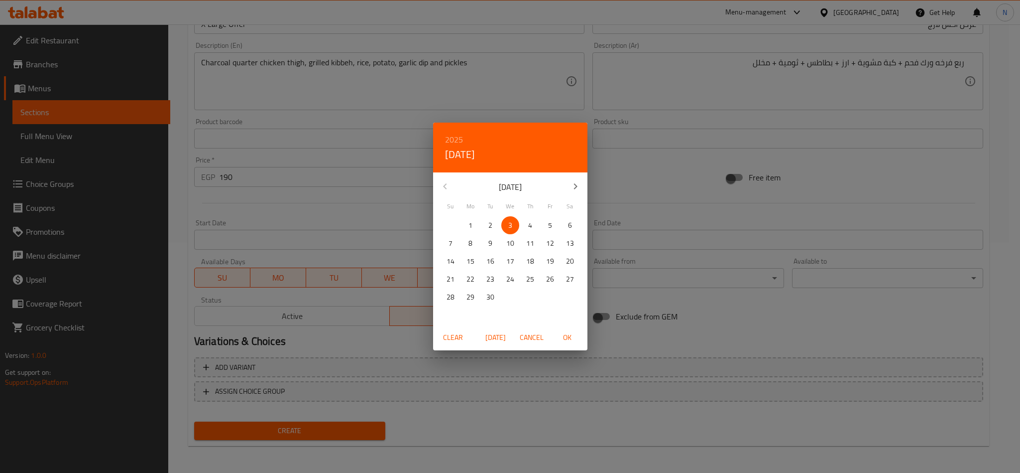
drag, startPoint x: 486, startPoint y: 226, endPoint x: 564, endPoint y: 306, distance: 112.0
click at [486, 226] on span "2" at bounding box center [491, 225] width 18 height 12
click at [577, 341] on span "OK" at bounding box center [568, 337] width 24 height 12
type input "[DATE]"
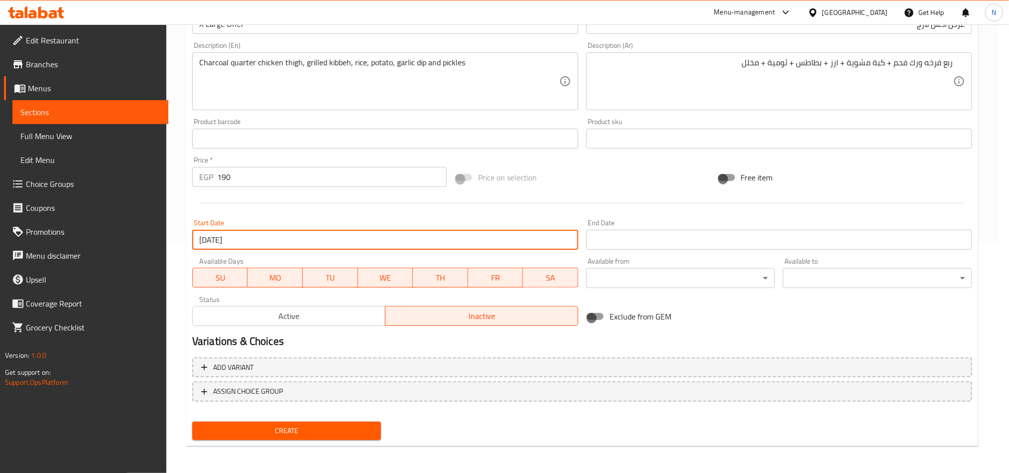
click at [649, 245] on input "Start Date" at bounding box center [779, 240] width 386 height 20
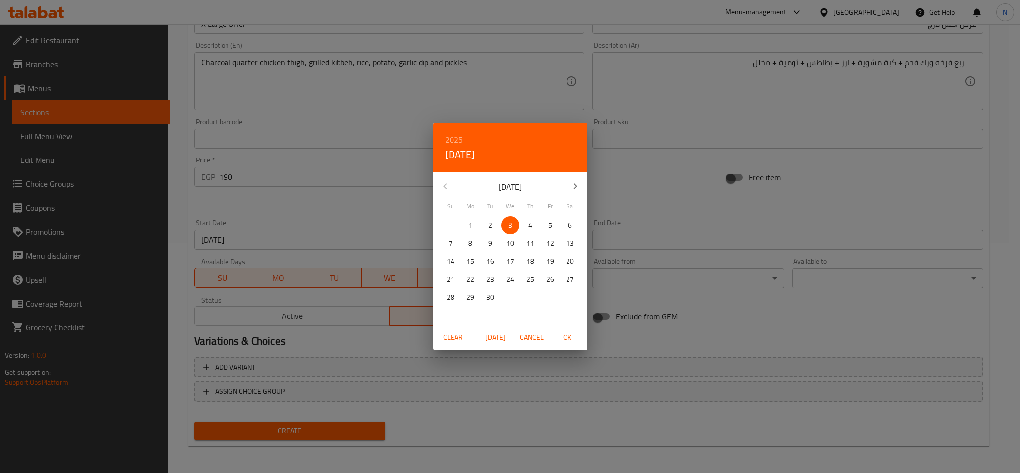
click at [574, 181] on icon "button" at bounding box center [576, 186] width 12 height 12
click at [574, 183] on icon "button" at bounding box center [576, 186] width 12 height 12
drag, startPoint x: 568, startPoint y: 192, endPoint x: 550, endPoint y: 207, distance: 23.3
click at [568, 193] on button "button" at bounding box center [576, 186] width 24 height 24
click at [508, 295] on p "31" at bounding box center [510, 297] width 8 height 12
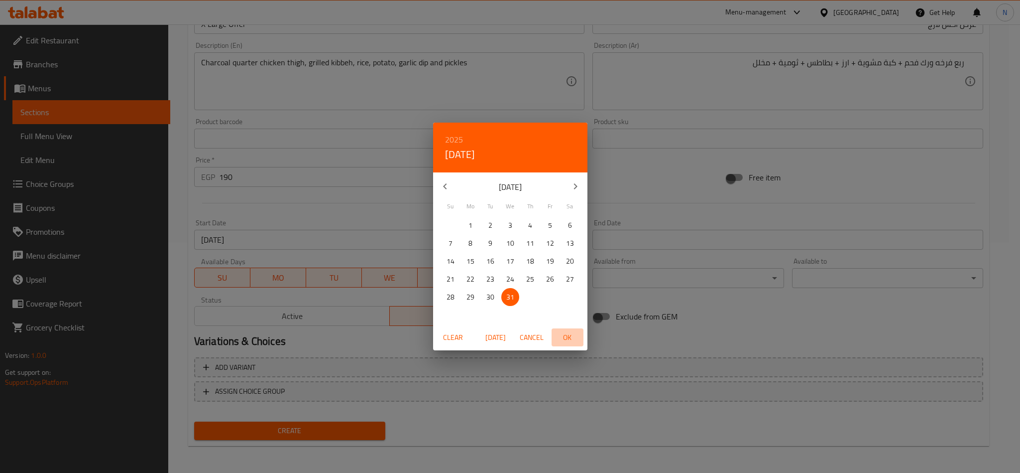
click at [569, 343] on button "OK" at bounding box center [568, 337] width 32 height 18
type input "[DATE]"
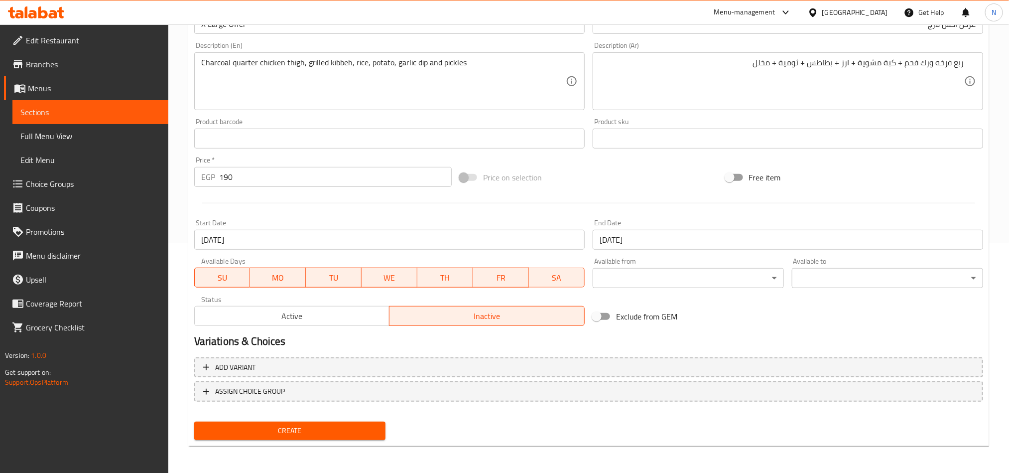
click at [412, 217] on div "Start Date [DATE] Start Date" at bounding box center [389, 234] width 398 height 38
click at [343, 429] on span "Create" at bounding box center [289, 430] width 175 height 12
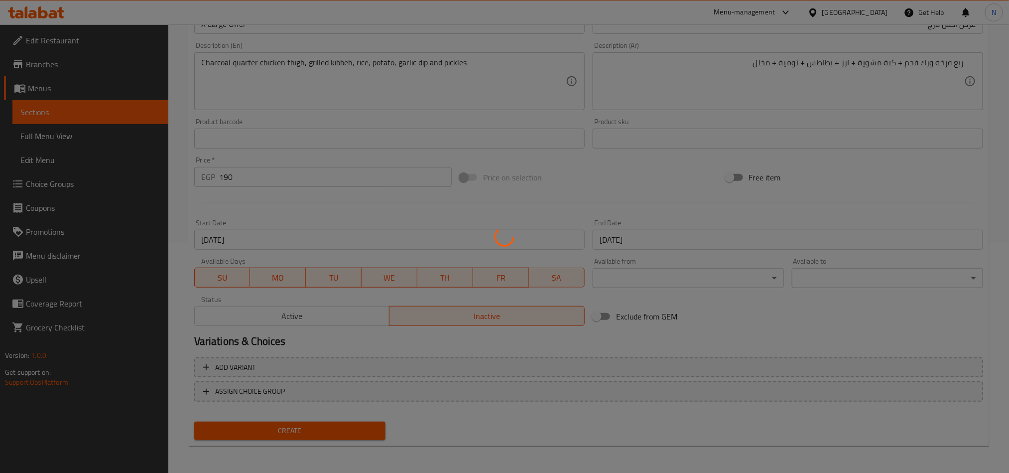
type input "0"
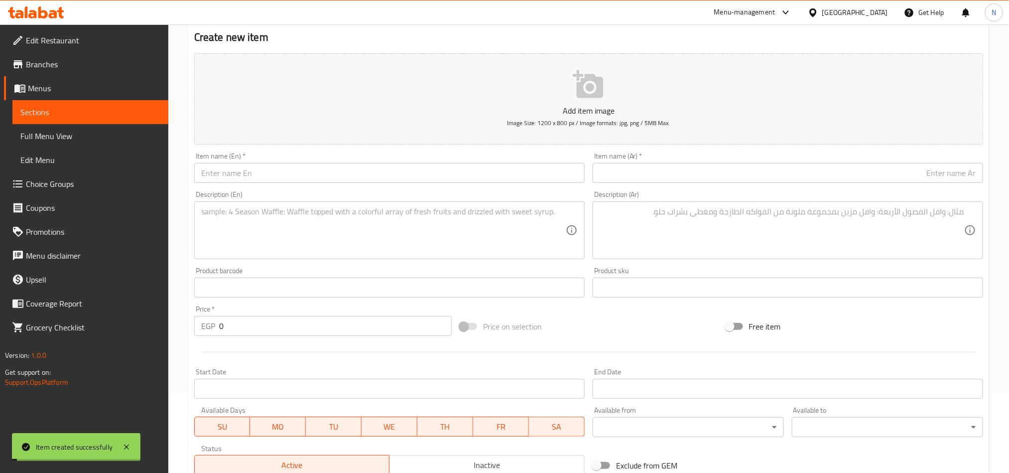
scroll to position [0, 0]
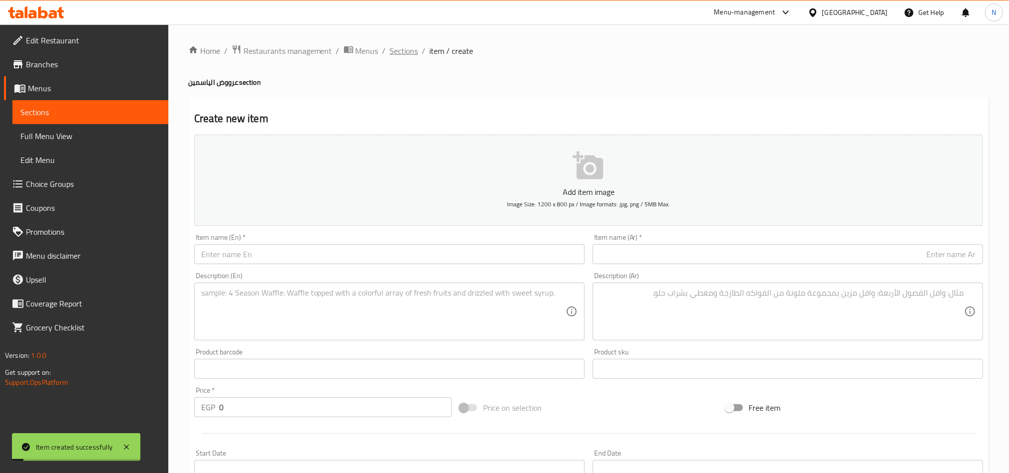
click at [403, 57] on span "Sections" at bounding box center [404, 51] width 28 height 12
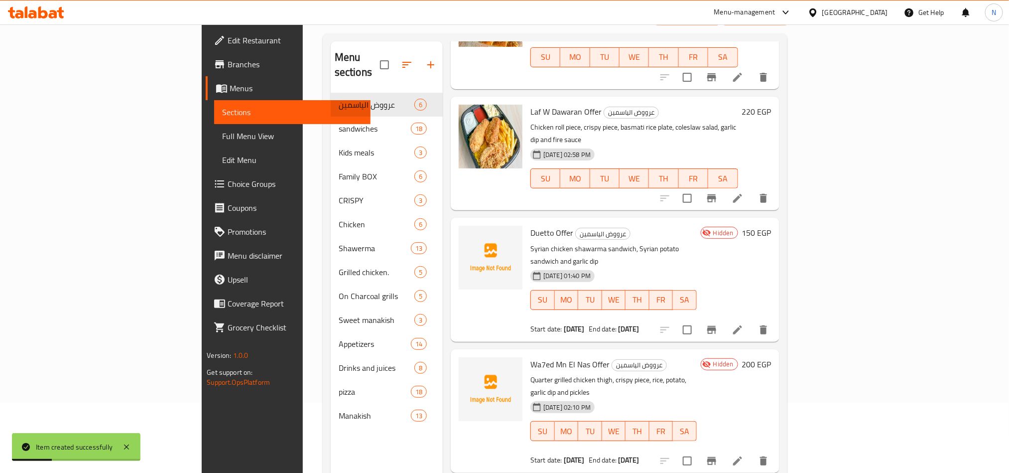
scroll to position [139, 0]
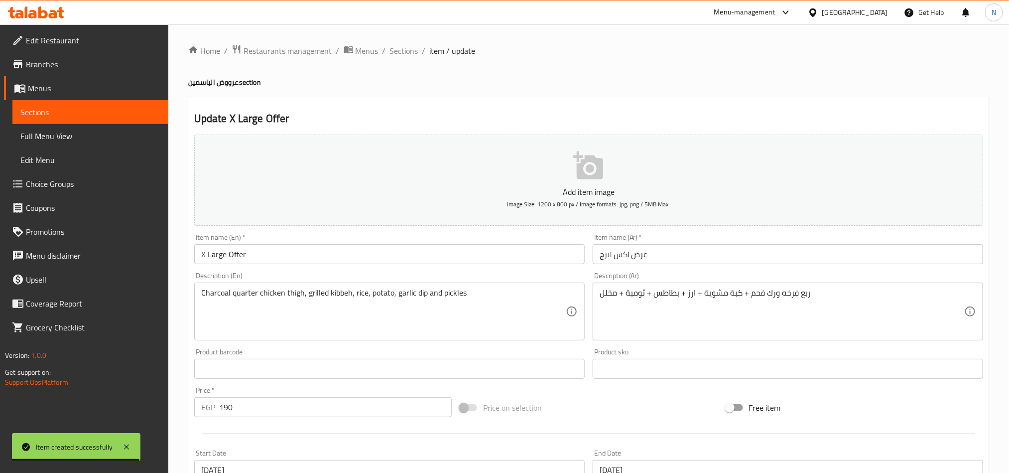
click at [268, 250] on input "X Large Offer" at bounding box center [389, 254] width 390 height 20
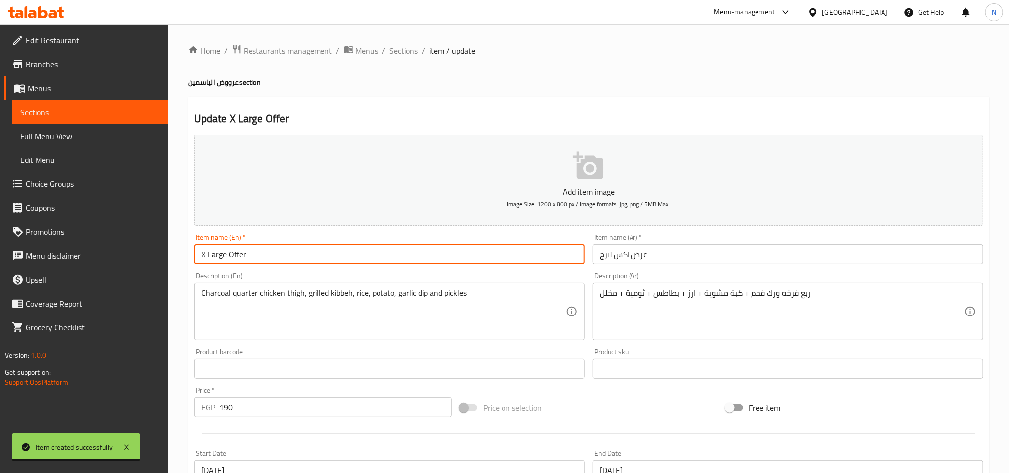
click at [268, 250] on input "X Large Offer" at bounding box center [389, 254] width 390 height 20
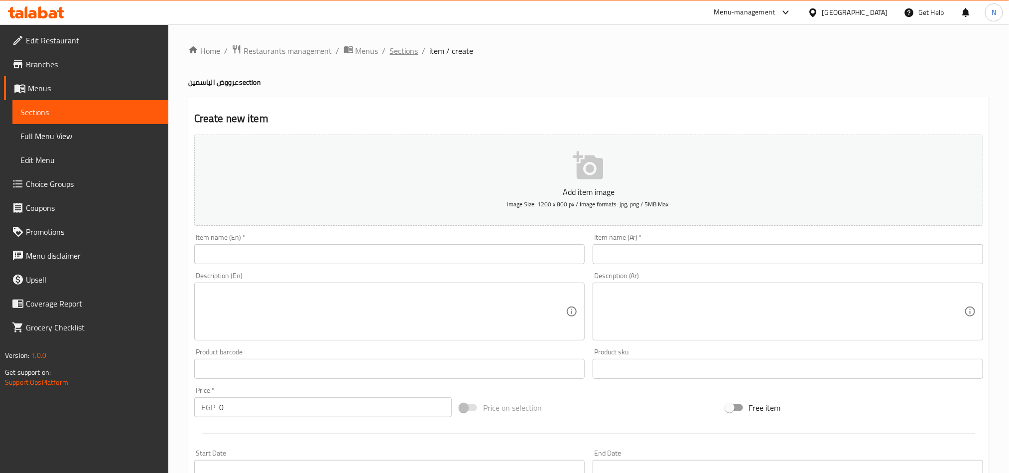
click at [402, 52] on span "Sections" at bounding box center [404, 51] width 28 height 12
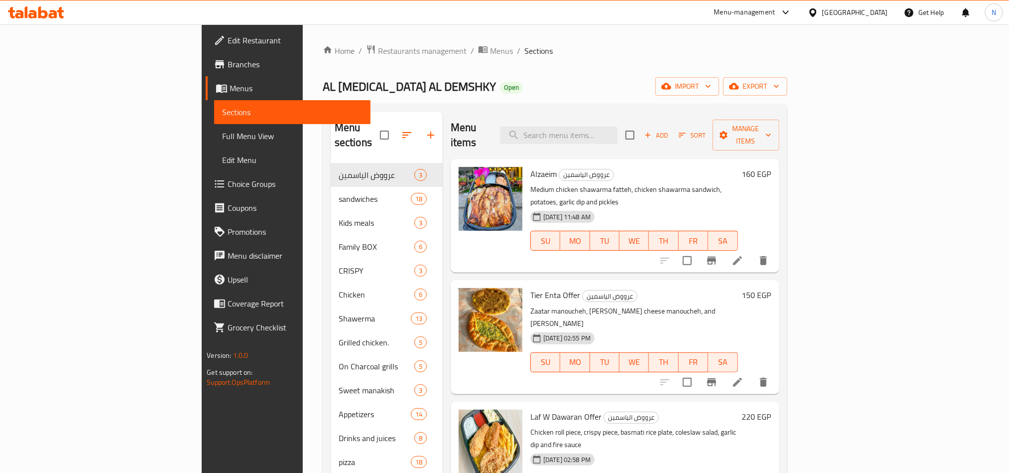
click at [655, 163] on div "Alzaeim عرووض الياسمين Medium chicken shawarma fatteh, chicken shawarma sandwic…" at bounding box center [634, 216] width 216 height 106
click at [660, 139] on div "Menu items Add Sort Manage items" at bounding box center [615, 135] width 329 height 47
click at [679, 117] on div "Menu items Add Sort Manage items" at bounding box center [615, 135] width 329 height 47
click at [618, 126] on input "search" at bounding box center [559, 134] width 118 height 17
paste input "شاورما فراخ"
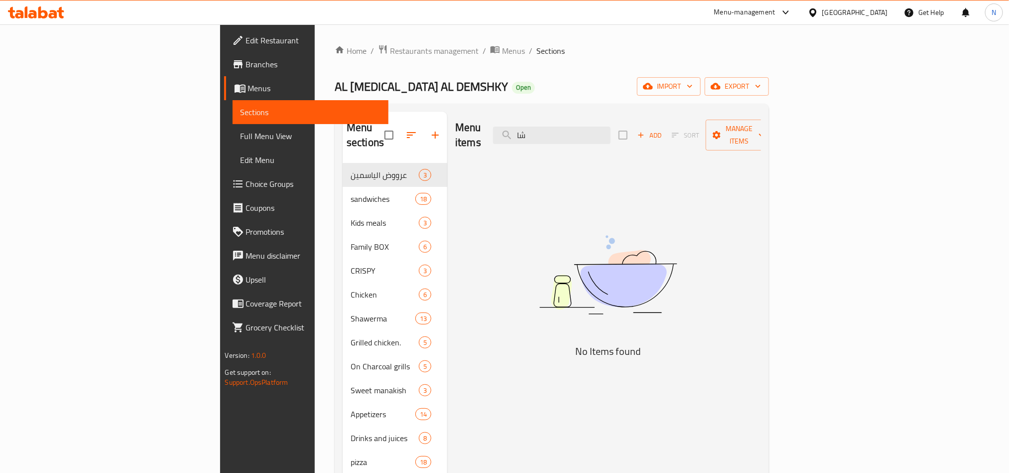
type input "ش"
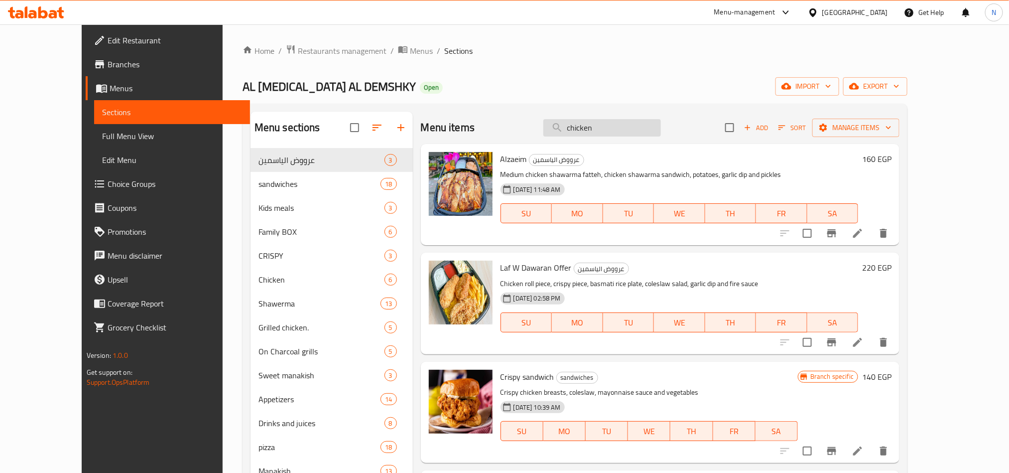
click at [627, 130] on input "chicken" at bounding box center [602, 127] width 118 height 17
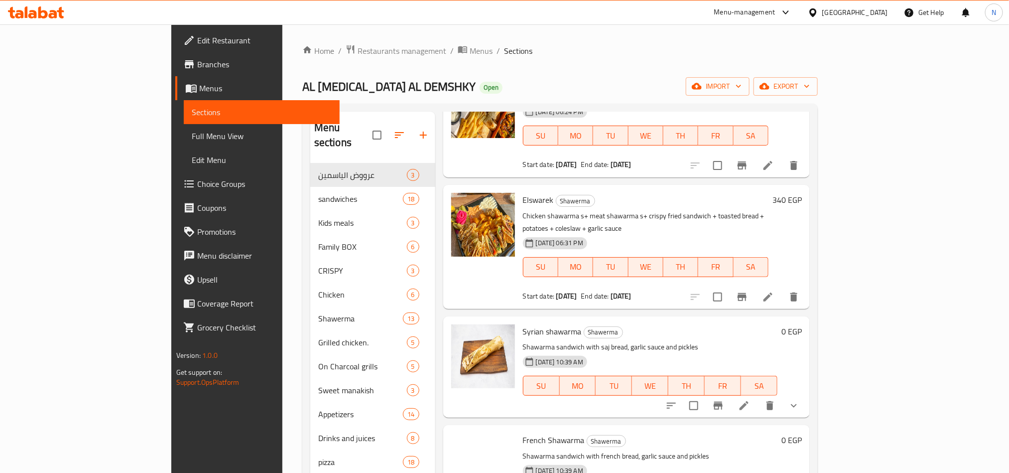
scroll to position [448, 0]
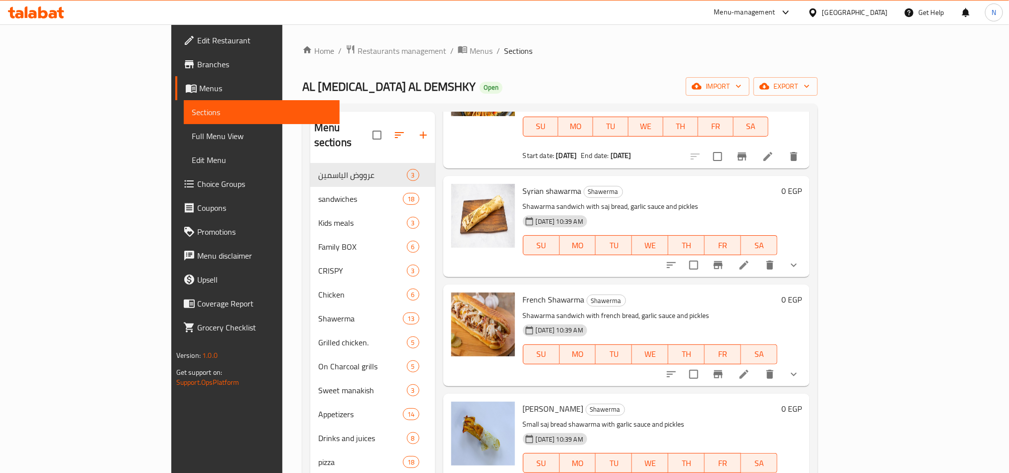
type input "sha"
click at [532, 183] on span "Syrian shawarma" at bounding box center [552, 190] width 59 height 15
copy h6 "shawarma"
click at [800, 259] on icon "show more" at bounding box center [794, 265] width 12 height 12
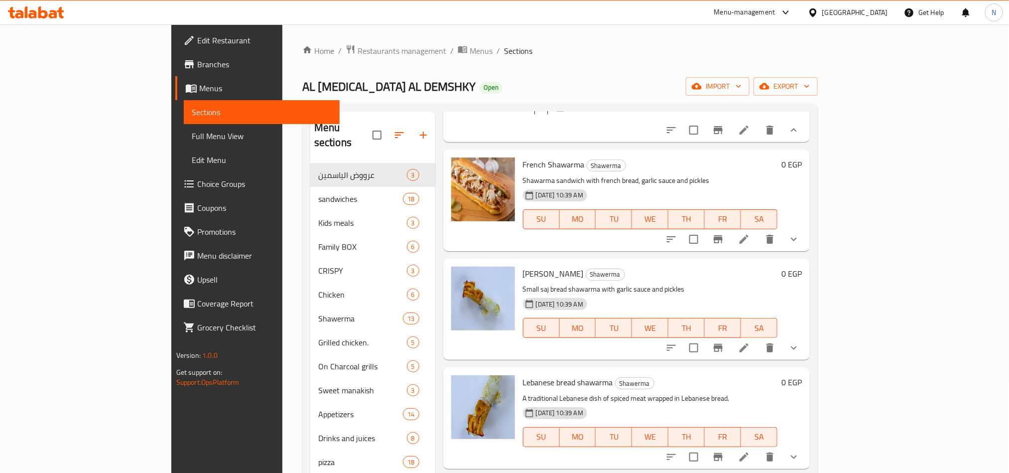
scroll to position [672, 0]
click at [800, 232] on icon "show more" at bounding box center [794, 238] width 12 height 12
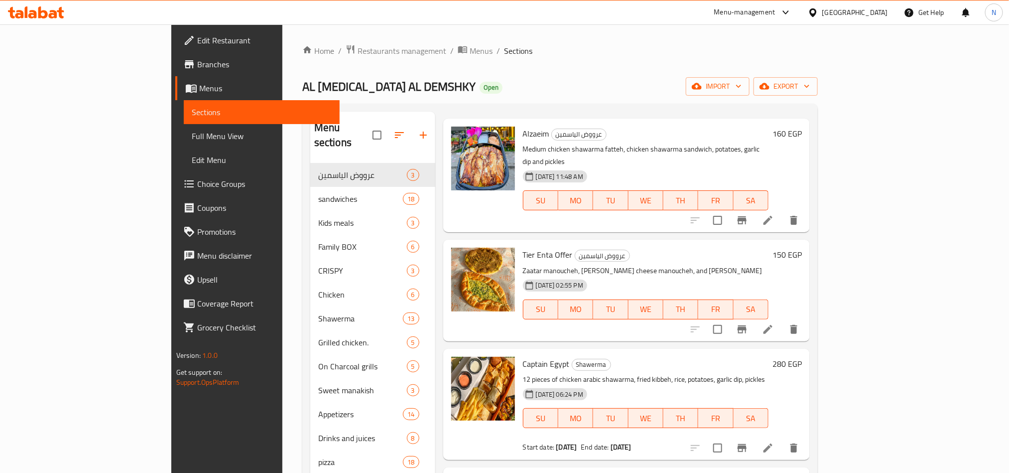
scroll to position [0, 0]
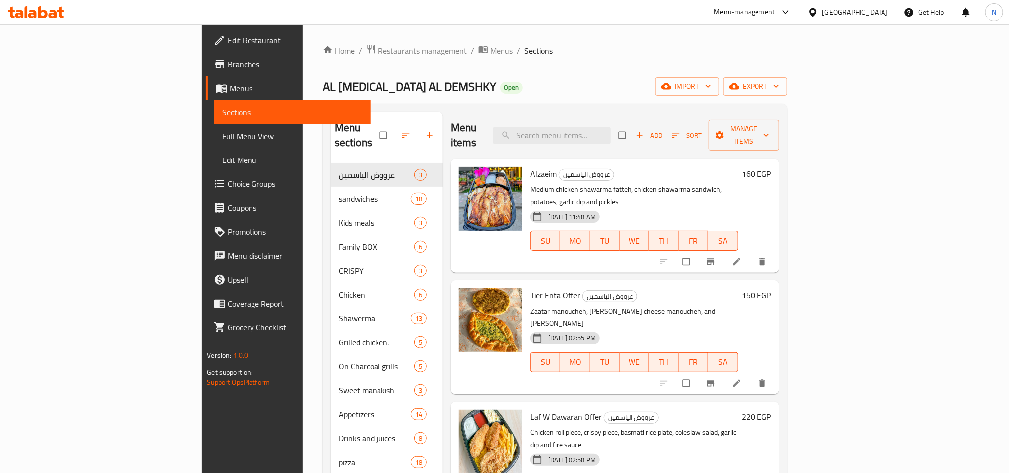
click at [206, 72] on link "Branches" at bounding box center [288, 64] width 164 height 24
